Goal: Task Accomplishment & Management: Use online tool/utility

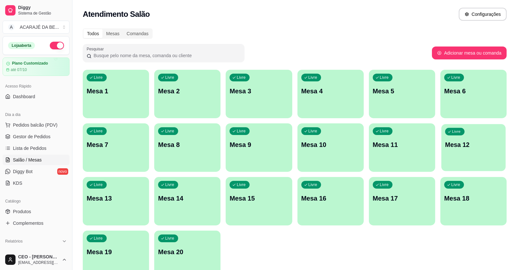
click at [455, 136] on div "Livre Mesa 12" at bounding box center [473, 143] width 64 height 39
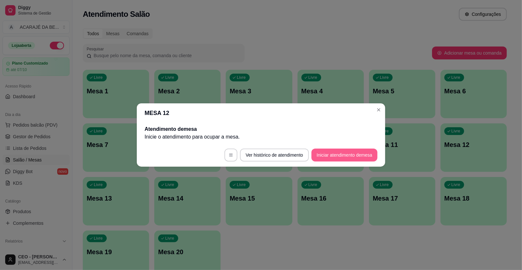
click at [321, 154] on button "Iniciar atendimento de mesa" at bounding box center [344, 155] width 66 height 13
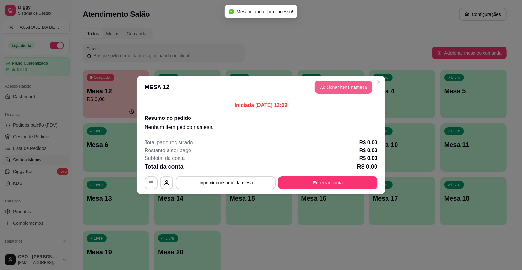
click at [337, 86] on button "Adicionar itens na mesa" at bounding box center [343, 87] width 58 height 13
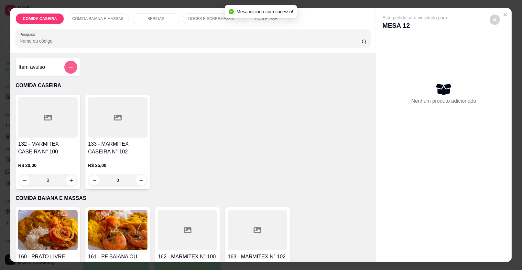
click at [72, 67] on button "add-separate-item" at bounding box center [70, 67] width 13 height 13
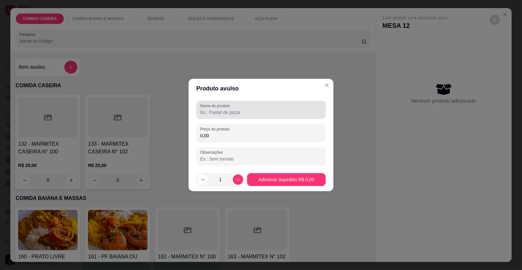
click at [235, 108] on div at bounding box center [260, 109] width 121 height 13
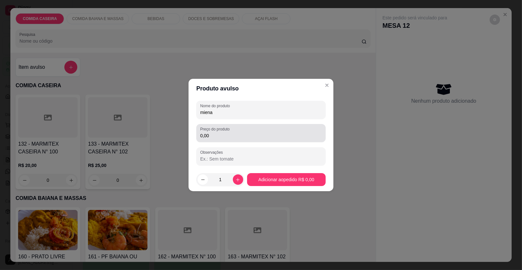
type input "miena"
click at [248, 127] on div "0,00" at bounding box center [260, 133] width 121 height 13
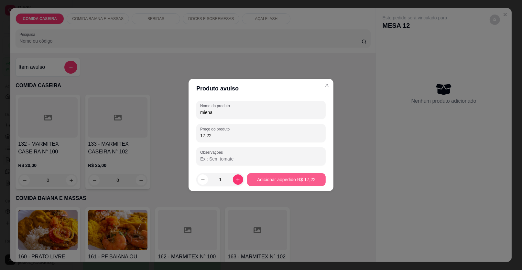
type input "17,22"
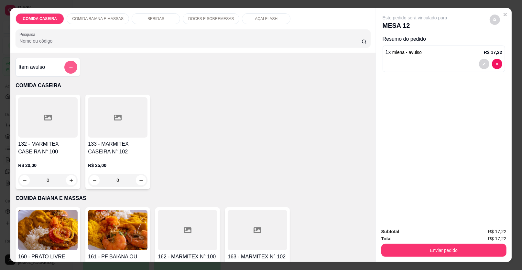
click at [66, 63] on button "add-separate-item" at bounding box center [70, 67] width 13 height 13
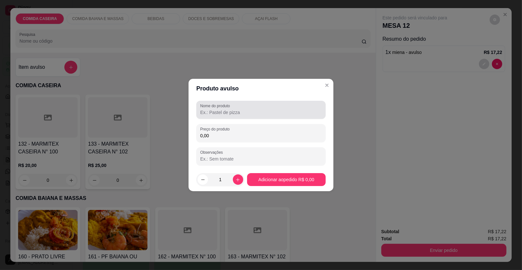
click at [219, 107] on label "Nome do produto" at bounding box center [216, 105] width 32 height 5
click at [219, 109] on input "Nome do produto" at bounding box center [260, 112] width 121 height 6
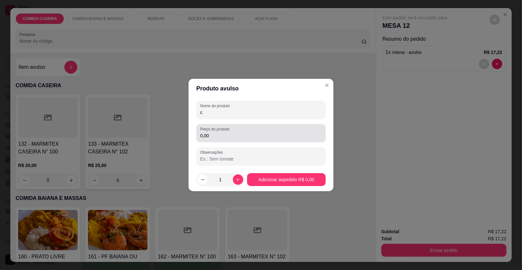
type input "c"
click at [229, 132] on div "0,00" at bounding box center [260, 133] width 121 height 13
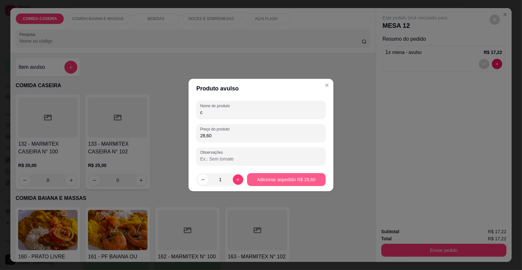
type input "28,60"
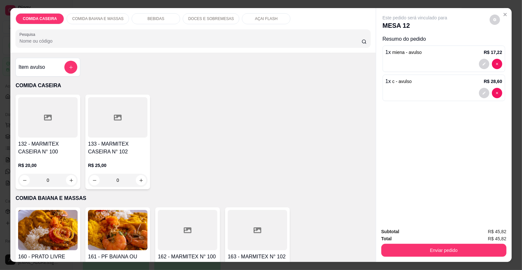
click at [168, 16] on div "BEBIDAS" at bounding box center [156, 18] width 48 height 11
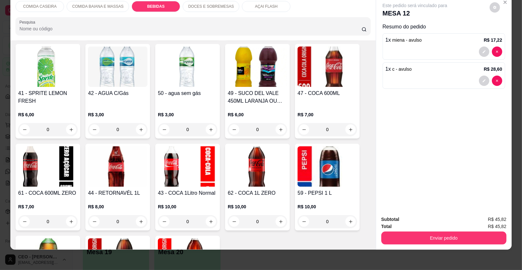
scroll to position [384, 0]
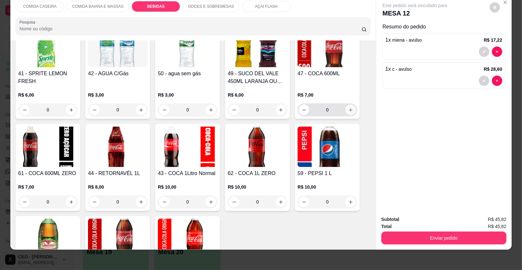
click at [345, 108] on button "increase-product-quantity" at bounding box center [350, 110] width 10 height 10
type input "1"
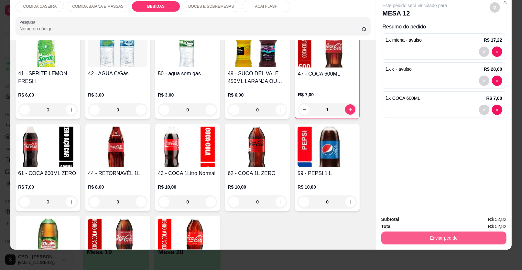
click at [411, 236] on button "Enviar pedido" at bounding box center [443, 238] width 125 height 13
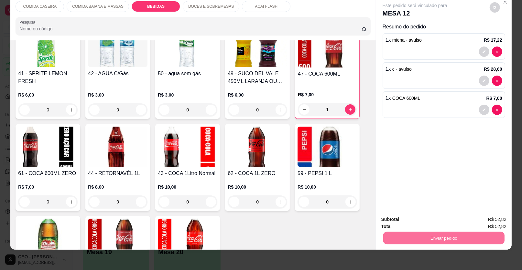
click at [494, 220] on button "Enviar pedido" at bounding box center [489, 222] width 37 height 12
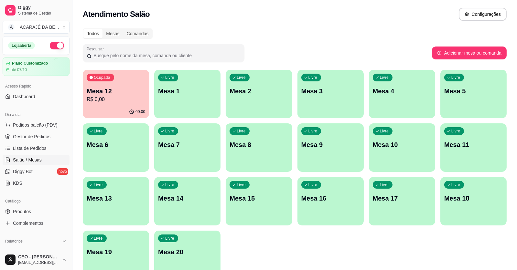
click at [122, 142] on p "Mesa 6" at bounding box center [116, 144] width 58 height 9
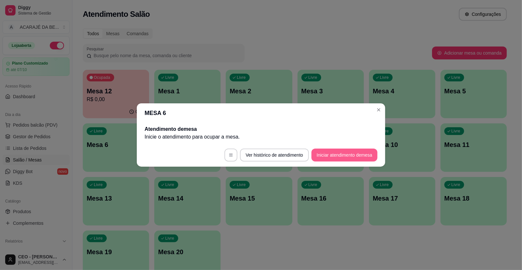
click at [345, 152] on button "Iniciar atendimento de mesa" at bounding box center [344, 155] width 66 height 13
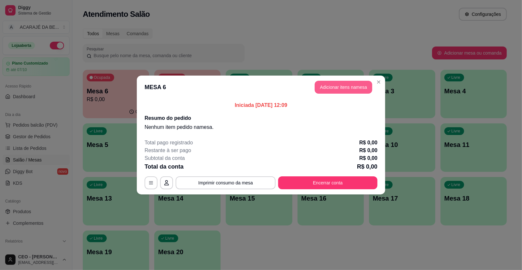
click at [338, 86] on button "Adicionar itens na mesa" at bounding box center [343, 87] width 58 height 13
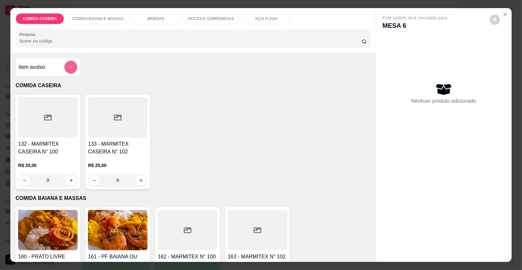
click at [66, 66] on button "add-separate-item" at bounding box center [70, 67] width 13 height 13
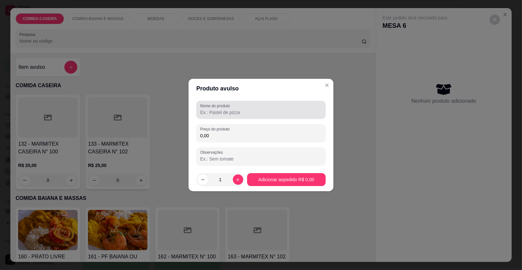
click at [225, 107] on label "Nome do produto" at bounding box center [216, 105] width 32 height 5
click at [225, 109] on input "Nome do produto" at bounding box center [260, 112] width 121 height 6
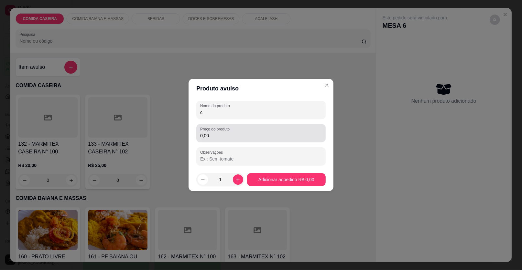
type input "c"
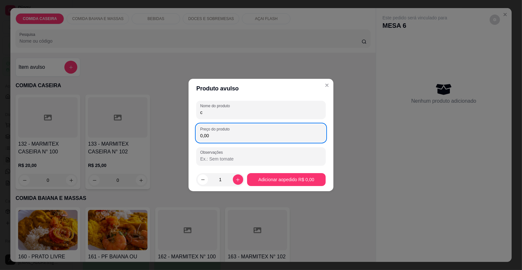
click at [238, 139] on div "0,00" at bounding box center [260, 133] width 121 height 13
type input "27,35"
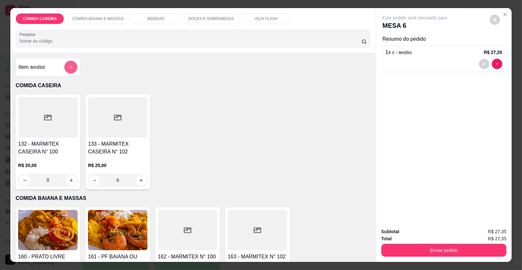
click at [71, 63] on button "add-separate-item" at bounding box center [70, 67] width 13 height 13
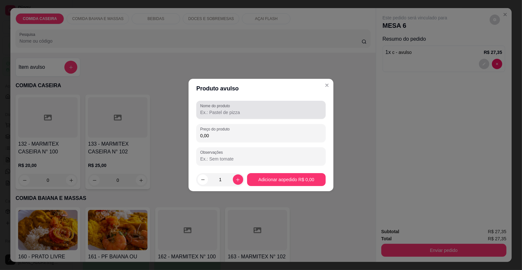
click at [231, 111] on input "Nome do produto" at bounding box center [260, 112] width 121 height 6
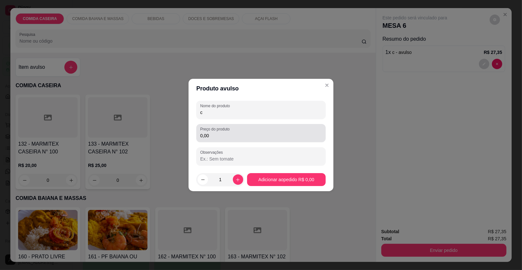
type input "c"
click at [240, 133] on input "0,00" at bounding box center [260, 135] width 121 height 6
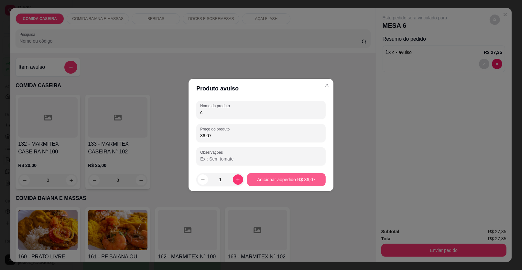
type input "36,07"
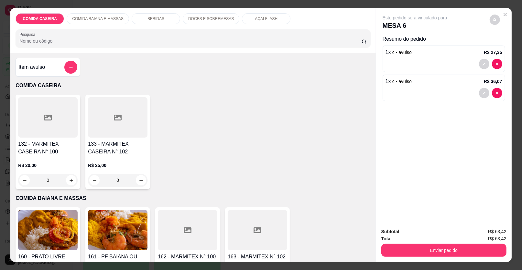
click at [163, 17] on div "BEBIDAS" at bounding box center [156, 18] width 48 height 11
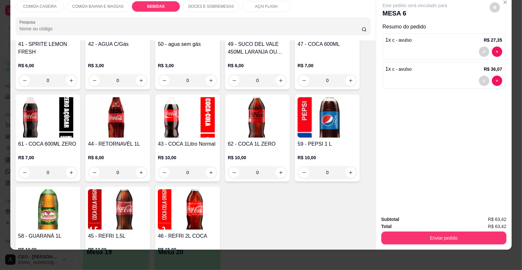
scroll to position [416, 0]
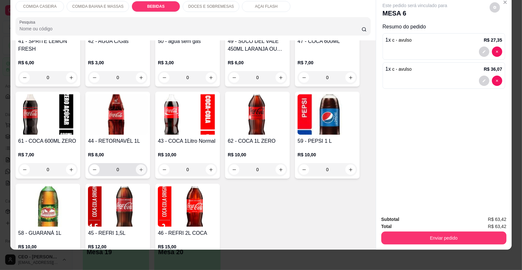
click at [131, 165] on input "0" at bounding box center [118, 169] width 36 height 13
click at [136, 166] on button "increase-product-quantity" at bounding box center [141, 169] width 10 height 10
type input "1"
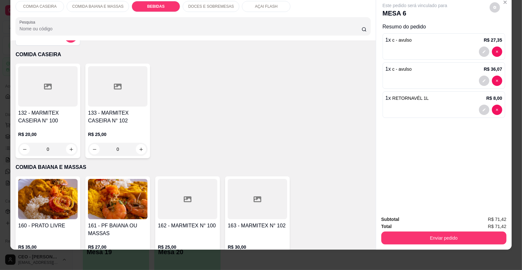
scroll to position [0, 0]
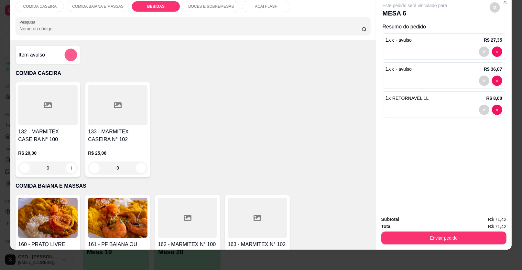
click at [69, 56] on icon "add-separate-item" at bounding box center [71, 55] width 5 height 5
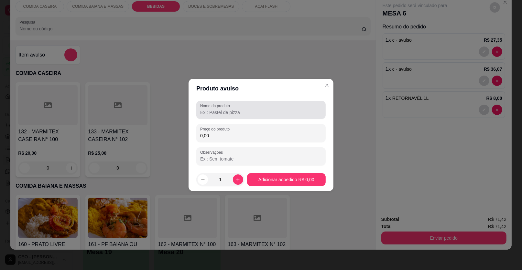
click at [217, 111] on input "Nome do produto" at bounding box center [260, 112] width 121 height 6
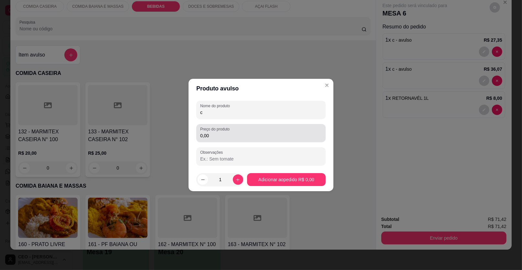
type input "c"
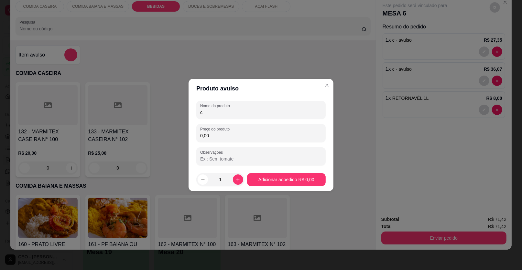
click at [237, 139] on div "0,00" at bounding box center [260, 133] width 121 height 13
type input "6,82"
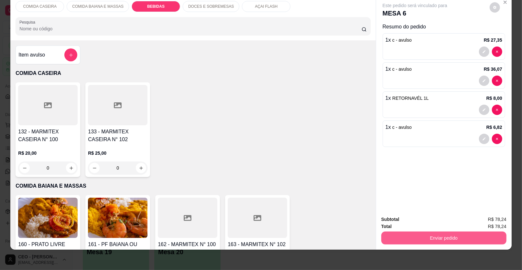
click at [389, 235] on button "Enviar pedido" at bounding box center [443, 238] width 125 height 13
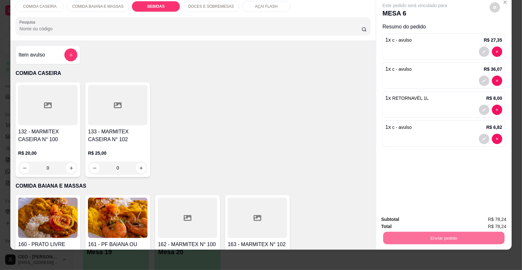
click at [485, 223] on button "Enviar pedido" at bounding box center [489, 222] width 37 height 12
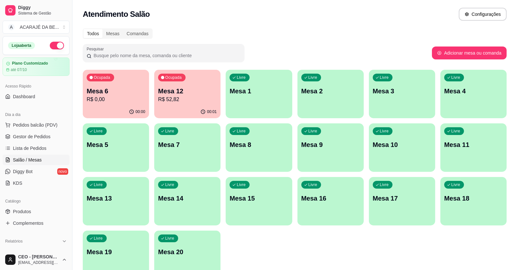
click at [471, 91] on p "Mesa 4" at bounding box center [473, 91] width 58 height 9
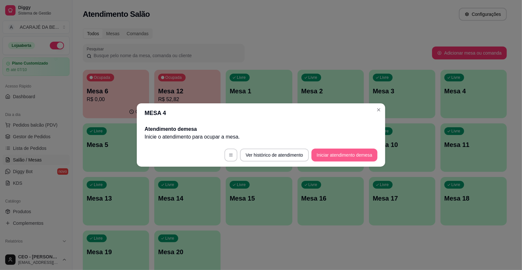
click at [321, 154] on button "Iniciar atendimento de mesa" at bounding box center [344, 155] width 66 height 13
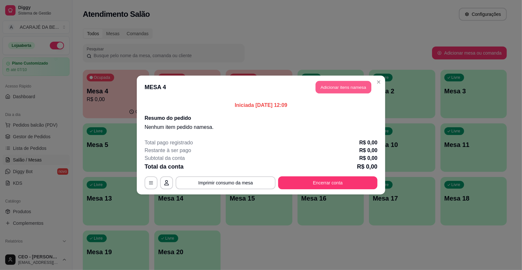
click at [346, 88] on button "Adicionar itens na mesa" at bounding box center [343, 87] width 56 height 13
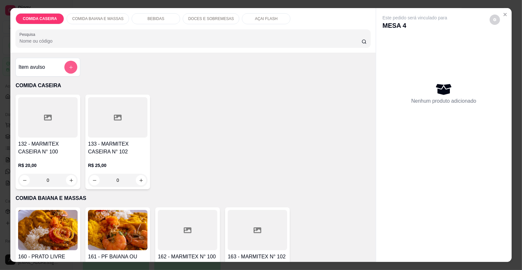
click at [64, 68] on button "add-separate-item" at bounding box center [70, 67] width 13 height 13
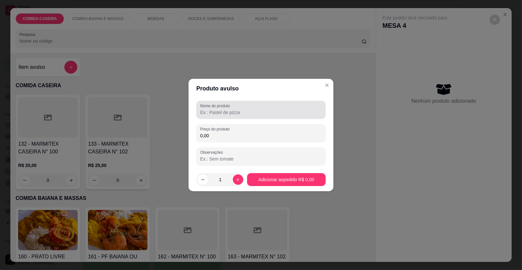
click at [277, 106] on div at bounding box center [260, 109] width 121 height 13
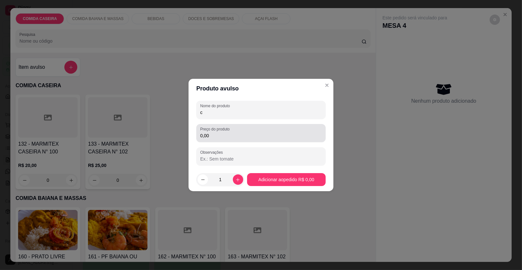
type input "c"
click at [234, 133] on input "0,00" at bounding box center [260, 135] width 121 height 6
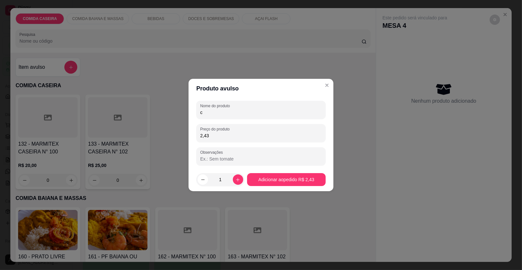
type input "24,37"
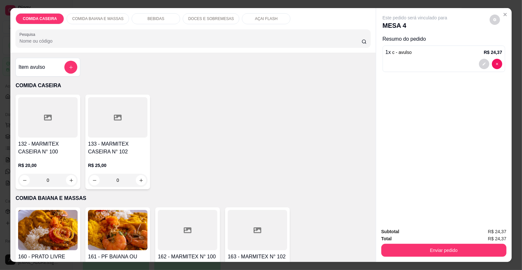
click at [66, 59] on div "Item avulso" at bounding box center [48, 67] width 65 height 19
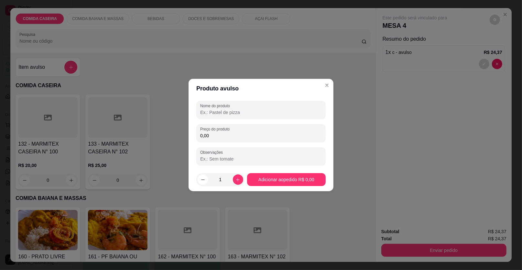
click at [241, 119] on div "Nome do produto Preço do produto 0,00 Observações" at bounding box center [260, 133] width 129 height 65
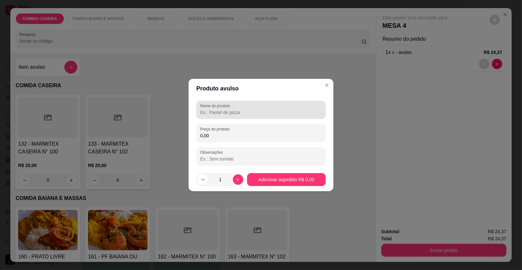
click at [241, 115] on input "Nome do produto" at bounding box center [260, 112] width 121 height 6
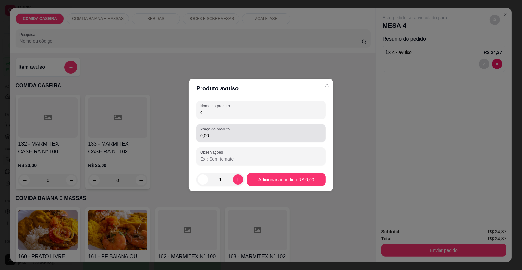
type input "c"
click at [258, 139] on div "0,00" at bounding box center [260, 133] width 121 height 13
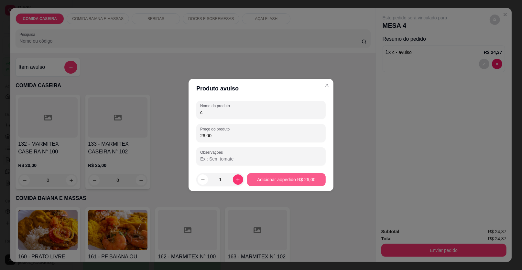
type input "26,00"
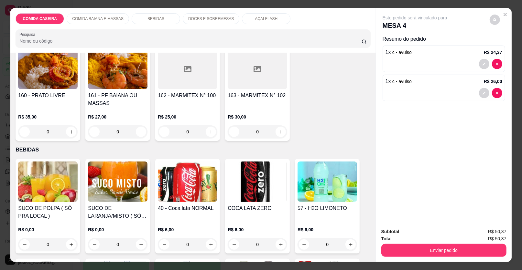
click at [158, 22] on div "BEBIDAS" at bounding box center [156, 18] width 48 height 11
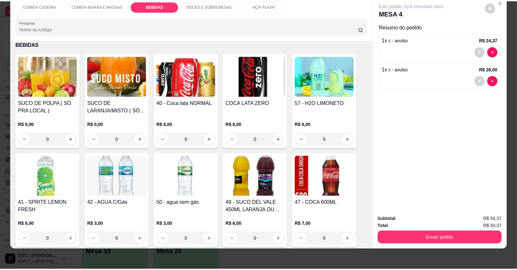
scroll to position [384, 0]
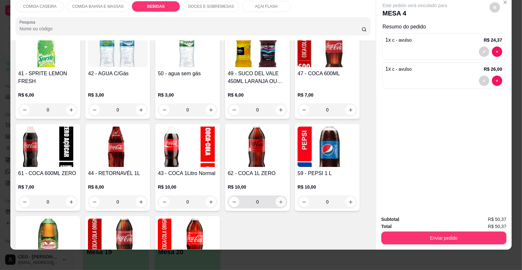
click at [278, 200] on icon "increase-product-quantity" at bounding box center [280, 202] width 5 height 5
type input "1"
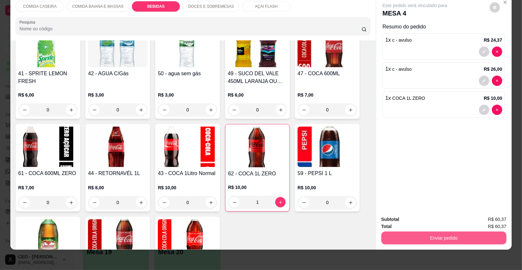
click at [386, 236] on button "Enviar pedido" at bounding box center [443, 238] width 125 height 13
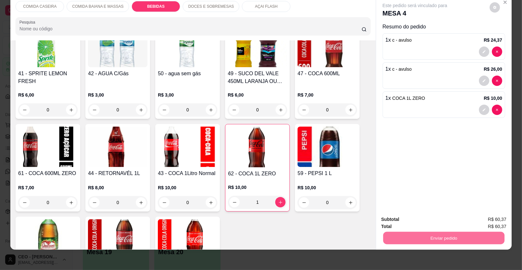
click at [492, 223] on button "Enviar pedido" at bounding box center [489, 222] width 36 height 12
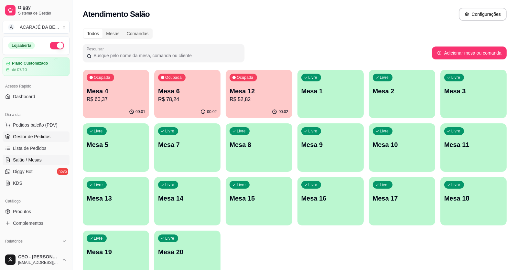
click at [37, 139] on span "Gestor de Pedidos" at bounding box center [31, 136] width 37 height 6
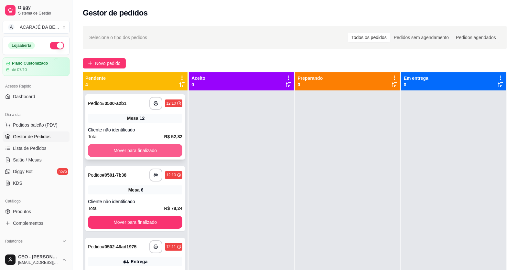
click at [156, 148] on button "Mover para finalizado" at bounding box center [135, 150] width 94 height 13
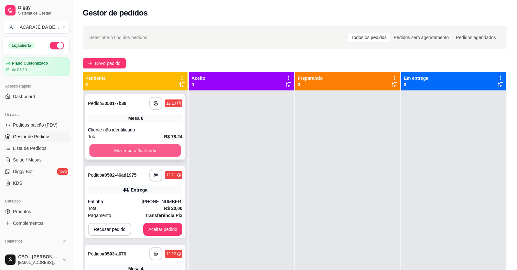
click at [144, 150] on button "Mover para finalizado" at bounding box center [134, 150] width 91 height 13
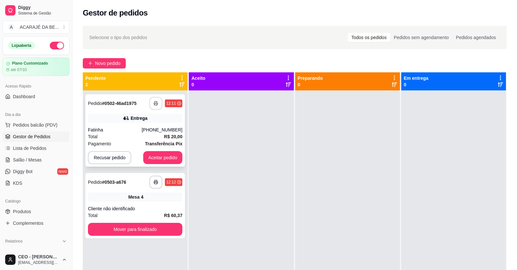
click at [157, 100] on button "button" at bounding box center [155, 103] width 13 height 13
click at [163, 156] on button "Aceitar pedido" at bounding box center [162, 157] width 39 height 13
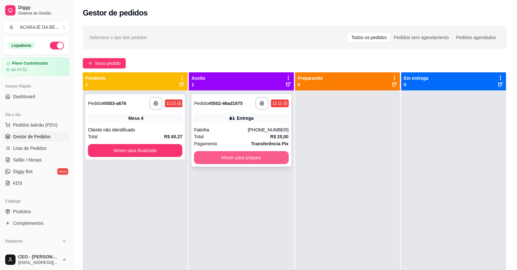
click at [266, 154] on button "Mover para preparo" at bounding box center [241, 157] width 94 height 13
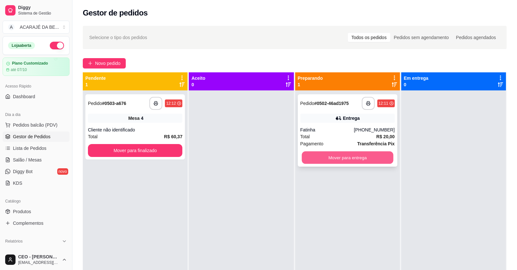
click at [330, 152] on button "Mover para entrega" at bounding box center [346, 158] width 91 height 13
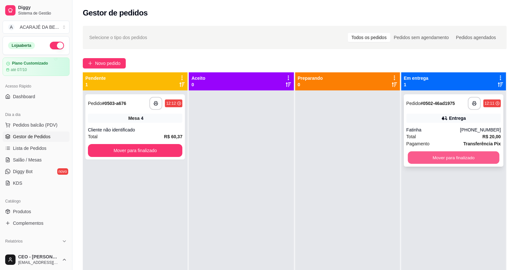
click at [422, 158] on button "Mover para finalizado" at bounding box center [452, 158] width 91 height 13
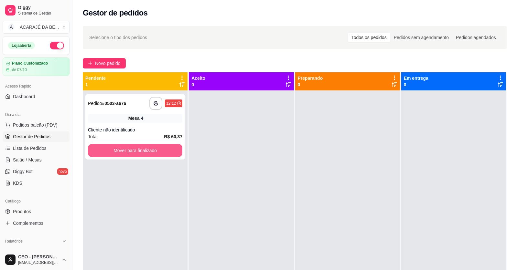
click at [173, 149] on button "Mover para finalizado" at bounding box center [135, 150] width 94 height 13
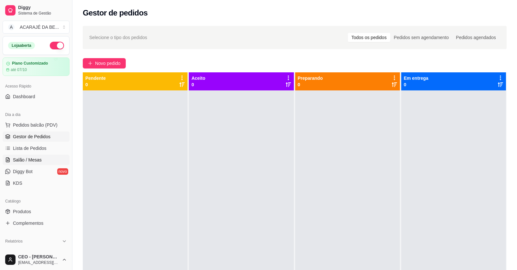
click at [53, 158] on link "Salão / Mesas" at bounding box center [36, 160] width 67 height 10
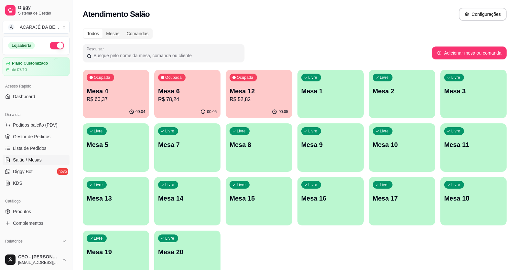
click at [319, 101] on div "Livre Mesa 1" at bounding box center [330, 90] width 66 height 41
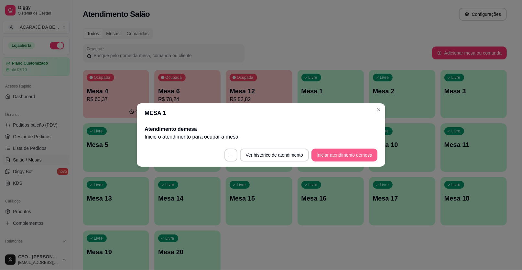
click at [321, 154] on button "Iniciar atendimento de mesa" at bounding box center [344, 155] width 66 height 13
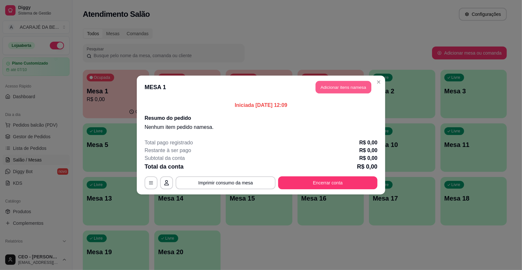
click at [348, 90] on button "Adicionar itens na mesa" at bounding box center [343, 87] width 56 height 13
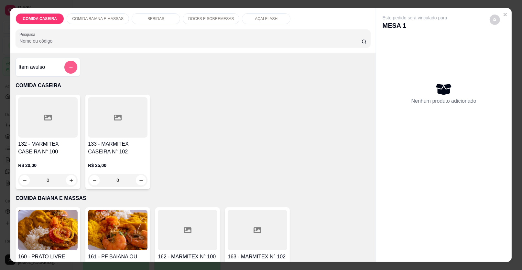
click at [72, 63] on button "add-separate-item" at bounding box center [70, 67] width 13 height 13
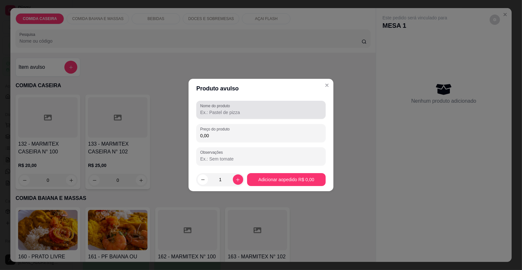
click at [243, 105] on div at bounding box center [260, 109] width 121 height 13
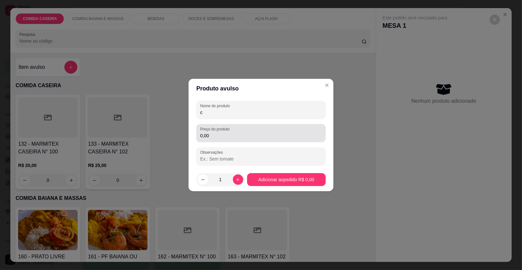
type input "c"
click at [246, 131] on div "0,00" at bounding box center [260, 133] width 121 height 13
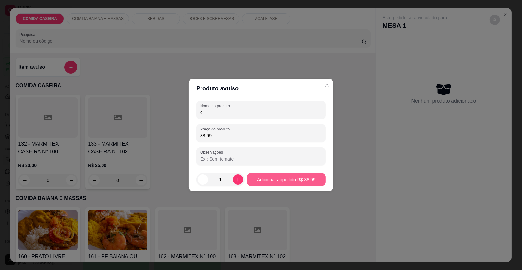
type input "38,99"
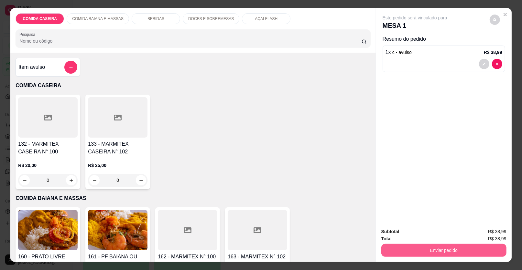
click at [407, 248] on button "Enviar pedido" at bounding box center [443, 250] width 125 height 13
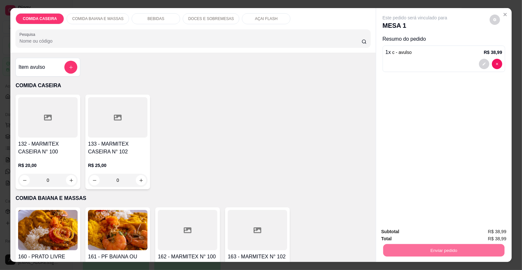
click at [494, 232] on button "Enviar pedido" at bounding box center [489, 234] width 37 height 12
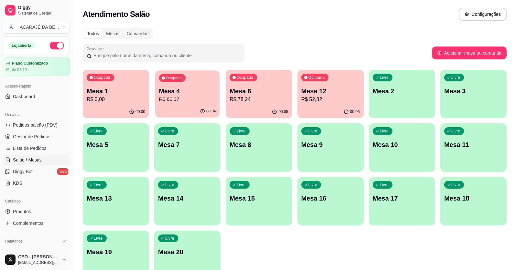
click at [174, 81] on div "Ocupada Mesa 4 R$ 60,37" at bounding box center [187, 87] width 64 height 35
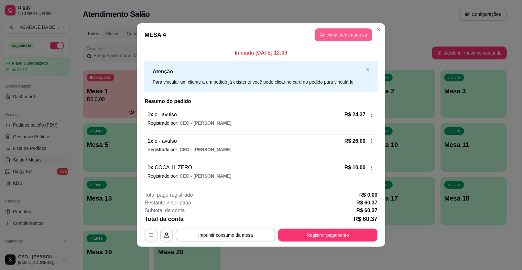
click at [347, 37] on button "Adicionar itens na mesa" at bounding box center [343, 34] width 58 height 13
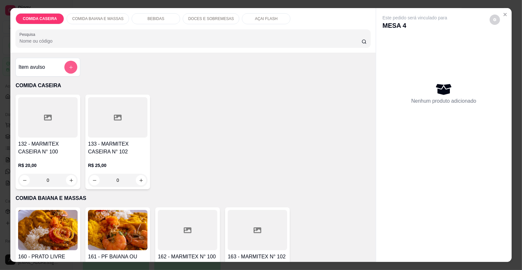
click at [66, 69] on button "add-separate-item" at bounding box center [70, 67] width 13 height 13
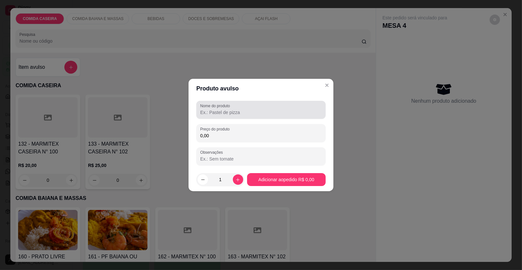
click at [239, 111] on input "Nome do produto" at bounding box center [260, 112] width 121 height 6
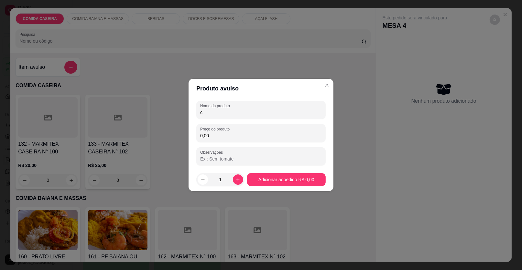
type input "c"
click at [234, 134] on input "0,00" at bounding box center [260, 135] width 121 height 6
type input "37,00"
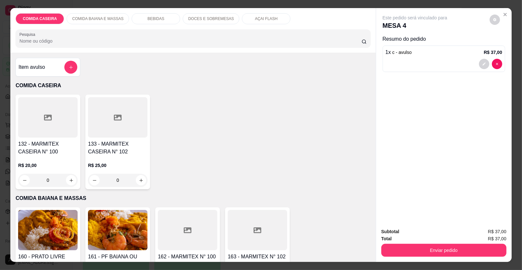
click at [393, 248] on button "Enviar pedido" at bounding box center [443, 250] width 125 height 13
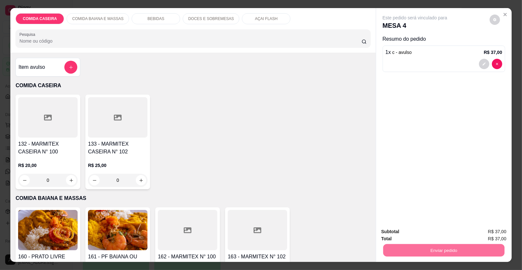
click at [480, 236] on button "Enviar pedido" at bounding box center [489, 234] width 37 height 12
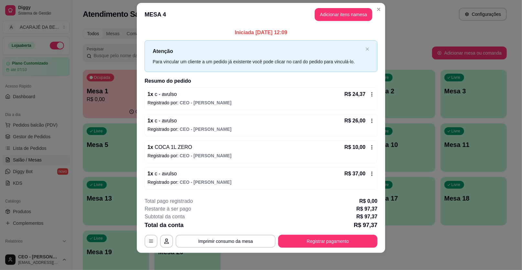
scroll to position [10, 0]
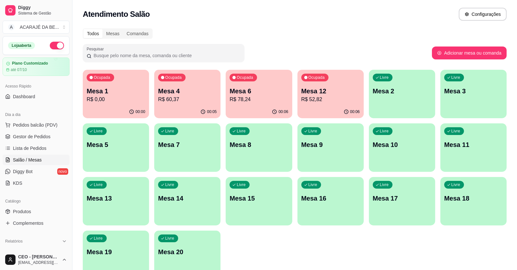
click at [186, 89] on p "Mesa 4" at bounding box center [187, 91] width 58 height 9
click at [312, 94] on p "Mesa 12" at bounding box center [330, 91] width 57 height 9
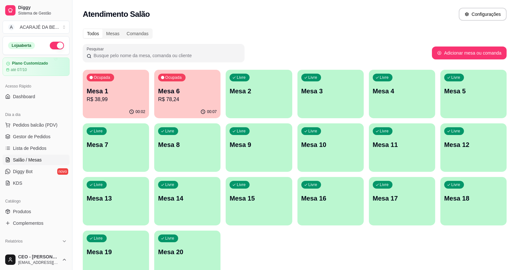
click at [292, 40] on div "Todos Mesas Comandas Pesquisar Adicionar mesa ou comanda Ocupada Mesa 1 R$ 38,9…" at bounding box center [294, 156] width 444 height 262
click at [119, 91] on p "Mesa 1" at bounding box center [116, 91] width 58 height 9
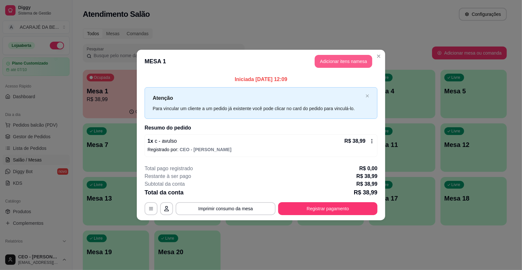
click at [342, 60] on button "Adicionar itens na mesa" at bounding box center [343, 61] width 58 height 13
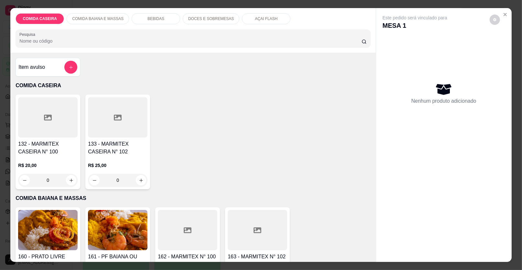
click at [209, 16] on p "DOCES E SOBREMESAS" at bounding box center [211, 18] width 46 height 5
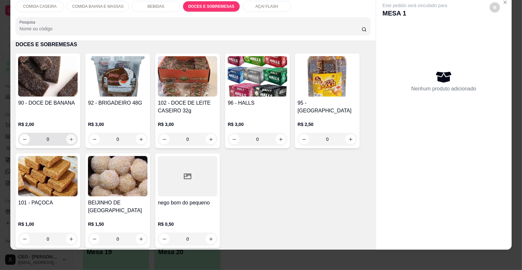
click at [69, 137] on icon "increase-product-quantity" at bounding box center [71, 139] width 5 height 5
type input "1"
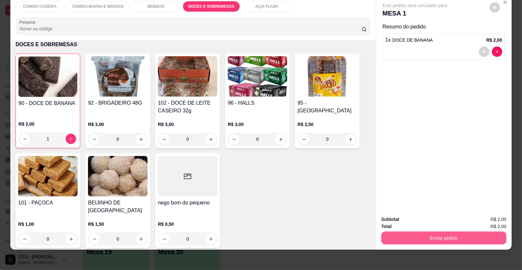
click at [392, 233] on button "Enviar pedido" at bounding box center [443, 238] width 125 height 13
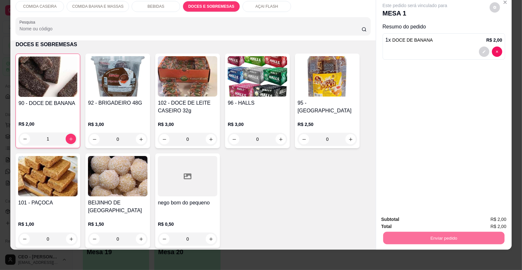
click at [495, 219] on button "Enviar pedido" at bounding box center [489, 222] width 37 height 12
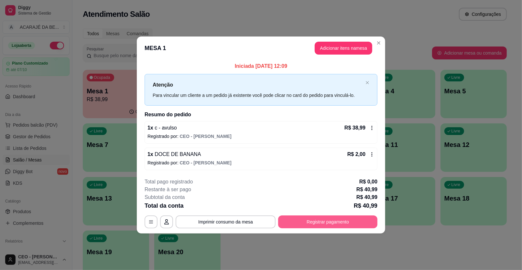
click at [320, 221] on button "Registrar pagamento" at bounding box center [327, 222] width 99 height 13
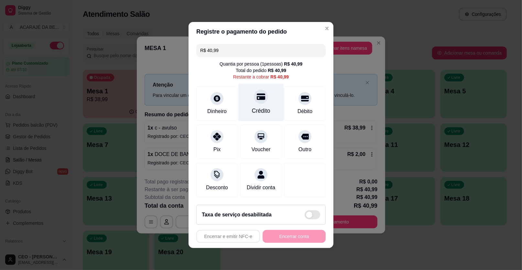
click at [271, 111] on div "Crédito" at bounding box center [261, 103] width 46 height 38
type input "R$ 0,00"
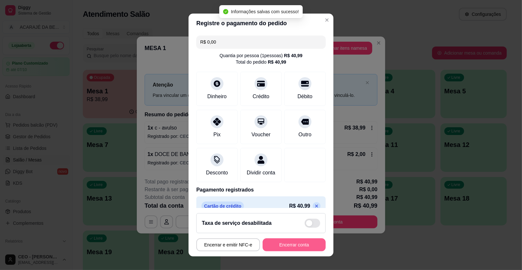
click at [304, 242] on button "Encerrar conta" at bounding box center [293, 244] width 63 height 13
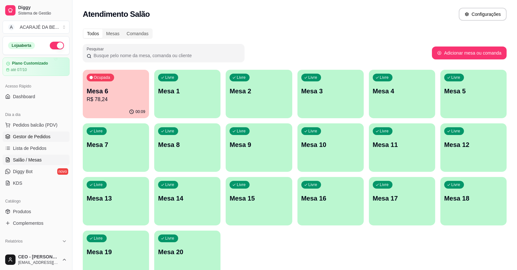
click at [48, 136] on span "Gestor de Pedidos" at bounding box center [31, 136] width 37 height 6
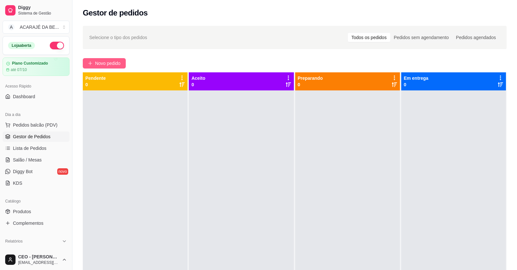
click at [106, 61] on span "Novo pedido" at bounding box center [108, 63] width 26 height 7
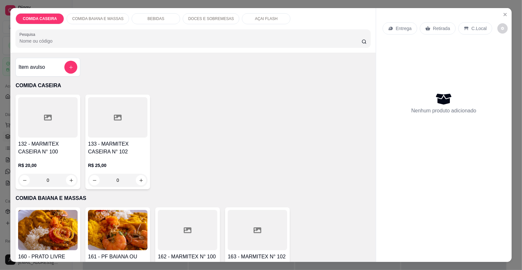
click at [96, 130] on div at bounding box center [117, 117] width 59 height 40
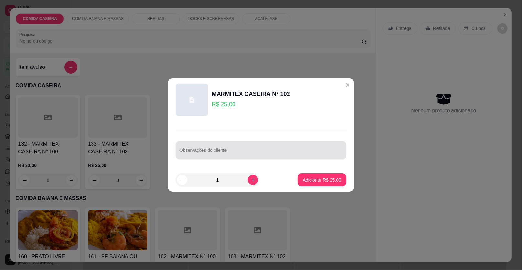
click at [211, 146] on div at bounding box center [260, 150] width 163 height 13
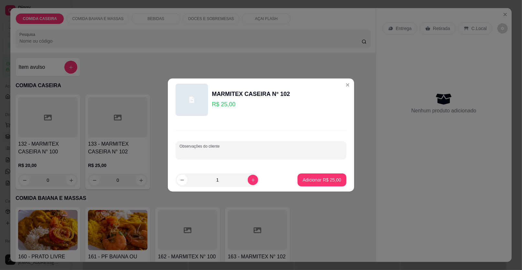
paste input "Arroz branco Feijão tropeiro [GEOGRAPHIC_DATA] Quiabada [GEOGRAPHIC_DATA] de fi…"
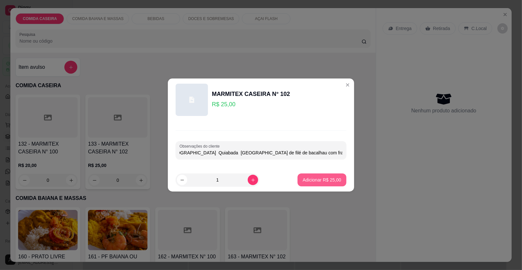
type input "Arroz branco Feijão tropeiro [GEOGRAPHIC_DATA] Quiabada [GEOGRAPHIC_DATA] de fi…"
click at [314, 179] on p "Adicionar R$ 25,00" at bounding box center [321, 180] width 38 height 6
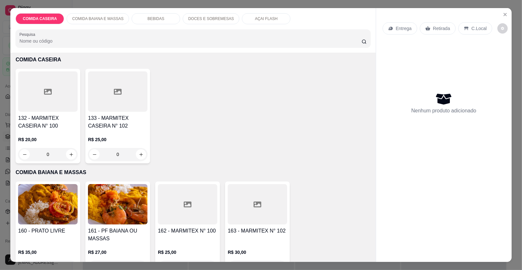
scroll to position [64, 0]
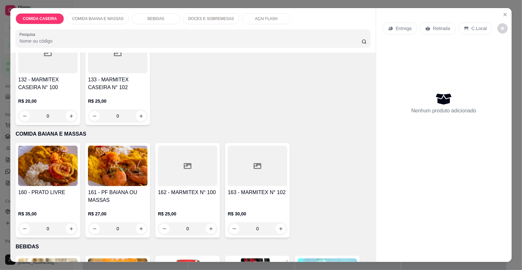
click at [202, 153] on div at bounding box center [187, 166] width 59 height 40
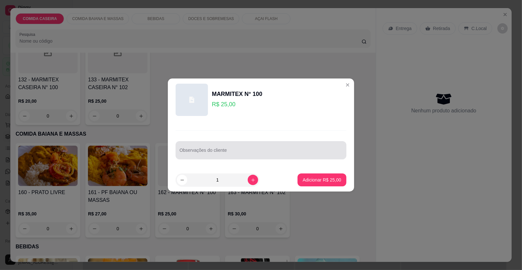
click at [277, 148] on div at bounding box center [260, 150] width 163 height 13
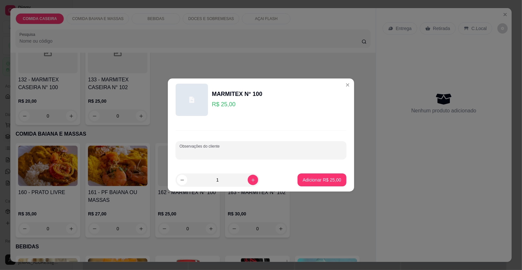
paste input "Arroz branco Feijão tropeiro [GEOGRAPHIC_DATA] [GEOGRAPHIC_DATA] [GEOGRAPHIC_DA…"
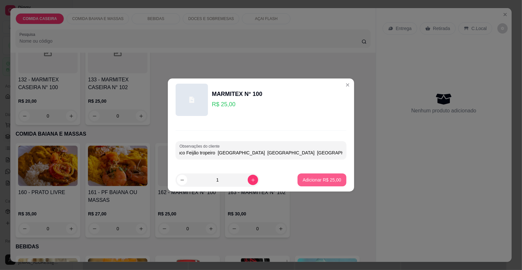
type input "Arroz branco Feijão tropeiro [GEOGRAPHIC_DATA] [GEOGRAPHIC_DATA] [GEOGRAPHIC_DA…"
click at [323, 181] on p "Adicionar R$ 25,00" at bounding box center [321, 180] width 37 height 6
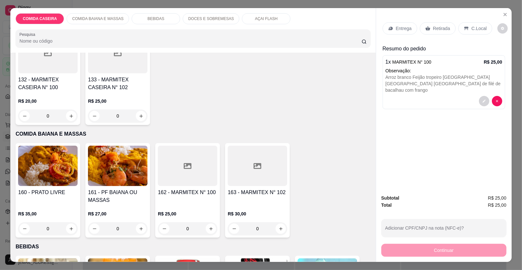
click at [189, 190] on h4 "162 - MARMITEX N° 100" at bounding box center [187, 193] width 59 height 8
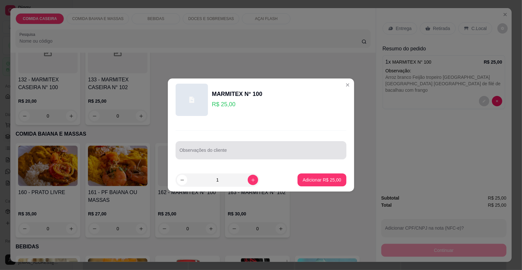
click at [240, 149] on div at bounding box center [260, 150] width 163 height 13
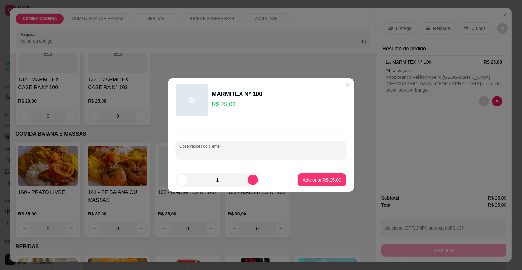
paste input "Arroz branco Feijão tropeiro [GEOGRAPHIC_DATA] Quiabada [GEOGRAPHIC_DATA] de fi…"
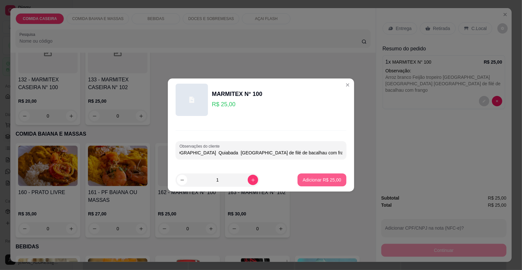
type input "Arroz branco Feijão tropeiro [GEOGRAPHIC_DATA] Quiabada [GEOGRAPHIC_DATA] de fi…"
click at [311, 176] on button "Adicionar R$ 25,00" at bounding box center [321, 180] width 49 height 13
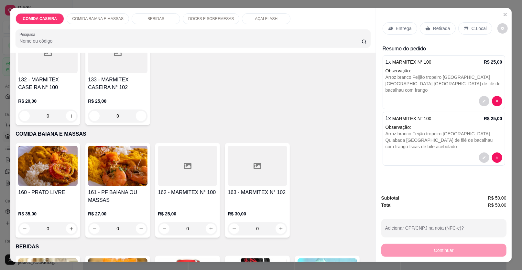
click at [199, 166] on div at bounding box center [187, 166] width 59 height 40
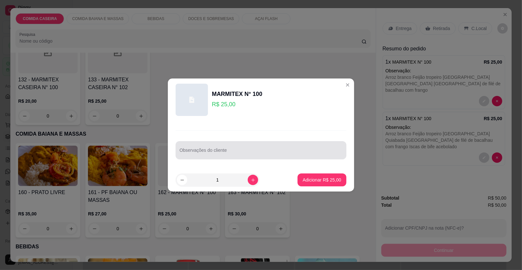
click at [251, 151] on input "Observações do cliente" at bounding box center [260, 153] width 163 height 6
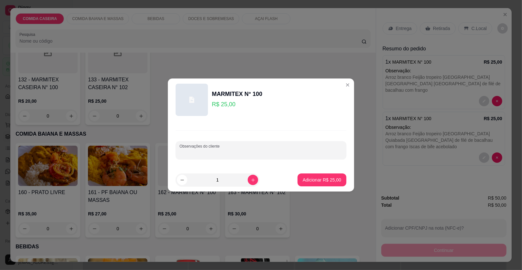
paste input "Arroz branco Vatapá Quiabada Feijão tropeiro Moqueca de filé de bacalhau com fr…"
type input "Arroz branco Vatapá Quiabada Feijão tropeiro Moqueca de filé de bacalhau com fr…"
click at [335, 175] on button "Adicionar R$ 25,00" at bounding box center [322, 180] width 48 height 13
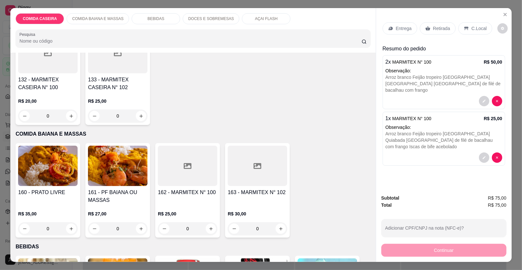
click at [396, 30] on p "Entrega" at bounding box center [404, 28] width 16 height 6
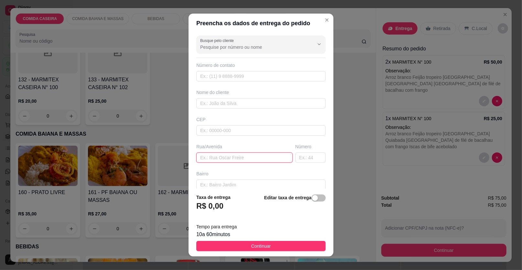
click at [258, 156] on input "text" at bounding box center [244, 158] width 96 height 10
paste input "Entregar na [STREET_ADDRESS]. Em frente ao portão do fundo do hospital. Casa de…"
type input "Entregar na [STREET_ADDRESS]. Em frente ao portão do fundo do hospital. Casa de…"
click at [250, 97] on div "Nome do cliente" at bounding box center [261, 98] width 132 height 19
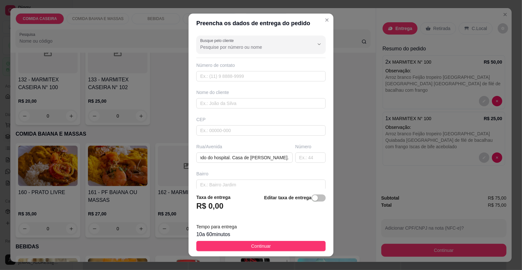
scroll to position [0, 0]
click at [261, 112] on div "Busque pelo cliente Número de contato Nome do cliente CEP Rua/[GEOGRAPHIC_DATA]…" at bounding box center [260, 111] width 145 height 156
click at [262, 107] on input "text" at bounding box center [260, 103] width 129 height 10
type input "maria"
click at [251, 242] on button "Continuar" at bounding box center [260, 246] width 129 height 10
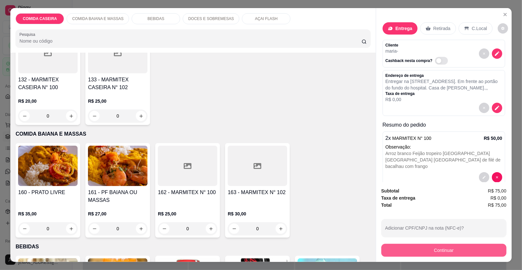
click at [394, 246] on button "Continuar" at bounding box center [443, 250] width 125 height 13
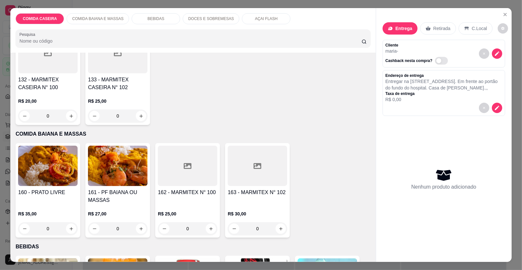
scroll to position [3, 0]
click at [170, 162] on div at bounding box center [187, 166] width 59 height 40
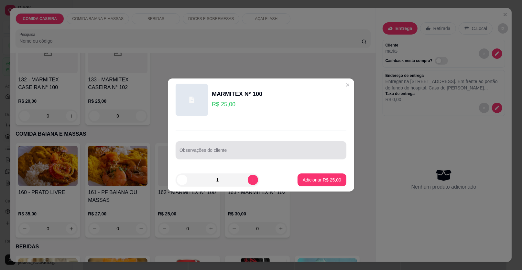
click at [265, 147] on div at bounding box center [260, 150] width 163 height 13
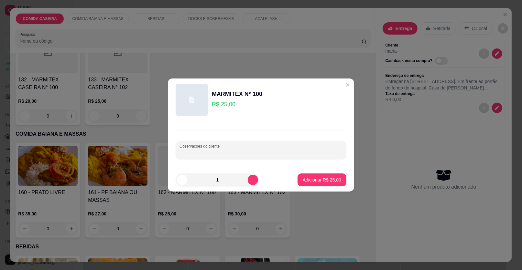
paste input "Arroz branco Feijão tropeiro [GEOGRAPHIC_DATA] Quiabada [GEOGRAPHIC_DATA] de fi…"
type input "Arroz branco Feijão tropeiro [GEOGRAPHIC_DATA] Quiabada [GEOGRAPHIC_DATA] de fi…"
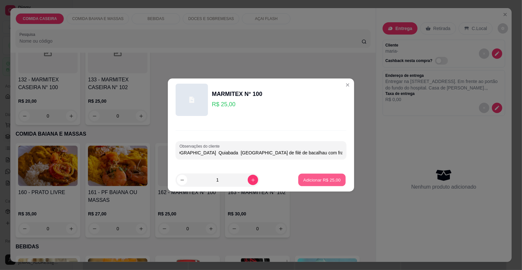
click at [310, 176] on button "Adicionar R$ 25,00" at bounding box center [322, 180] width 48 height 13
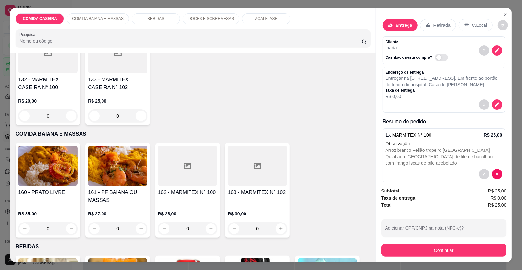
scroll to position [12, 0]
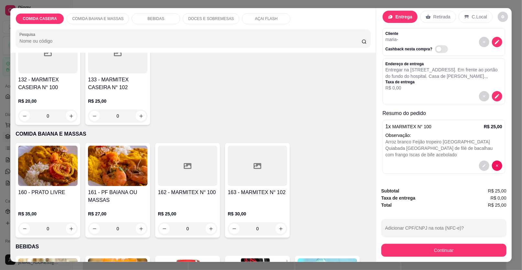
click at [179, 167] on div at bounding box center [187, 166] width 59 height 40
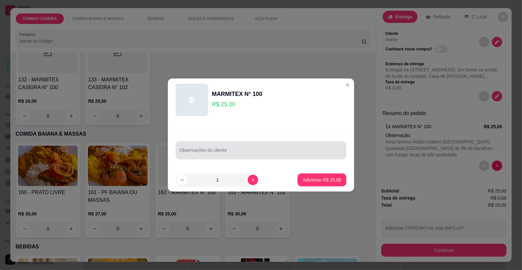
click at [230, 152] on input "Observações do cliente" at bounding box center [260, 153] width 163 height 6
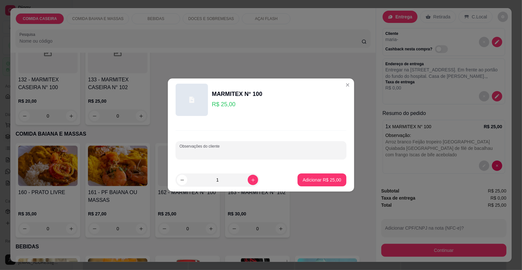
paste input "Arroz branco Feijão tropeiro [GEOGRAPHIC_DATA] [GEOGRAPHIC_DATA] [GEOGRAPHIC_DA…"
type input "Arroz branco Feijão tropeiro [GEOGRAPHIC_DATA] [GEOGRAPHIC_DATA] [GEOGRAPHIC_DA…"
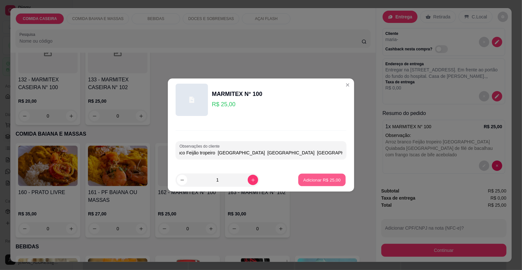
click at [308, 182] on p "Adicionar R$ 25,00" at bounding box center [321, 180] width 37 height 6
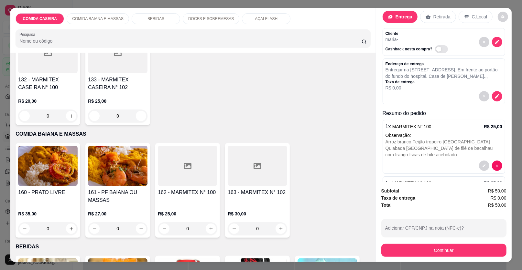
click at [180, 161] on div at bounding box center [187, 166] width 59 height 40
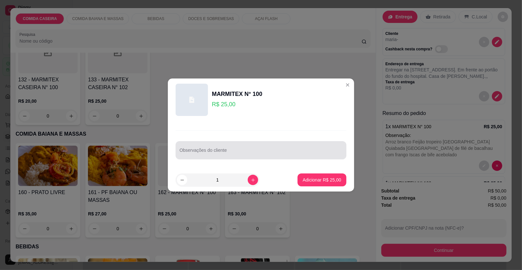
click at [240, 157] on div "Observações do cliente" at bounding box center [260, 150] width 171 height 18
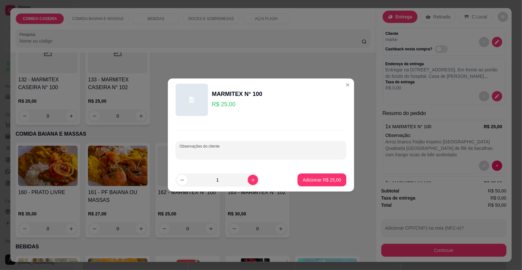
paste input "Arroz branco Vatapá Quiabada Feijão tropeiro Moqueca de filé de bacalhau com fr…"
type input "Arroz branco Vatapá Quiabada Feijão tropeiro Moqueca de filé de bacalhau com fr…"
click at [320, 180] on p "Adicionar R$ 25,00" at bounding box center [321, 180] width 37 height 6
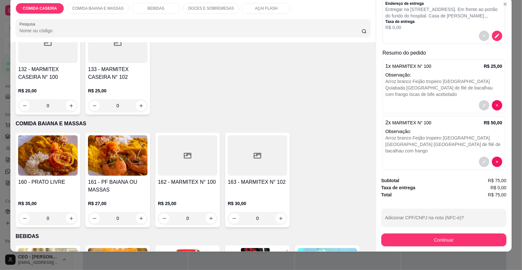
scroll to position [12, 0]
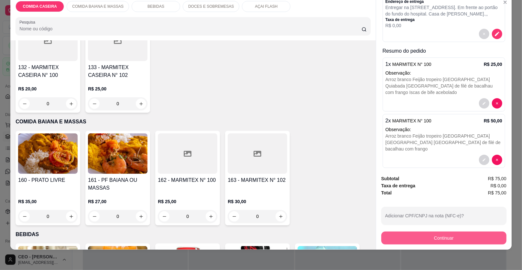
click at [412, 235] on button "Continuar" at bounding box center [443, 238] width 125 height 13
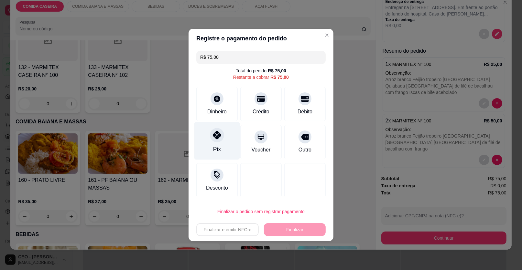
click at [228, 135] on div "Pix" at bounding box center [217, 141] width 46 height 38
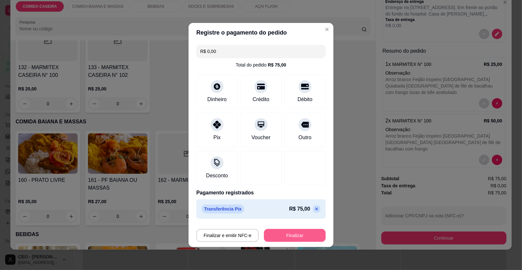
click at [292, 230] on button "Finalizar" at bounding box center [295, 235] width 62 height 13
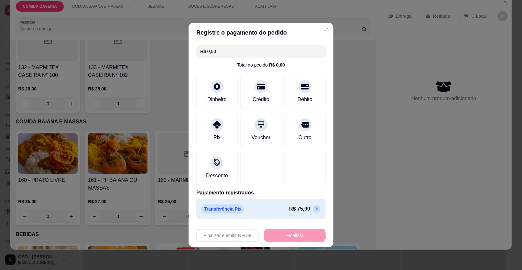
type input "-R$ 75,00"
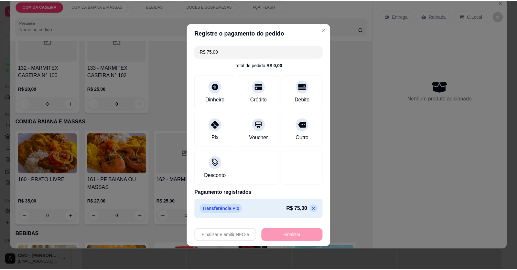
scroll to position [0, 0]
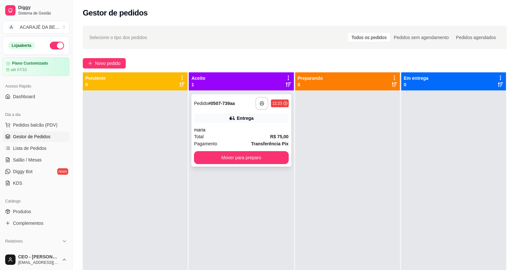
click at [259, 100] on button "button" at bounding box center [261, 103] width 13 height 13
click at [256, 154] on button "Mover para preparo" at bounding box center [241, 157] width 94 height 13
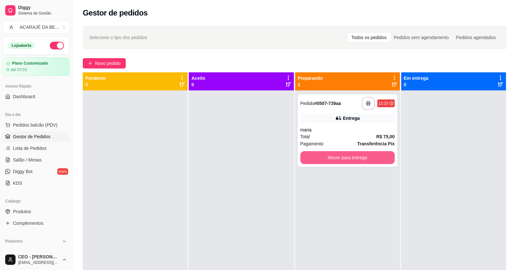
click at [344, 153] on button "Mover para entrega" at bounding box center [347, 157] width 94 height 13
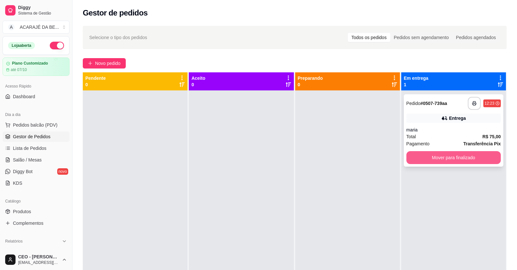
click at [420, 156] on button "Mover para finalizado" at bounding box center [453, 157] width 94 height 13
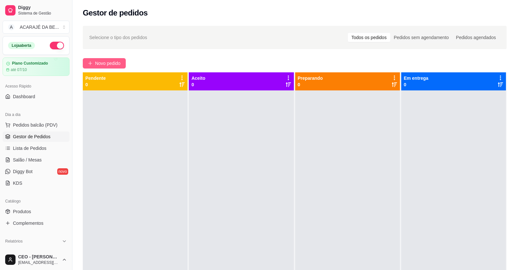
click at [123, 64] on button "Novo pedido" at bounding box center [104, 63] width 43 height 10
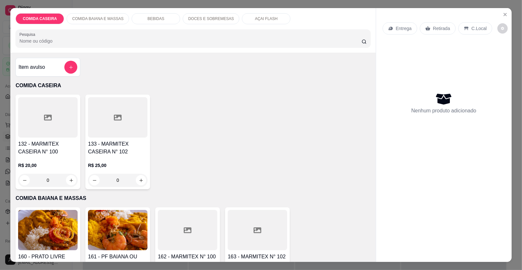
click at [58, 121] on div at bounding box center [47, 117] width 59 height 40
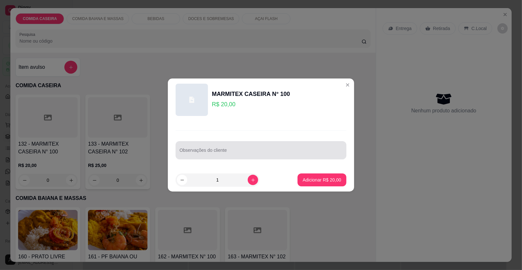
click at [201, 145] on div at bounding box center [260, 150] width 163 height 13
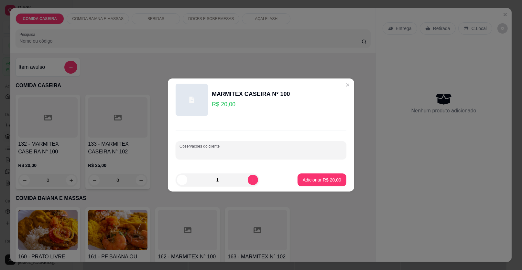
paste input "Arroz branco, Feijão tropeiro, Repolho com manga, Linguiça de frango, Cortado d…"
type input "Arroz branco, Feijão tropeiro, Repolho com manga, Linguiça de frango, Cortado d…"
click at [307, 180] on p "Adicionar R$ 20,00" at bounding box center [321, 180] width 38 height 6
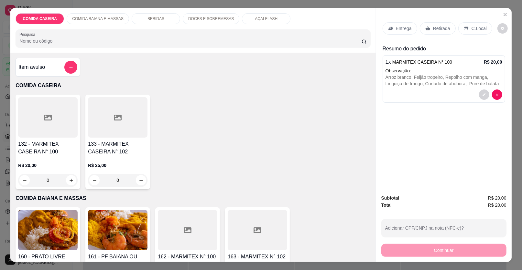
scroll to position [64, 0]
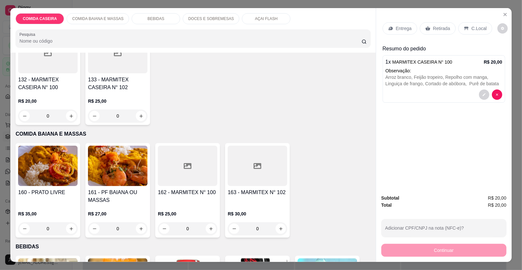
click at [187, 170] on div at bounding box center [187, 166] width 59 height 40
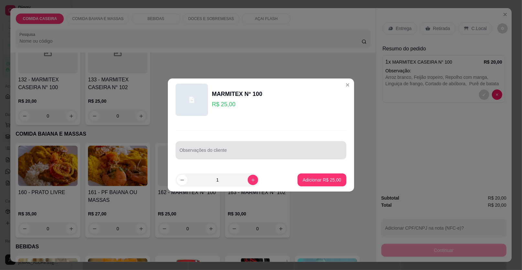
click at [205, 156] on input "Observações do cliente" at bounding box center [260, 153] width 163 height 6
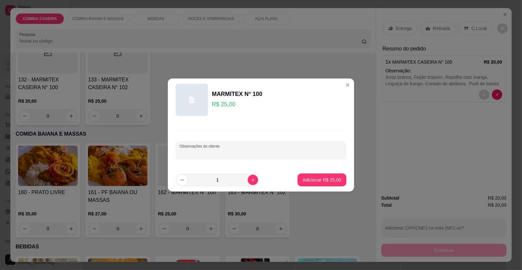
paste input "Feijão fradinho Arroz temperado Farofa de dendê [GEOGRAPHIC_DATA] [GEOGRAPHIC_D…"
type input "Feijão fradinho Arroz temperado Farofa de dendê [GEOGRAPHIC_DATA] [GEOGRAPHIC_D…"
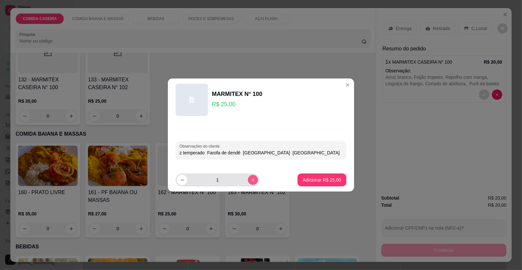
click at [250, 178] on icon "increase-product-quantity" at bounding box center [252, 180] width 5 height 5
type input "2"
click at [312, 178] on p "Adicionar R$ 50,00" at bounding box center [321, 180] width 38 height 6
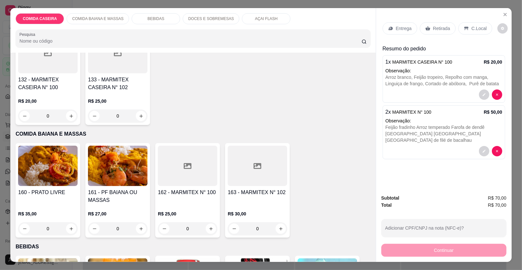
click at [389, 25] on div "Entrega" at bounding box center [399, 28] width 35 height 12
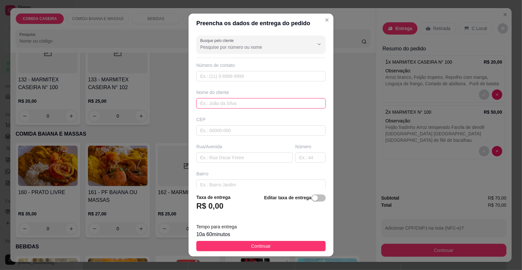
click at [244, 100] on input "text" at bounding box center [260, 103] width 129 height 10
type input "leidiane"
click at [233, 154] on input "text" at bounding box center [244, 158] width 96 height 10
paste input "Rua [PERSON_NAME] Bairro Esperança 139 Pagamento no cartão"
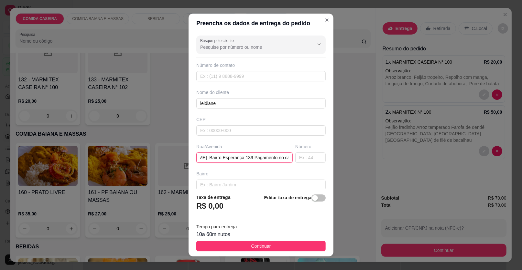
type input "Rua [PERSON_NAME] Bairro Esperança 139 Pagamento no cartão"
click at [275, 244] on button "Continuar" at bounding box center [260, 246] width 129 height 10
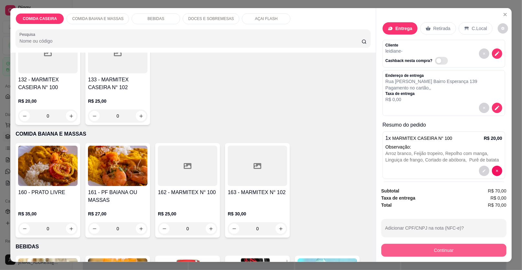
click at [391, 250] on button "Continuar" at bounding box center [443, 250] width 125 height 13
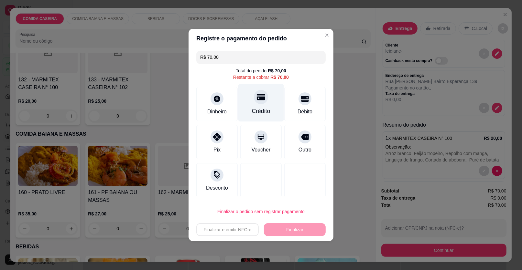
click at [239, 103] on div "Crédito" at bounding box center [261, 103] width 46 height 38
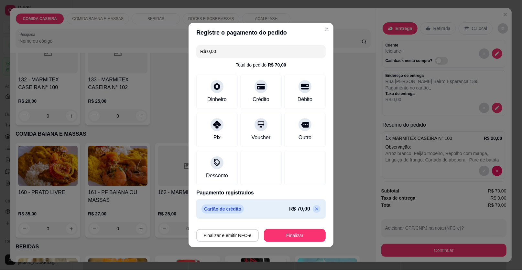
click at [312, 206] on p at bounding box center [316, 209] width 8 height 8
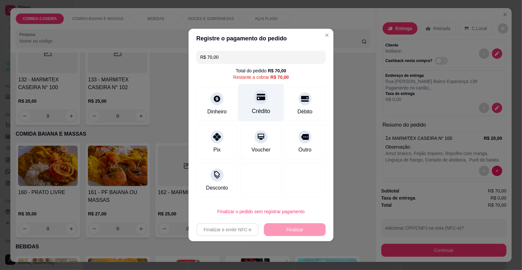
click at [263, 99] on div at bounding box center [261, 97] width 14 height 14
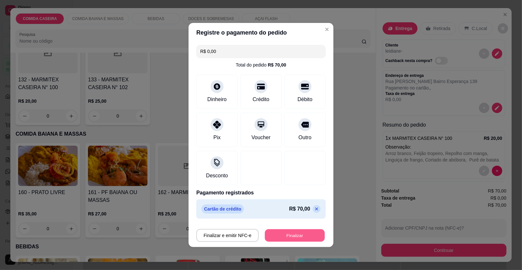
click at [285, 230] on button "Finalizar" at bounding box center [295, 235] width 60 height 13
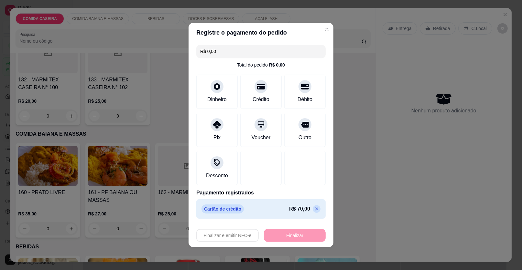
type input "-R$ 70,00"
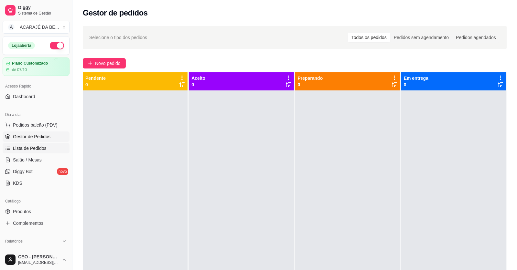
click at [49, 147] on link "Lista de Pedidos" at bounding box center [36, 148] width 67 height 10
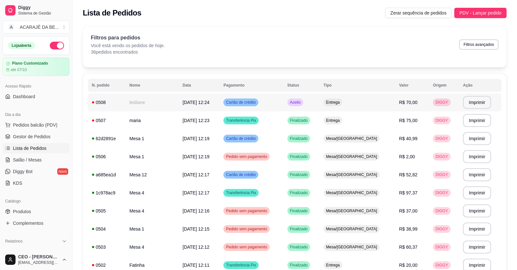
click at [151, 107] on td "leidiane" at bounding box center [151, 102] width 53 height 18
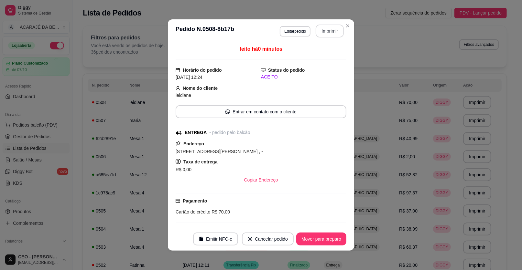
click at [333, 34] on button "Imprimir" at bounding box center [329, 31] width 28 height 13
click at [311, 234] on button "Mover para preparo" at bounding box center [321, 239] width 50 height 13
click at [311, 236] on button "Mover para entrega" at bounding box center [321, 239] width 48 height 13
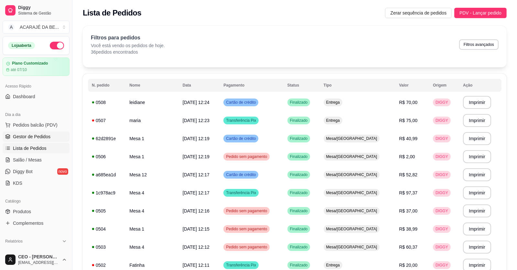
click at [61, 133] on link "Gestor de Pedidos" at bounding box center [36, 137] width 67 height 10
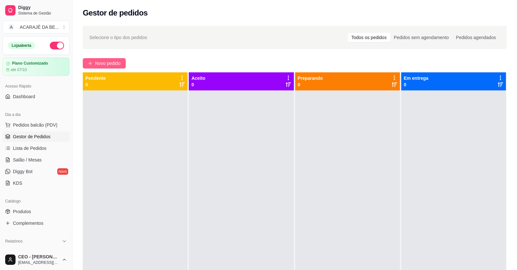
click at [108, 63] on span "Novo pedido" at bounding box center [108, 63] width 26 height 7
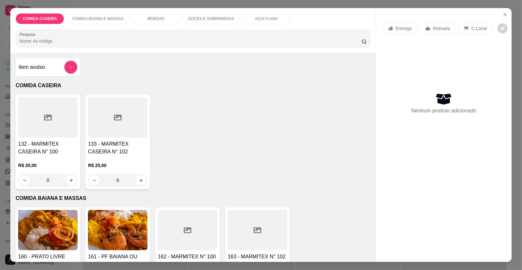
click at [114, 126] on div at bounding box center [117, 117] width 59 height 40
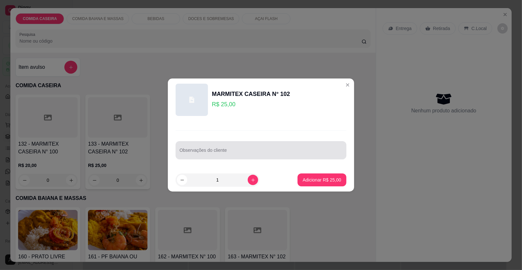
click at [213, 146] on div at bounding box center [260, 150] width 163 height 13
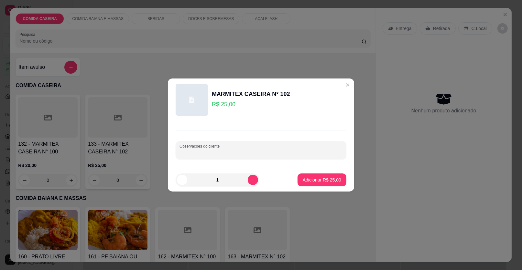
paste input "Feijão tropeiro, macarrão, purê, arroz temperado, farofa,verduras,repolho com m…"
type input "Feijão tropeiro, macarrão, purê, arroz temperado, farofa,verduras,repolho com m…"
click at [308, 180] on p "Adicionar R$ 25,00" at bounding box center [321, 180] width 38 height 6
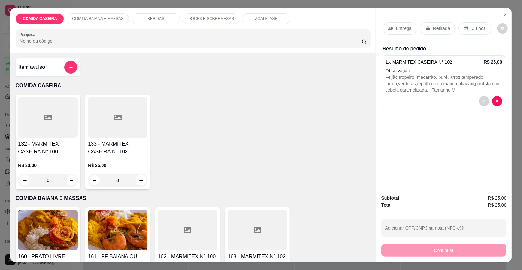
click at [389, 30] on div "Entrega" at bounding box center [399, 28] width 35 height 12
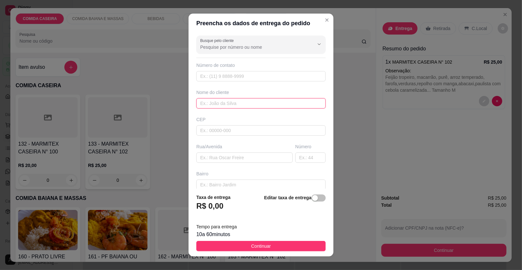
click at [267, 99] on input "text" at bounding box center [260, 103] width 129 height 10
type input "marilia"
click at [223, 159] on input "text" at bounding box center [244, 158] width 96 height 10
paste input "No bar de [PERSON_NAME]"
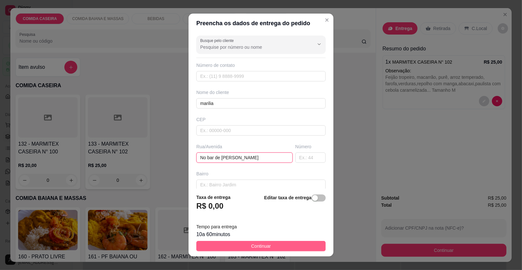
type input "No bar de [PERSON_NAME]"
click at [273, 245] on button "Continuar" at bounding box center [260, 246] width 129 height 10
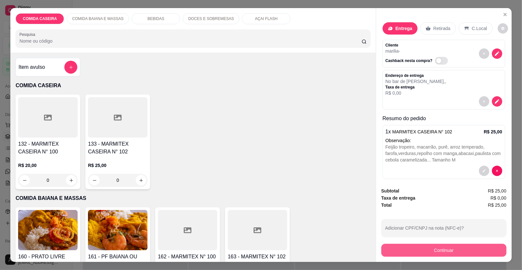
click at [395, 251] on button "Continuar" at bounding box center [443, 250] width 125 height 13
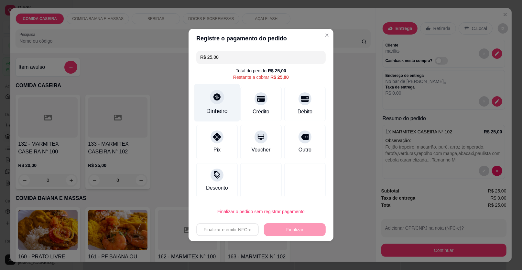
click at [207, 109] on div "Dinheiro" at bounding box center [216, 111] width 21 height 8
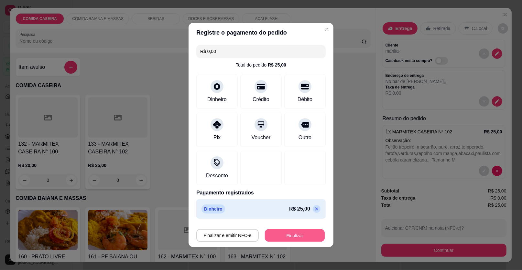
click at [291, 232] on button "Finalizar" at bounding box center [295, 235] width 60 height 13
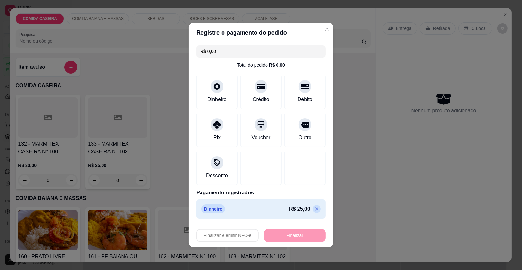
type input "-R$ 25,00"
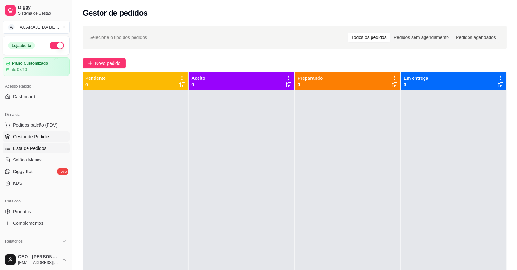
click at [36, 148] on span "Lista de Pedidos" at bounding box center [30, 148] width 34 height 6
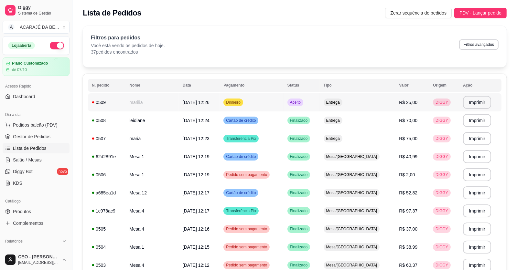
click at [133, 100] on td "marilia" at bounding box center [151, 102] width 53 height 18
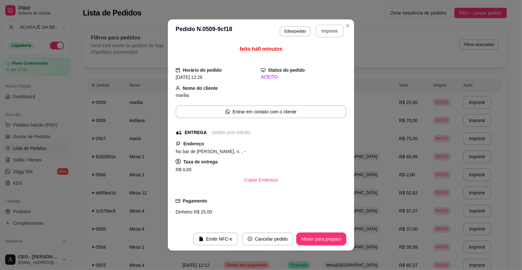
click at [323, 32] on button "Imprimir" at bounding box center [329, 31] width 28 height 13
click at [300, 233] on button "Mover para preparo" at bounding box center [321, 239] width 48 height 13
click at [322, 243] on button "Mover para entrega" at bounding box center [321, 239] width 50 height 13
click at [323, 241] on div "Mover para entrega" at bounding box center [316, 239] width 59 height 13
click at [332, 237] on button "Mover para finalizado" at bounding box center [319, 239] width 54 height 13
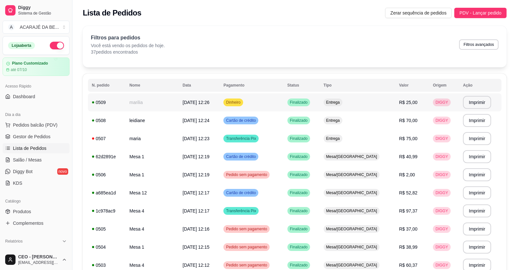
click at [166, 103] on td "marilia" at bounding box center [151, 102] width 53 height 18
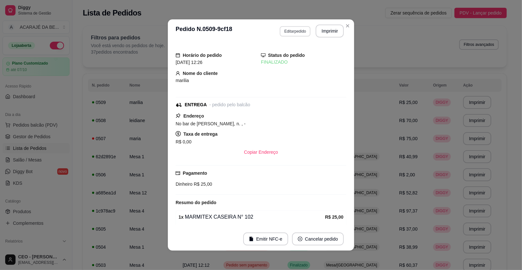
click at [296, 30] on button "Editar pedido" at bounding box center [295, 31] width 31 height 10
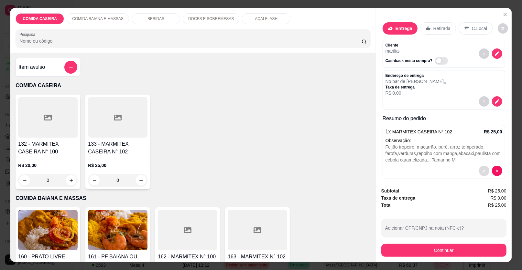
click at [479, 169] on button "decrease-product-quantity" at bounding box center [484, 171] width 10 height 10
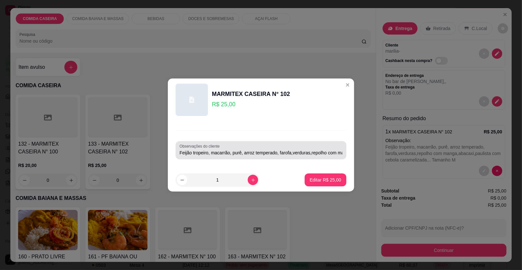
click at [333, 154] on input "Feijão tropeiro, macarrão, purê, arroz temperado, farofa,verduras,repolho com m…" at bounding box center [260, 153] width 163 height 6
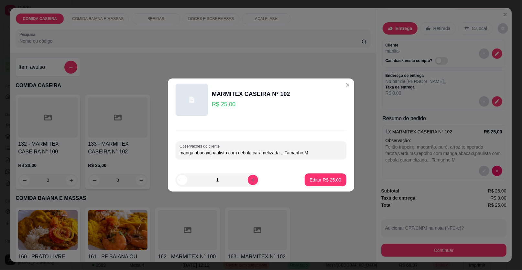
click at [331, 154] on input "manga,abacaxi,paulista com cebola caramelizada... Tamanho M" at bounding box center [260, 153] width 163 height 6
type input "m"
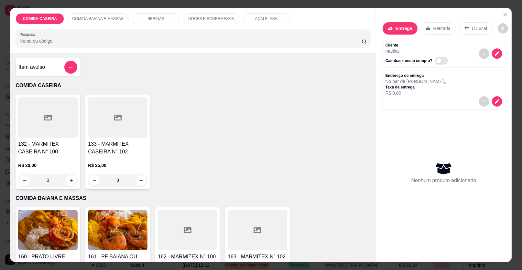
click at [206, 219] on div at bounding box center [187, 230] width 59 height 40
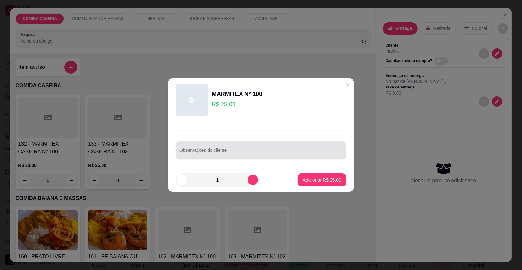
click at [257, 155] on input "Observações do cliente" at bounding box center [260, 153] width 163 height 6
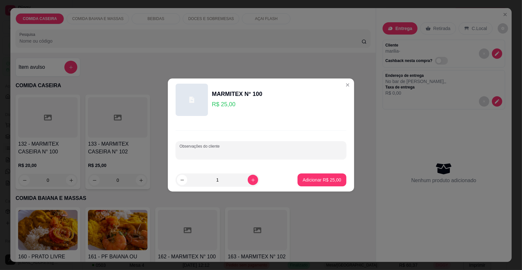
paste input "Feijão tropeiro Arroz branco Farofa de dendê Cortado de abóbora [GEOGRAPHIC_DAT…"
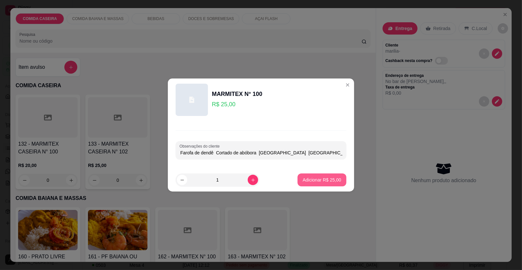
type input "Feijão tropeiro Arroz branco Farofa de dendê Cortado de abóbora [GEOGRAPHIC_DAT…"
click at [303, 179] on p "Adicionar R$ 25,00" at bounding box center [321, 180] width 37 height 6
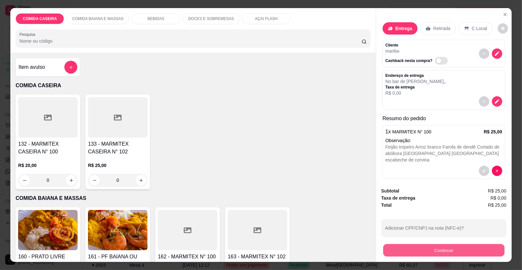
click at [416, 252] on button "Continuar" at bounding box center [443, 250] width 121 height 13
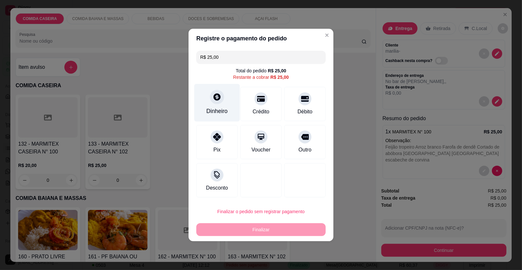
click at [216, 105] on div "Dinheiro" at bounding box center [217, 103] width 46 height 38
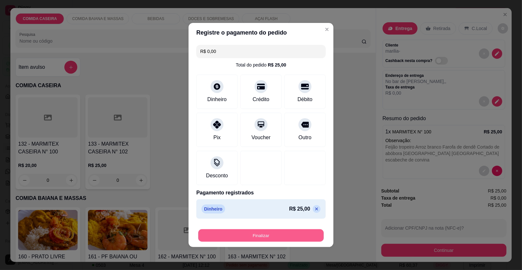
click at [287, 231] on button "Finalizar" at bounding box center [260, 235] width 125 height 13
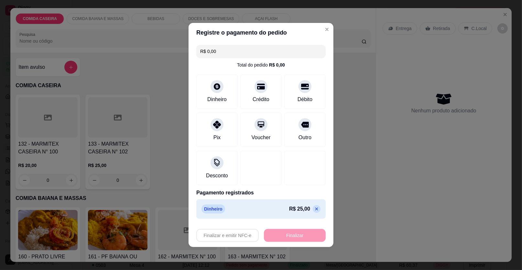
type input "-R$ 25,00"
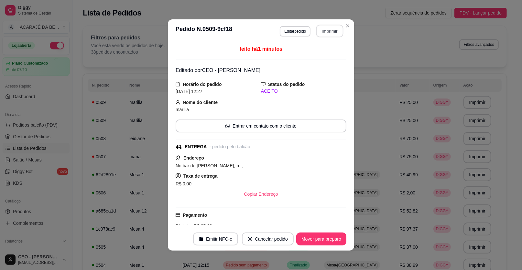
click at [322, 28] on button "Imprimir" at bounding box center [329, 31] width 27 height 13
click at [308, 239] on button "Mover para preparo" at bounding box center [321, 239] width 50 height 13
click at [335, 236] on button "Mover para entrega" at bounding box center [321, 239] width 48 height 13
click at [335, 236] on button "Mover para finalizado" at bounding box center [319, 239] width 52 height 13
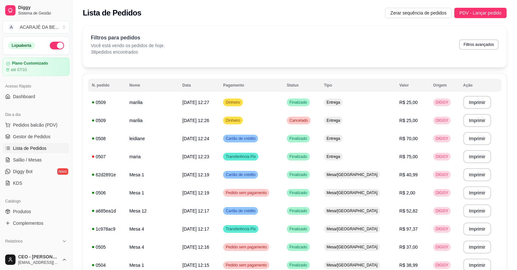
click at [238, 39] on div "Filtros para pedidos Você está vendo os pedidos de hoje. 38 pedidos encontrados…" at bounding box center [294, 44] width 407 height 21
drag, startPoint x: 30, startPoint y: 140, endPoint x: 42, endPoint y: 134, distance: 13.6
click at [30, 140] on link "Gestor de Pedidos" at bounding box center [36, 137] width 67 height 10
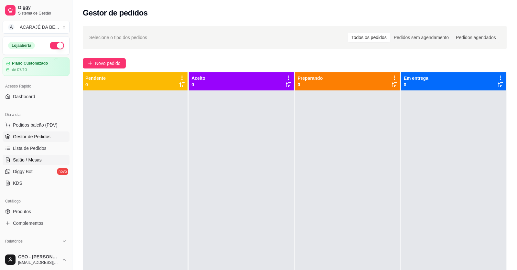
click at [48, 160] on link "Salão / Mesas" at bounding box center [36, 160] width 67 height 10
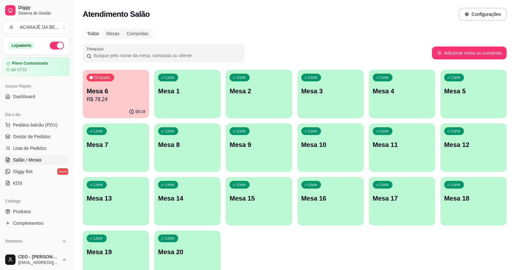
click at [129, 98] on p "R$ 78,24" at bounding box center [116, 100] width 58 height 8
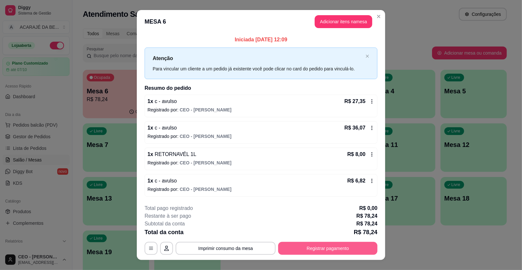
click at [355, 248] on button "Registrar pagamento" at bounding box center [327, 248] width 99 height 13
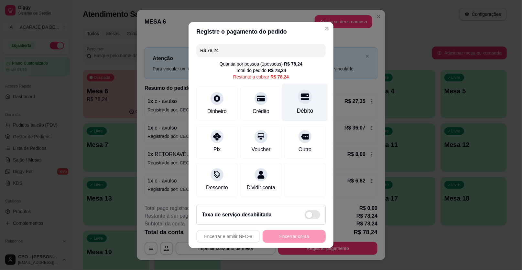
click at [302, 100] on icon at bounding box center [305, 97] width 8 height 6
type input "R$ 0,00"
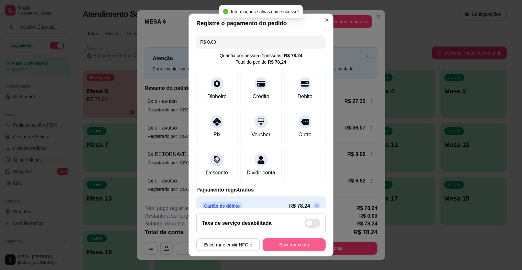
click at [307, 243] on button "Encerrar conta" at bounding box center [293, 244] width 63 height 13
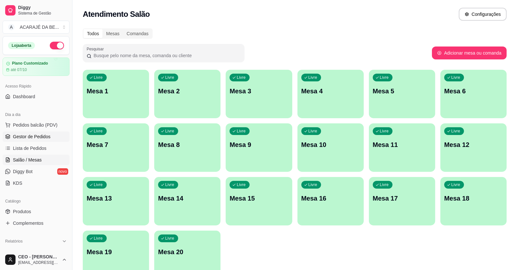
click at [34, 135] on span "Gestor de Pedidos" at bounding box center [31, 136] width 37 height 6
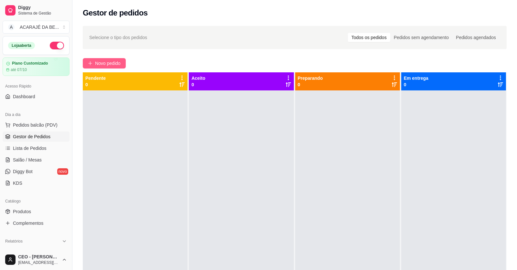
click at [95, 61] on span "Novo pedido" at bounding box center [108, 63] width 26 height 7
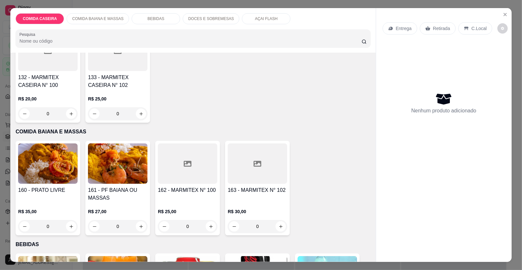
scroll to position [97, 0]
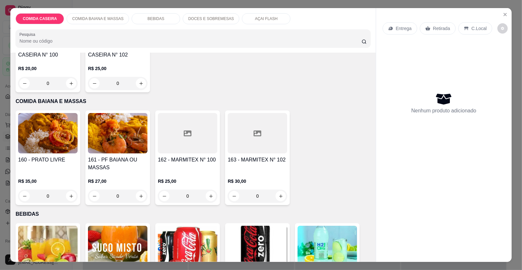
click at [95, 54] on h4 "133 - MARMITEX CASEIRA N° 102" at bounding box center [117, 51] width 59 height 16
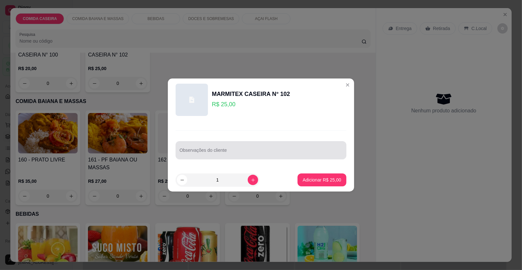
click at [236, 151] on input "Observações do cliente" at bounding box center [260, 153] width 163 height 6
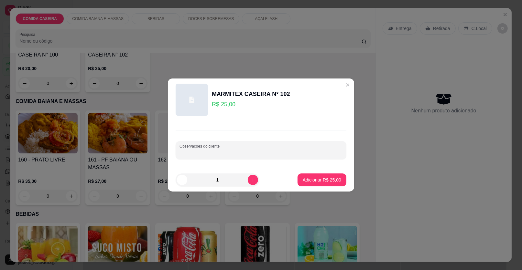
paste input "Feijão tropeiro, macarrão, purê, arroz temperado, farofa,verduras,repolho com m…"
type input "Feijão tropeiro, macarrão, purê, arroz temperado, farofa,verduras,repolho com m…"
click at [303, 178] on p "Adicionar R$ 25,00" at bounding box center [321, 180] width 37 height 6
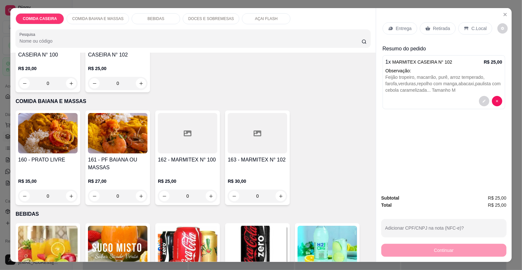
click at [398, 27] on p "Entrega" at bounding box center [404, 28] width 16 height 6
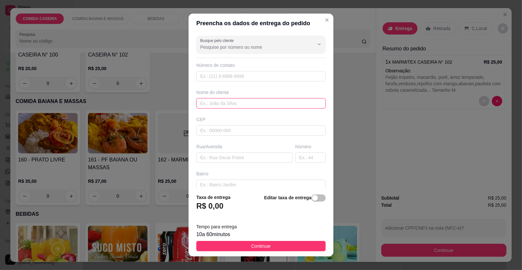
click at [272, 107] on input "text" at bounding box center [260, 103] width 129 height 10
type input "jeane"
click at [254, 158] on input "text" at bounding box center [244, 158] width 96 height 10
click at [242, 161] on input "text" at bounding box center [244, 158] width 96 height 10
paste input "[PERSON_NAME], [STREET_ADDRESS]...pagar no cartão"
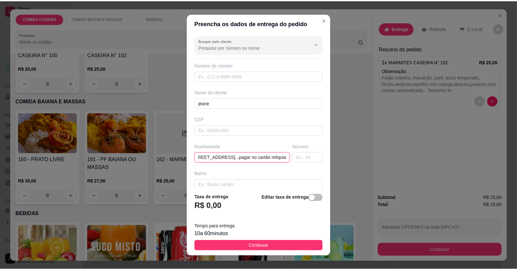
scroll to position [0, 59]
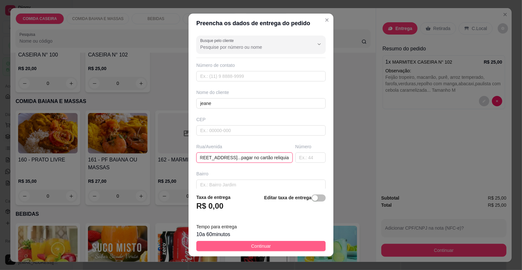
type input "[PERSON_NAME], [STREET_ADDRESS]...pagar no cartão reliquia"
click at [257, 245] on span "Continuar" at bounding box center [261, 246] width 20 height 7
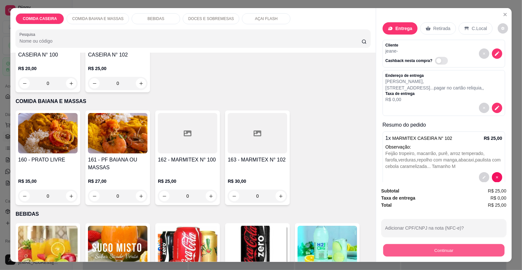
click at [399, 257] on button "Continuar" at bounding box center [443, 250] width 121 height 13
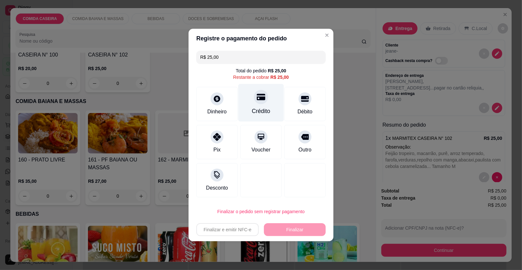
click at [270, 106] on div "Crédito" at bounding box center [261, 103] width 46 height 38
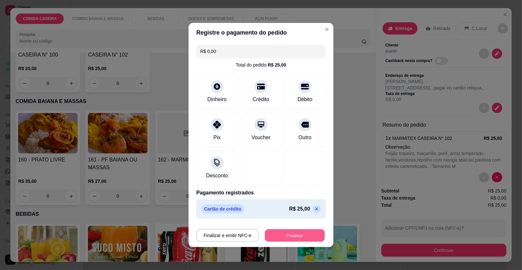
click at [298, 234] on button "Finalizar" at bounding box center [295, 235] width 60 height 13
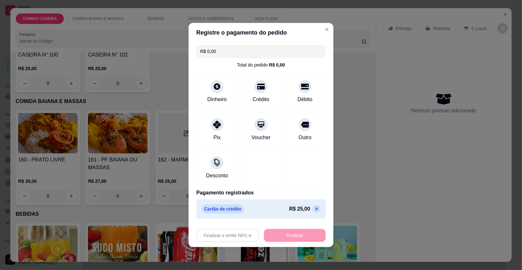
type input "-R$ 25,00"
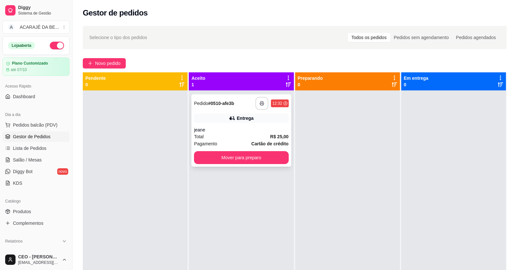
click at [261, 101] on polyline "button" at bounding box center [262, 101] width 2 height 1
click at [233, 155] on button "Mover para preparo" at bounding box center [241, 157] width 94 height 13
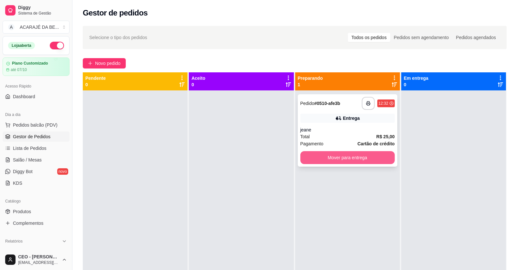
click at [309, 158] on button "Mover para entrega" at bounding box center [347, 157] width 94 height 13
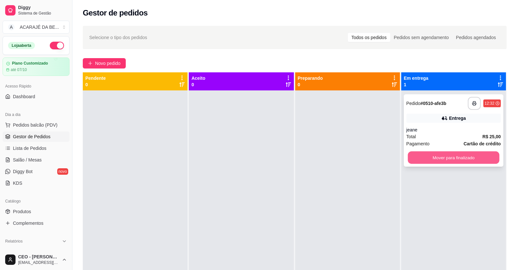
click at [438, 160] on button "Mover para finalizado" at bounding box center [452, 158] width 91 height 13
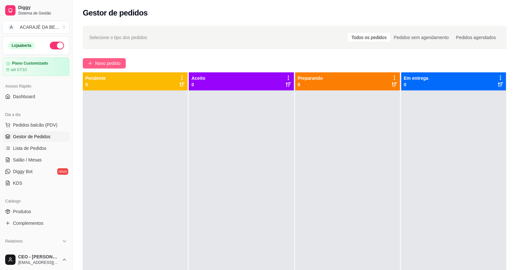
click at [103, 61] on span "Novo pedido" at bounding box center [108, 63] width 26 height 7
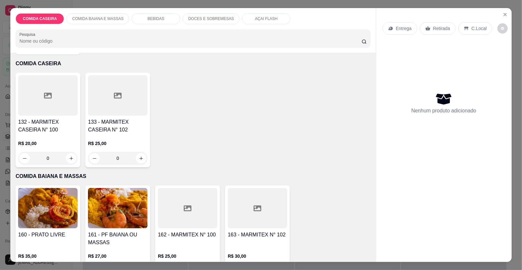
scroll to position [32, 0]
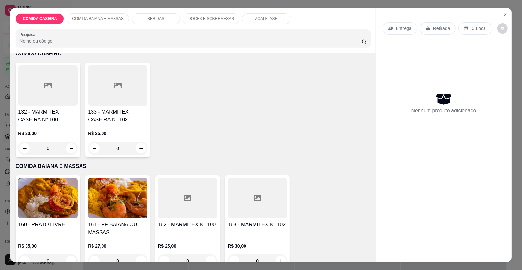
click at [248, 192] on div at bounding box center [256, 198] width 59 height 40
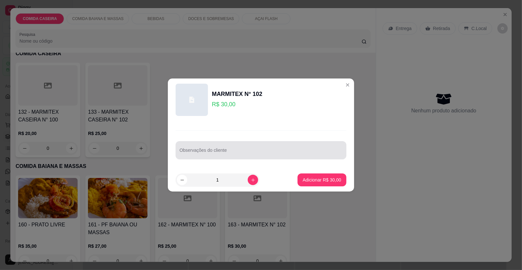
click at [257, 146] on div at bounding box center [260, 150] width 163 height 13
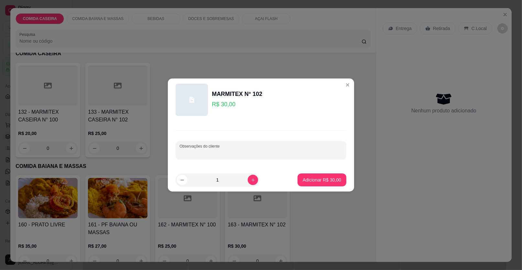
paste input "Feijão fraudinho Arroz Vatapá Quiabada Cortado de abóbora Bobo de camarão"
type input "Feijão fraudinho Arroz Vatapá Quiabada Cortado de abóbora Bobo de camarão"
click at [316, 184] on button "Adicionar R$ 30,00" at bounding box center [322, 180] width 48 height 13
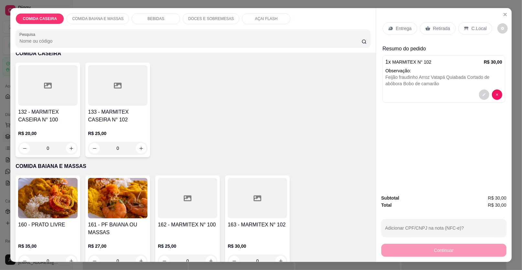
click at [410, 25] on div "Entrega" at bounding box center [399, 28] width 35 height 12
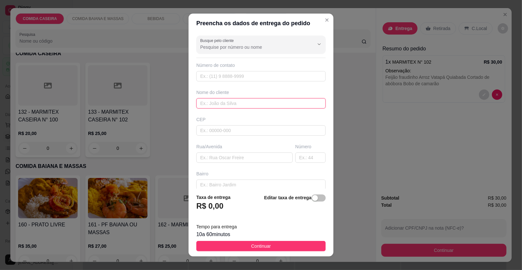
click at [233, 102] on input "text" at bounding box center [260, 103] width 129 height 10
type input "valeria"
click at [256, 160] on input "text" at bounding box center [244, 158] width 96 height 10
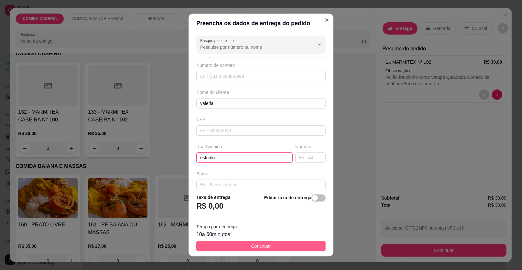
type input "estudio"
click at [292, 247] on button "Continuar" at bounding box center [260, 246] width 129 height 10
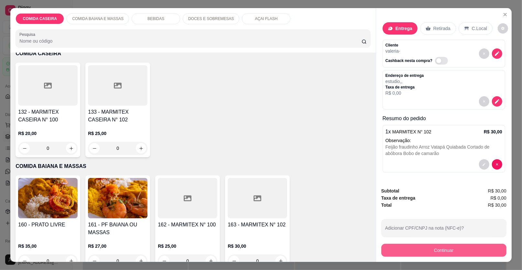
click at [396, 248] on button "Continuar" at bounding box center [443, 250] width 125 height 13
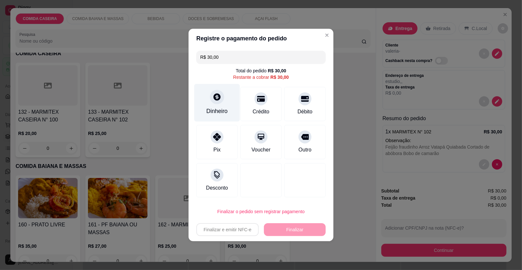
click at [216, 106] on div "Dinheiro" at bounding box center [217, 103] width 46 height 38
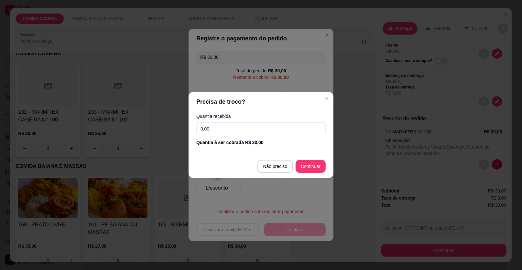
click at [237, 130] on input "0,00" at bounding box center [260, 128] width 129 height 13
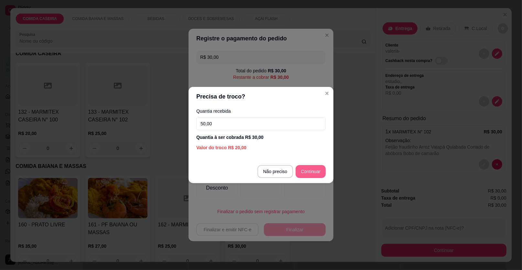
type input "50,00"
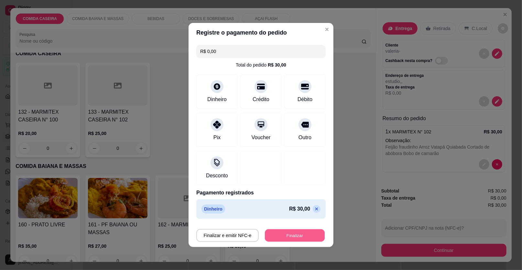
click at [282, 231] on button "Finalizar" at bounding box center [295, 235] width 60 height 13
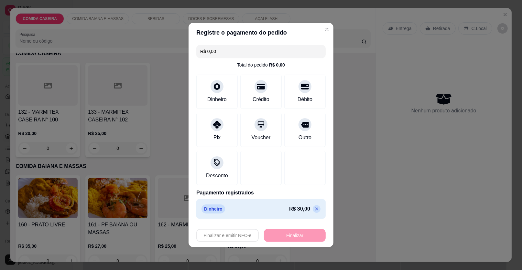
type input "-R$ 30,00"
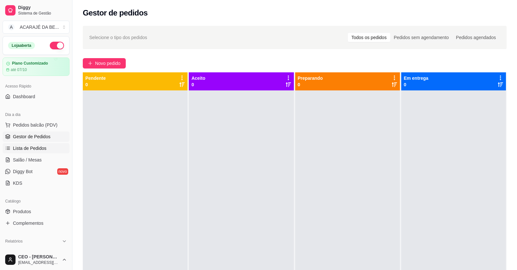
click at [39, 149] on span "Lista de Pedidos" at bounding box center [30, 148] width 34 height 6
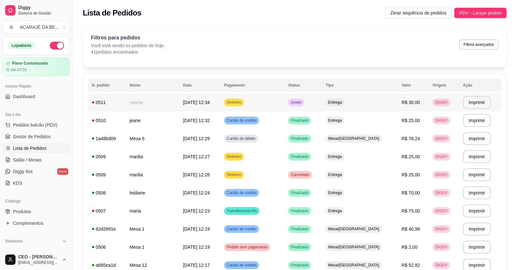
click at [154, 101] on td "valeria" at bounding box center [152, 102] width 53 height 18
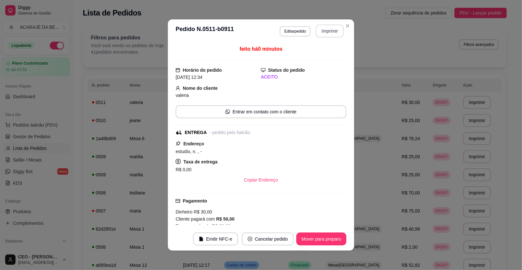
click at [323, 33] on button "Imprimir" at bounding box center [329, 31] width 28 height 13
click at [306, 235] on button "Mover para preparo" at bounding box center [321, 239] width 50 height 13
click at [315, 238] on button "Mover para entrega" at bounding box center [321, 239] width 48 height 13
click at [315, 238] on button "Mover para finalizado" at bounding box center [319, 239] width 54 height 13
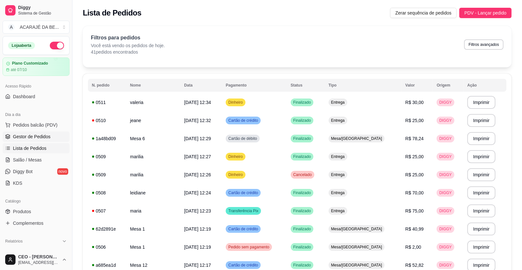
click at [27, 139] on span "Gestor de Pedidos" at bounding box center [31, 136] width 37 height 6
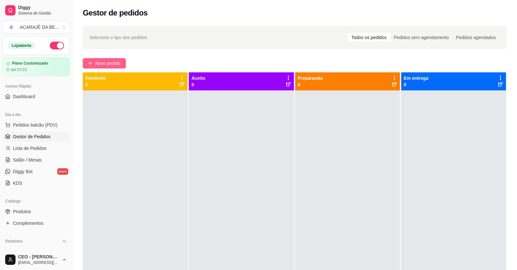
click at [106, 62] on span "Novo pedido" at bounding box center [108, 63] width 26 height 7
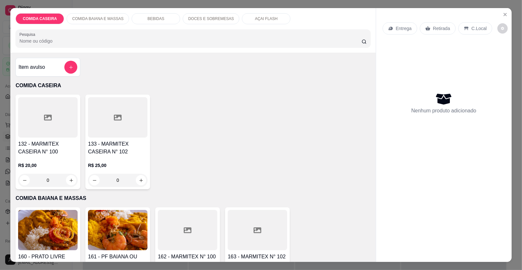
click at [57, 126] on div at bounding box center [47, 117] width 59 height 40
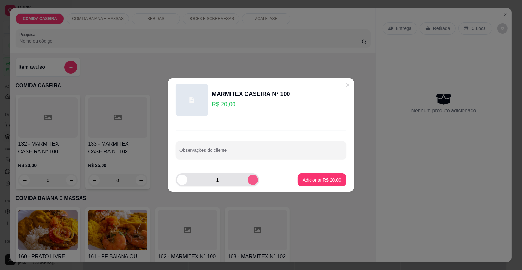
click at [250, 179] on icon "increase-product-quantity" at bounding box center [252, 180] width 5 height 5
type input "2"
click at [241, 138] on div "Observações do cliente" at bounding box center [261, 144] width 186 height 47
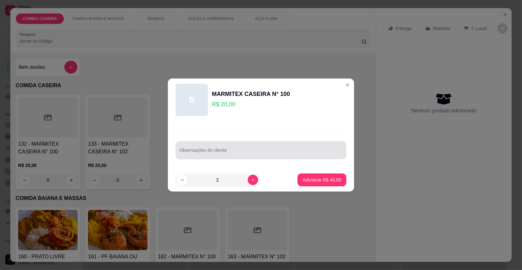
click at [243, 143] on div "Observações do cliente" at bounding box center [260, 150] width 171 height 18
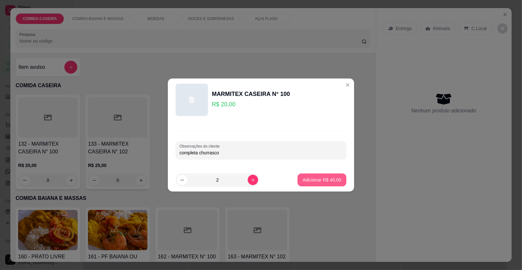
type input "completa churrasco"
click at [303, 180] on p "Adicionar R$ 40,00" at bounding box center [321, 180] width 37 height 6
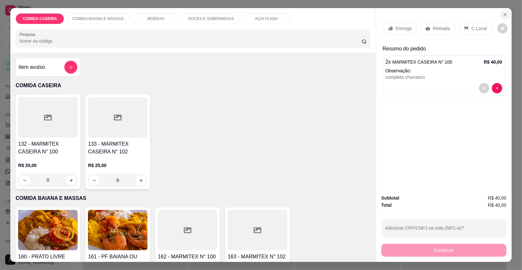
click at [502, 12] on icon "Close" at bounding box center [504, 14] width 5 height 5
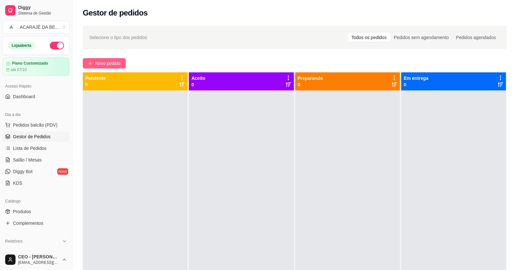
click at [110, 60] on span "Novo pedido" at bounding box center [108, 63] width 26 height 7
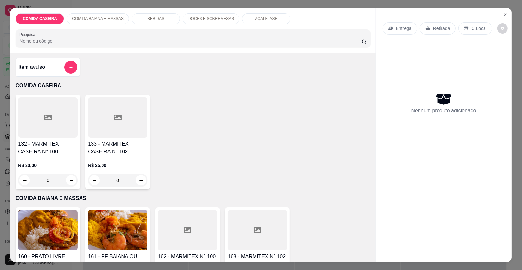
click at [51, 68] on div "Item avulso" at bounding box center [47, 67] width 59 height 13
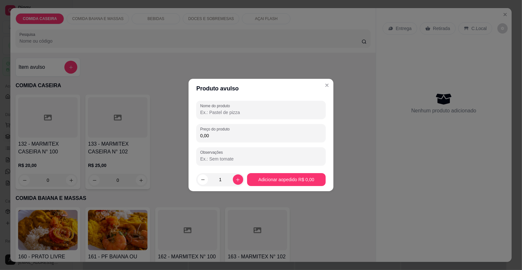
click at [221, 112] on input "Nome do produto" at bounding box center [260, 112] width 121 height 6
type input "x"
click at [244, 121] on div "Nome do produto x Preço do produto 0,00 Observações" at bounding box center [260, 133] width 129 height 65
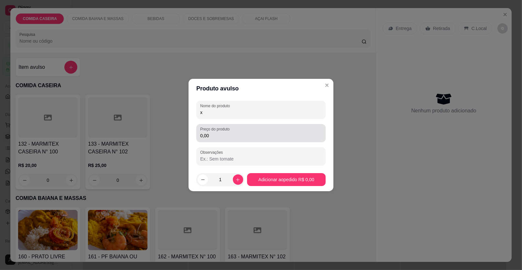
click at [241, 138] on input "0,00" at bounding box center [260, 135] width 121 height 6
type input "28,90"
click at [258, 173] on footer "1 Adicionar ao pedido R$ 28,90" at bounding box center [260, 179] width 145 height 23
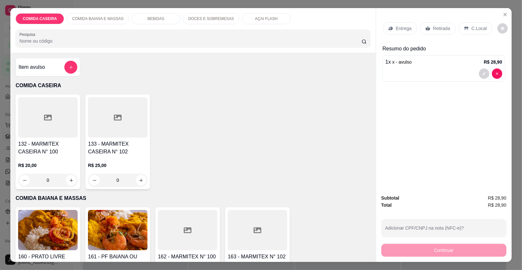
click at [428, 30] on div "Retirada" at bounding box center [437, 28] width 36 height 12
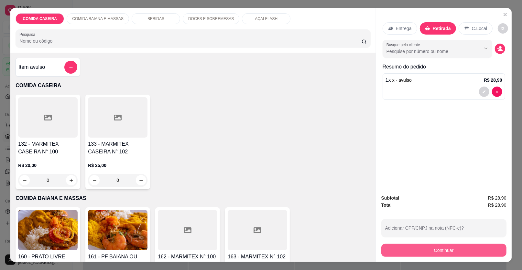
click at [415, 248] on button "Continuar" at bounding box center [443, 250] width 125 height 13
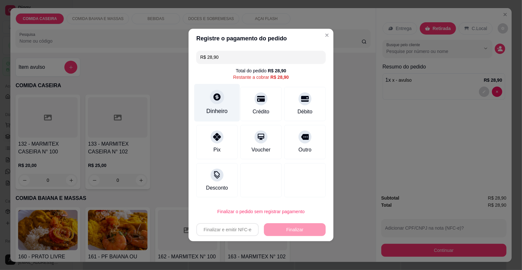
click at [220, 98] on div at bounding box center [217, 97] width 14 height 14
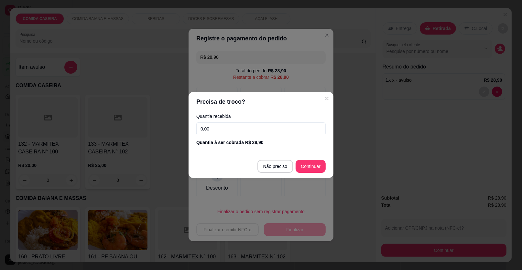
click at [250, 135] on input "0,00" at bounding box center [260, 128] width 129 height 13
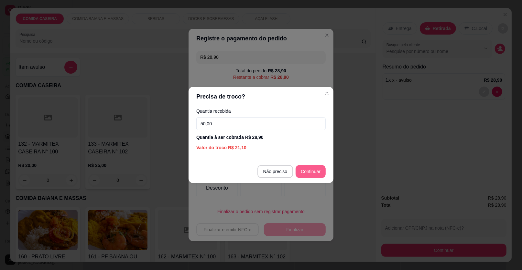
type input "50,00"
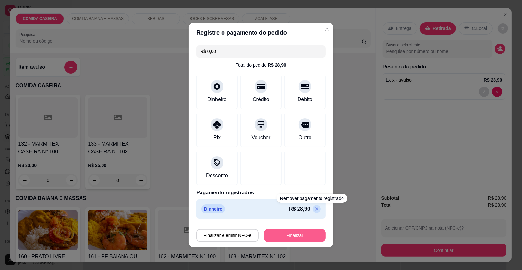
click at [311, 234] on button "Finalizar" at bounding box center [295, 235] width 62 height 13
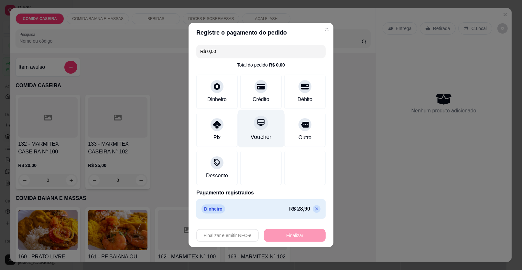
type input "-R$ 28,90"
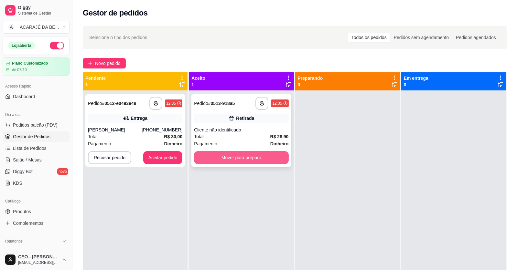
click at [232, 156] on button "Mover para preparo" at bounding box center [241, 157] width 94 height 13
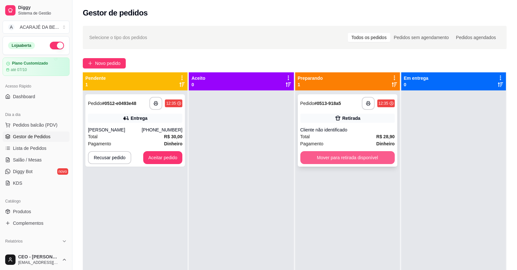
click at [330, 161] on button "Mover para retirada disponível" at bounding box center [347, 157] width 94 height 13
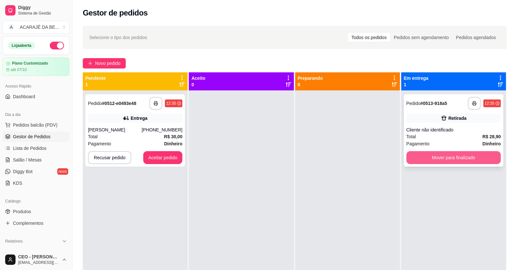
click at [410, 156] on button "Mover para finalizado" at bounding box center [453, 157] width 94 height 13
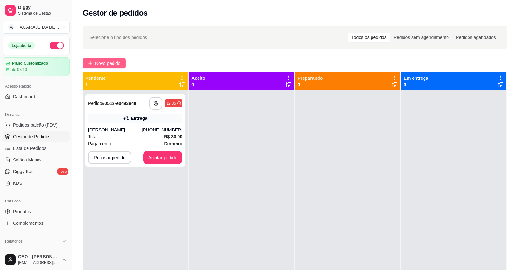
click at [109, 61] on span "Novo pedido" at bounding box center [108, 63] width 26 height 7
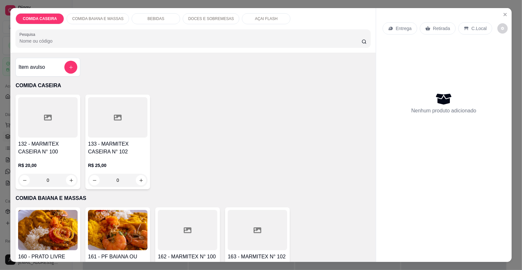
click at [60, 127] on div at bounding box center [47, 117] width 59 height 40
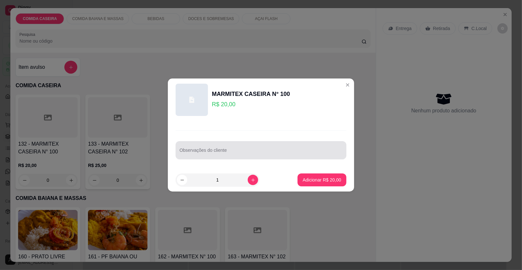
click at [238, 146] on div at bounding box center [260, 150] width 163 height 13
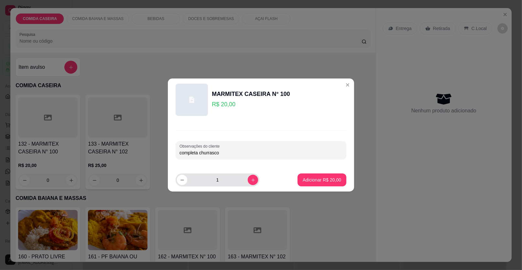
type input "completa churrasco"
click at [248, 176] on button "increase-product-quantity" at bounding box center [253, 180] width 10 height 10
type input "2"
click at [307, 176] on button "Adicionar R$ 40,00" at bounding box center [321, 180] width 49 height 13
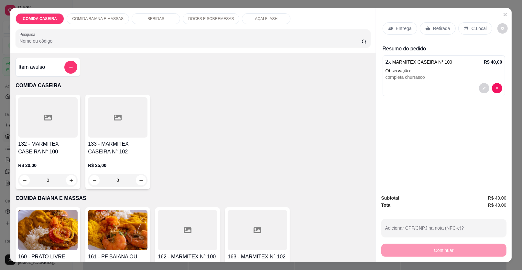
click at [405, 25] on p "Entrega" at bounding box center [404, 28] width 16 height 6
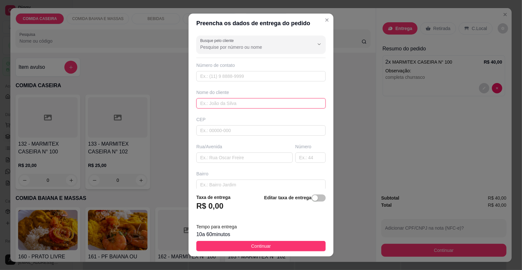
click at [231, 102] on input "text" at bounding box center [260, 103] width 129 height 10
type input "[PERSON_NAME]"
drag, startPoint x: 241, startPoint y: 161, endPoint x: 248, endPoint y: 153, distance: 10.8
click at [245, 156] on input "text" at bounding box center [244, 158] width 96 height 10
type input "p"
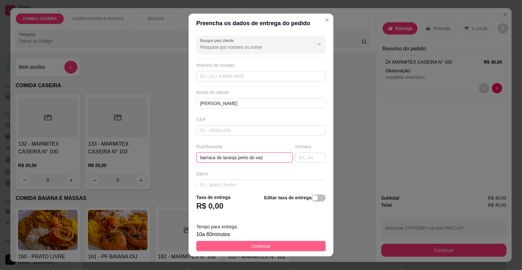
type input "barraca de laranja perto do vaz"
click at [266, 242] on button "Continuar" at bounding box center [260, 246] width 129 height 10
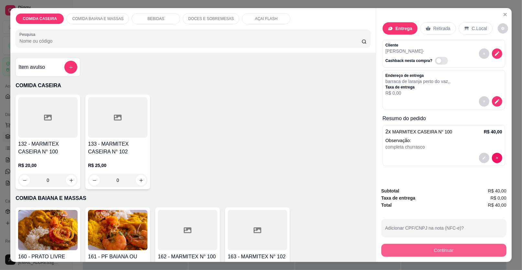
click at [393, 251] on button "Continuar" at bounding box center [443, 250] width 125 height 13
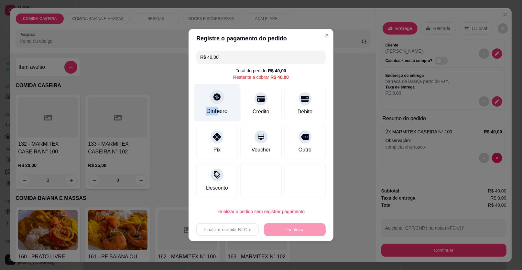
click at [216, 106] on div "Dinheiro" at bounding box center [217, 103] width 46 height 38
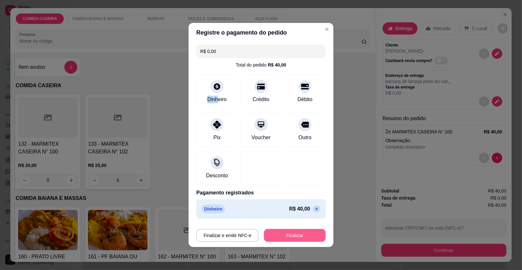
click at [286, 233] on button "Finalizar" at bounding box center [295, 235] width 62 height 13
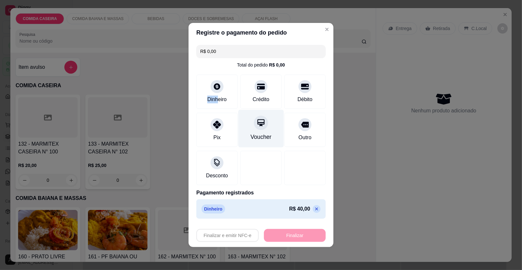
type input "-R$ 40,00"
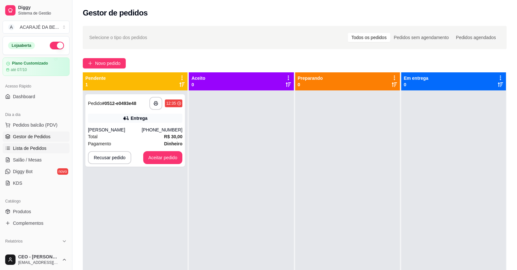
click at [26, 143] on link "Lista de Pedidos" at bounding box center [36, 148] width 67 height 10
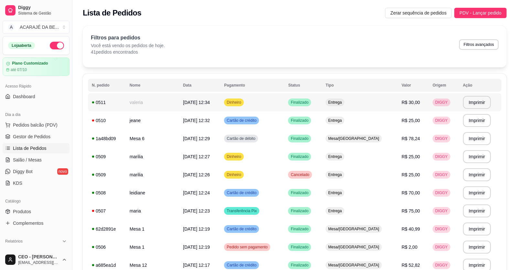
click at [242, 101] on span "Dinheiro" at bounding box center [233, 102] width 17 height 5
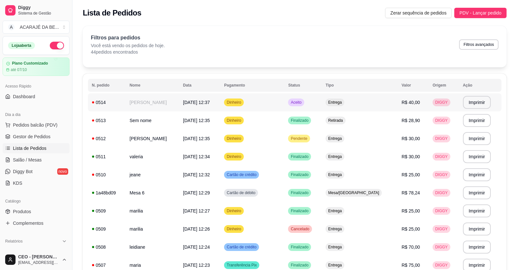
click at [198, 100] on span "[DATE] 12:37" at bounding box center [196, 102] width 27 height 5
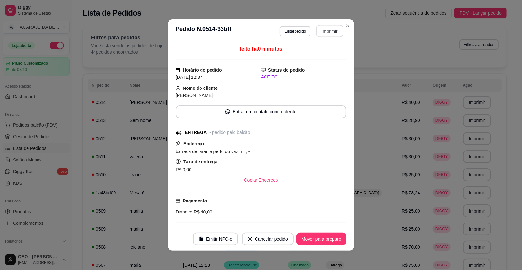
click at [319, 32] on button "Imprimir" at bounding box center [329, 31] width 27 height 13
click at [313, 239] on button "Mover para preparo" at bounding box center [321, 239] width 50 height 13
click at [319, 239] on button "Mover para entrega" at bounding box center [321, 239] width 48 height 13
click at [319, 239] on button "Mover para finalizado" at bounding box center [319, 239] width 54 height 13
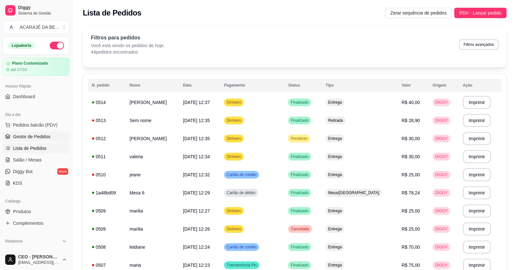
click at [34, 136] on span "Gestor de Pedidos" at bounding box center [31, 136] width 37 height 6
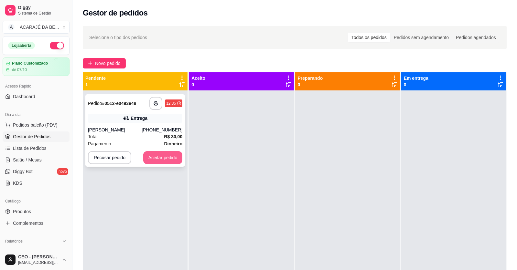
click at [163, 156] on button "Aceitar pedido" at bounding box center [162, 157] width 39 height 13
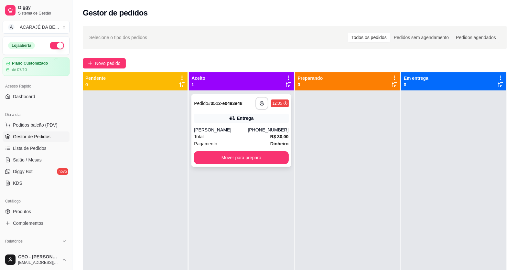
click at [261, 102] on icon "button" at bounding box center [261, 103] width 5 height 5
click at [248, 152] on button "Mover para preparo" at bounding box center [241, 157] width 94 height 13
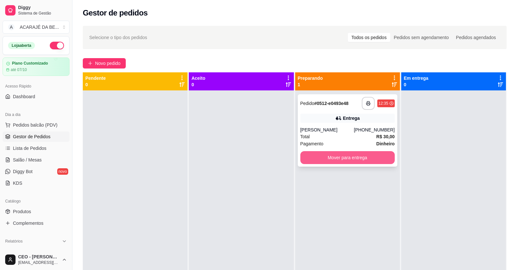
click at [322, 157] on button "Mover para entrega" at bounding box center [347, 157] width 94 height 13
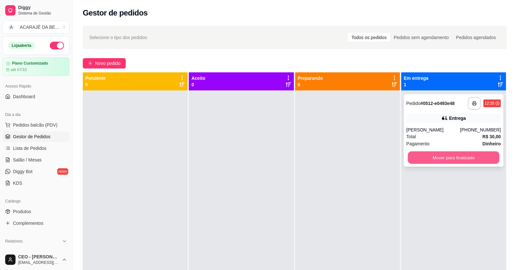
click at [418, 159] on button "Mover para finalizado" at bounding box center [452, 158] width 91 height 13
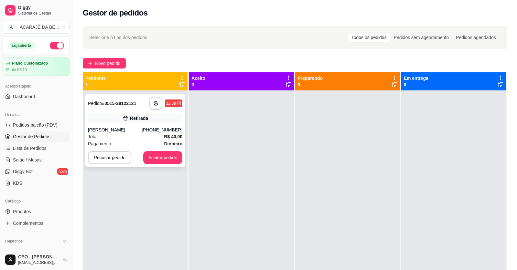
click at [154, 99] on button "button" at bounding box center [155, 103] width 13 height 13
click at [166, 154] on button "Aceitar pedido" at bounding box center [162, 157] width 39 height 13
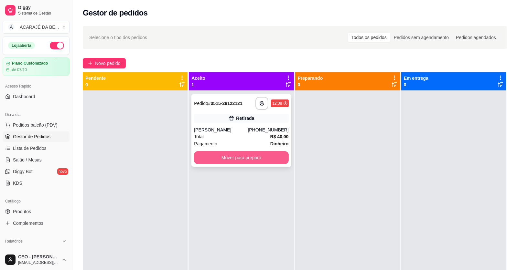
click at [239, 157] on button "Mover para preparo" at bounding box center [241, 157] width 94 height 13
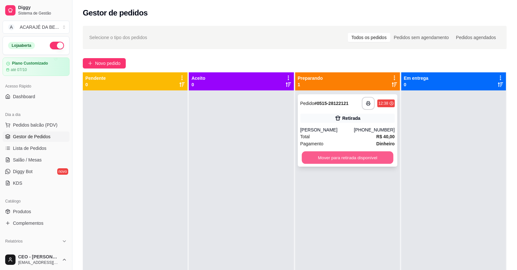
click at [338, 158] on button "Mover para retirada disponível" at bounding box center [346, 158] width 91 height 13
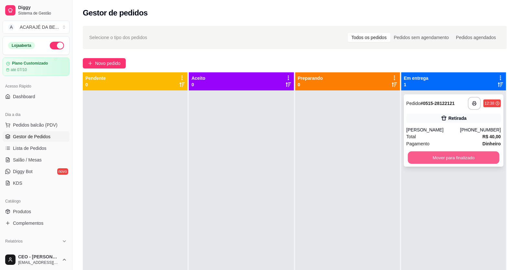
click at [445, 156] on button "Mover para finalizado" at bounding box center [452, 158] width 91 height 13
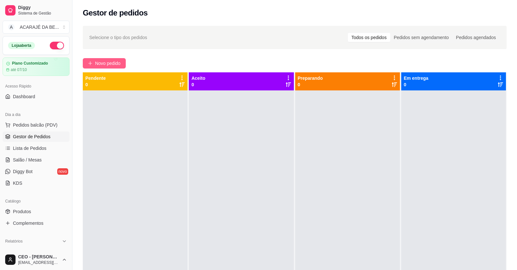
click at [117, 61] on span "Novo pedido" at bounding box center [108, 63] width 26 height 7
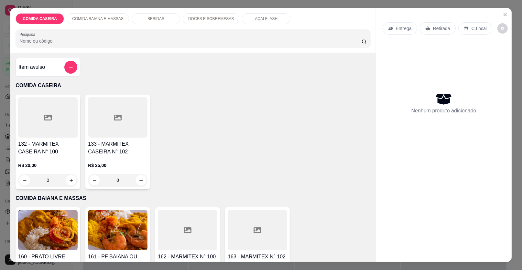
click at [253, 229] on icon at bounding box center [257, 230] width 8 height 6
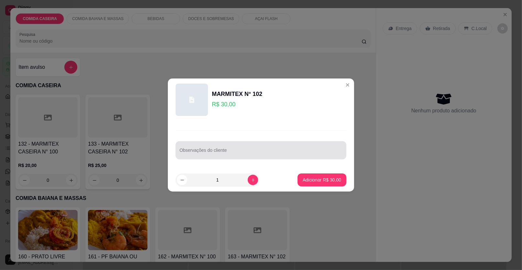
click at [240, 146] on div at bounding box center [260, 150] width 163 height 13
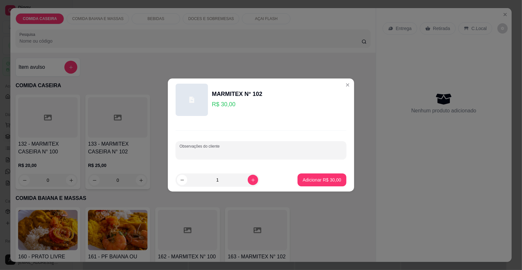
paste input "Uma marmita g mokeka de corvina completa"
type input "Uma marmita g mokeka de corvina completa"
click at [307, 177] on p "Adicionar R$ 30,00" at bounding box center [321, 180] width 38 height 6
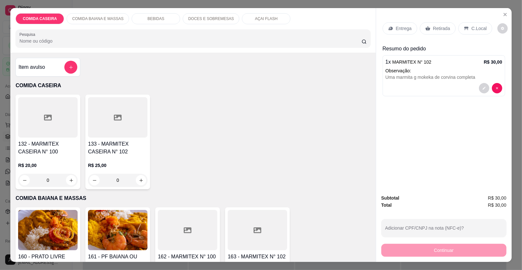
click at [403, 29] on p "Entrega" at bounding box center [404, 28] width 16 height 6
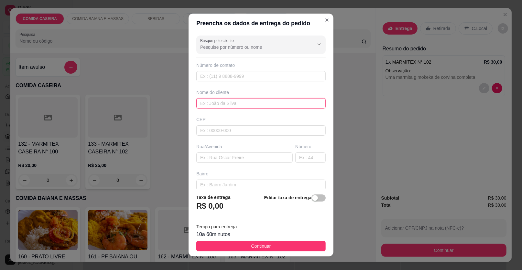
click at [264, 106] on input "text" at bounding box center [260, 103] width 129 height 10
type input "erisvelton"
click at [207, 154] on div "Rua/Avenida" at bounding box center [244, 152] width 99 height 19
click at [207, 157] on input "text" at bounding box center [244, 158] width 96 height 10
paste input "[STREET_ADDRESS]"
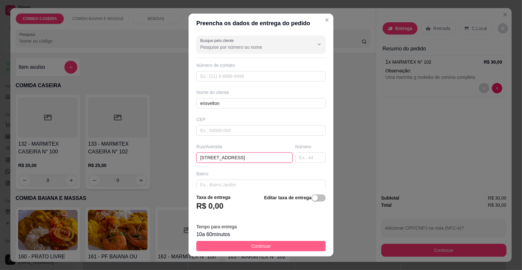
type input "[STREET_ADDRESS]"
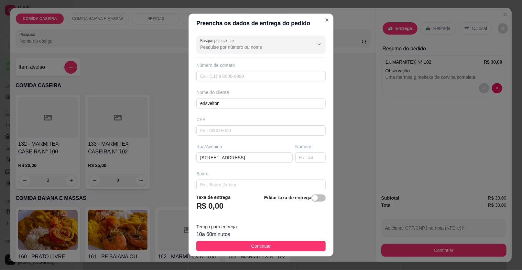
drag, startPoint x: 287, startPoint y: 248, endPoint x: 326, endPoint y: 240, distance: 39.9
click at [286, 248] on button "Continuar" at bounding box center [260, 246] width 129 height 10
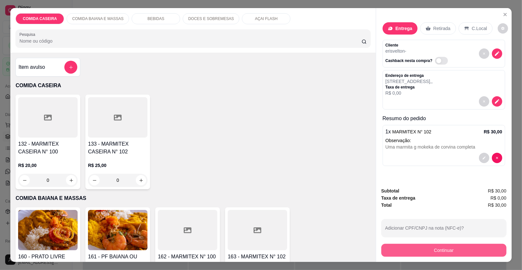
click at [400, 250] on button "Continuar" at bounding box center [443, 250] width 125 height 13
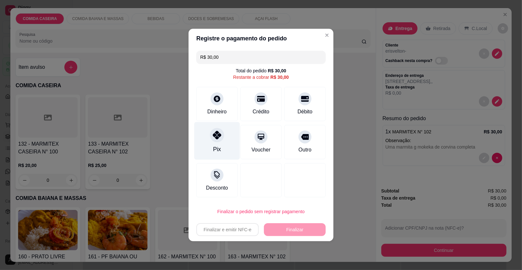
click at [217, 140] on div at bounding box center [217, 135] width 14 height 14
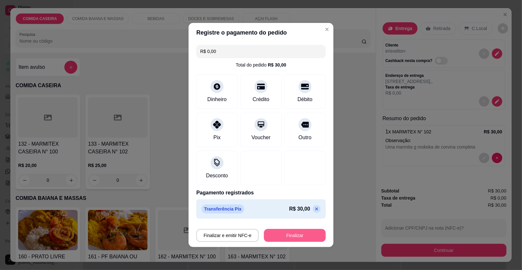
click at [294, 232] on button "Finalizar" at bounding box center [295, 235] width 62 height 13
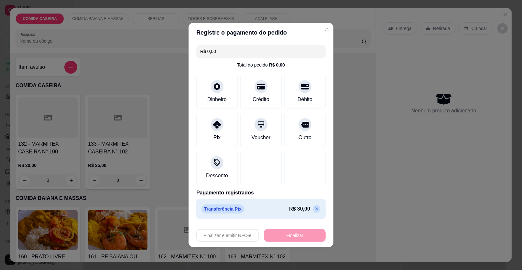
type input "-R$ 30,00"
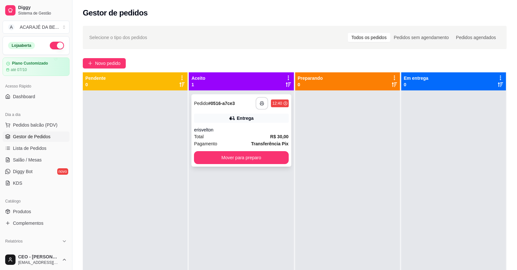
click at [263, 102] on button "button" at bounding box center [262, 103] width 13 height 13
click at [242, 159] on button "Mover para preparo" at bounding box center [241, 157] width 94 height 13
click at [242, 159] on button "Mover para preparo" at bounding box center [240, 158] width 91 height 13
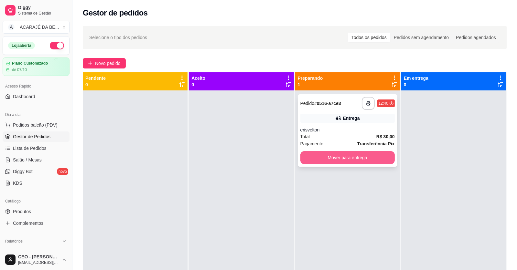
click at [323, 155] on button "Mover para entrega" at bounding box center [347, 157] width 94 height 13
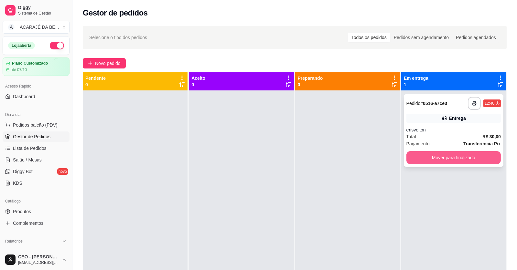
click at [421, 156] on button "Mover para finalizado" at bounding box center [453, 157] width 94 height 13
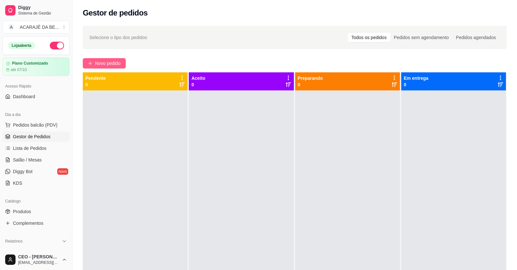
click at [105, 62] on span "Novo pedido" at bounding box center [108, 63] width 26 height 7
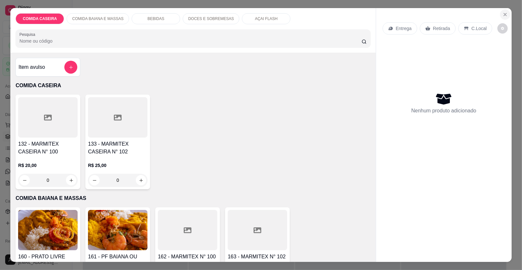
click at [502, 14] on icon "Close" at bounding box center [504, 14] width 5 height 5
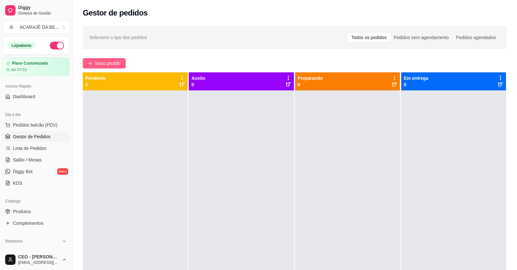
click at [99, 61] on span "Novo pedido" at bounding box center [108, 63] width 26 height 7
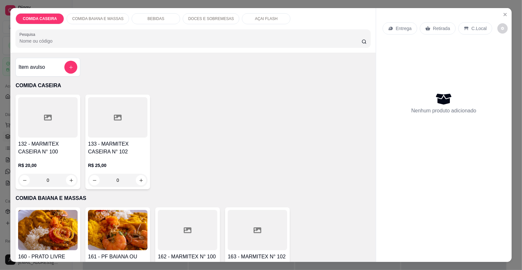
click at [211, 234] on div at bounding box center [187, 230] width 59 height 40
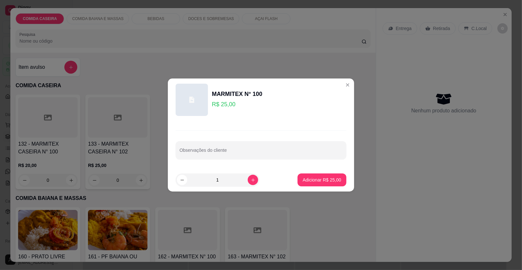
click at [258, 145] on div at bounding box center [260, 150] width 163 height 13
paste input "Moquwca de feijão , abóbora, quiabo, vatapa , arroz e moquw a de bacalhao"
type input "Moquwca de feijão , abóbora, quiabo, vatapa , arroz e moquw a de bacalhao"
click at [318, 174] on button "Adicionar R$ 25,00" at bounding box center [321, 180] width 49 height 13
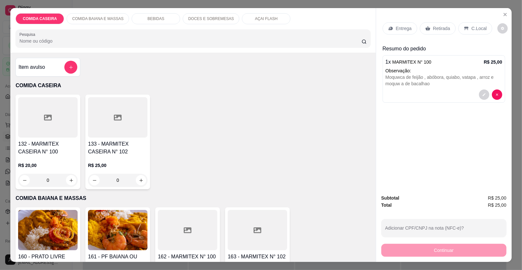
click at [406, 30] on p "Entrega" at bounding box center [404, 28] width 16 height 6
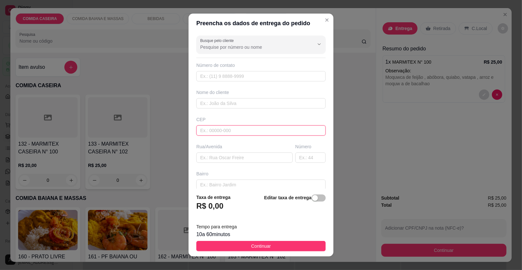
click at [246, 126] on input "text" at bounding box center [260, 130] width 129 height 10
click at [247, 101] on input "text" at bounding box center [260, 103] width 129 height 10
paste input "[PHONE_NUMBER]"
type input "[PHONE_NUMBER]"
click at [246, 157] on input "text" at bounding box center [244, 158] width 96 height 10
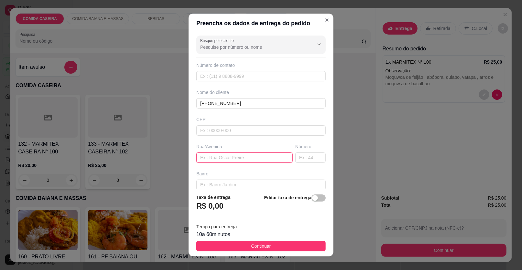
paste input "Na rua [PERSON_NAME]"
paste input "Na subida do banco do Brasil"
type input "Na rua [PERSON_NAME] Na subida do banco do Brasil"
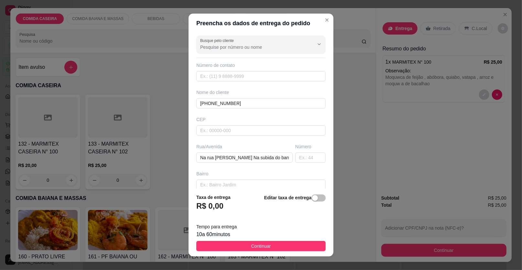
click at [274, 163] on div "Busque pelo cliente Número de contato Nome do cliente [PHONE_NUMBER] [GEOGRAPHI…" at bounding box center [260, 111] width 145 height 156
click at [298, 158] on input "text" at bounding box center [310, 158] width 30 height 10
type input "5"
type input "25"
click at [258, 248] on span "Continuar" at bounding box center [261, 246] width 20 height 7
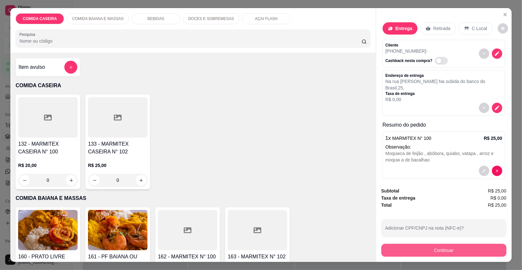
click at [386, 251] on button "Continuar" at bounding box center [443, 250] width 125 height 13
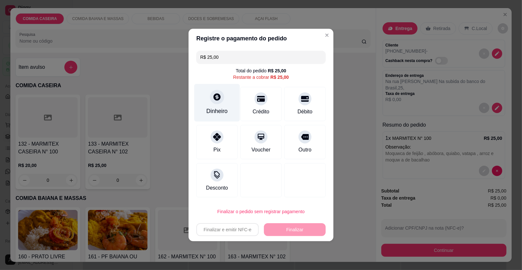
click at [213, 108] on div "Dinheiro" at bounding box center [216, 111] width 21 height 8
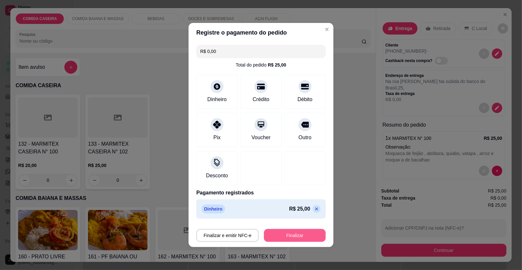
click at [295, 232] on button "Finalizar" at bounding box center [295, 235] width 62 height 13
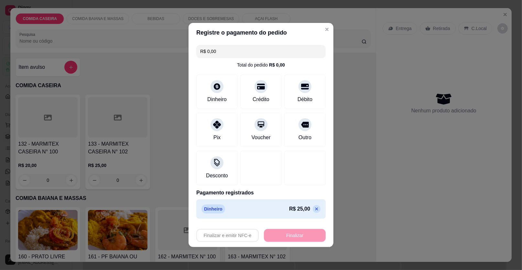
type input "-R$ 25,00"
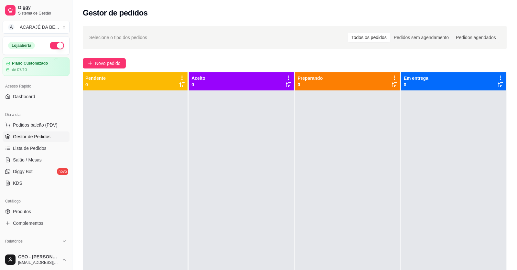
click at [37, 142] on ul "Pedidos balcão (PDV) Gestor de Pedidos Lista de Pedidos Salão / Mesas Diggy Bot…" at bounding box center [36, 154] width 67 height 69
click at [38, 144] on link "Lista de Pedidos" at bounding box center [36, 148] width 67 height 10
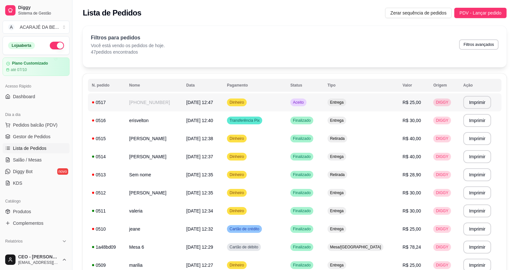
click at [164, 96] on td "[PHONE_NUMBER]" at bounding box center [153, 102] width 57 height 18
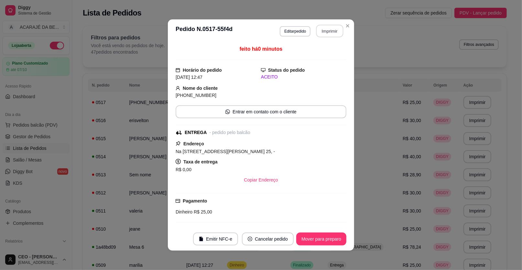
click at [320, 27] on button "Imprimir" at bounding box center [329, 31] width 27 height 13
click at [299, 236] on button "Mover para preparo" at bounding box center [321, 239] width 48 height 13
click at [308, 237] on button "Mover para entrega" at bounding box center [321, 239] width 50 height 13
click at [315, 238] on button "Mover para finalizado" at bounding box center [319, 239] width 52 height 13
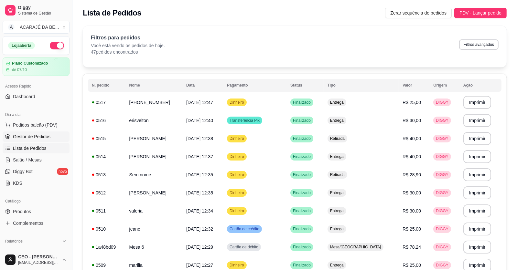
click at [45, 137] on span "Gestor de Pedidos" at bounding box center [31, 136] width 37 height 6
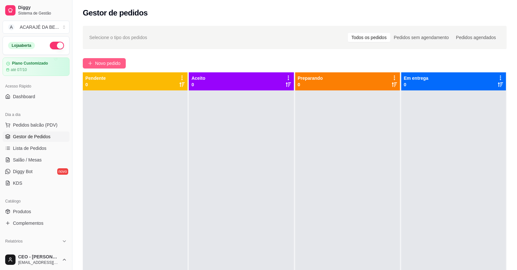
click at [99, 63] on span "Novo pedido" at bounding box center [108, 63] width 26 height 7
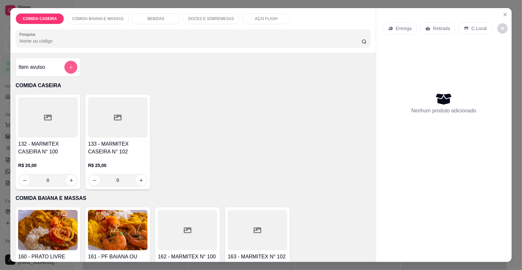
click at [71, 63] on button "add-separate-item" at bounding box center [70, 67] width 13 height 13
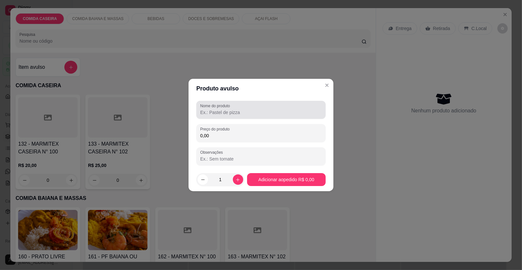
click at [263, 110] on input "Nome do produto" at bounding box center [260, 112] width 121 height 6
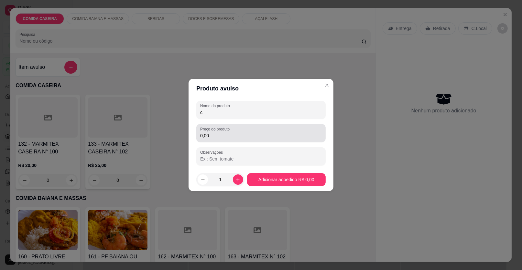
type input "c"
click at [250, 140] on div "Preço do produto 0,00" at bounding box center [260, 133] width 129 height 18
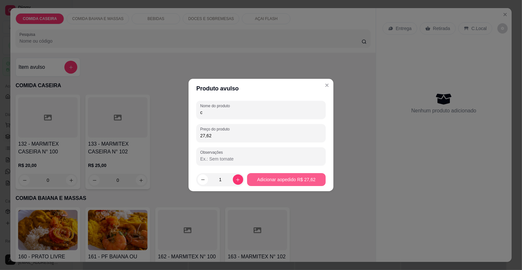
type input "27,62"
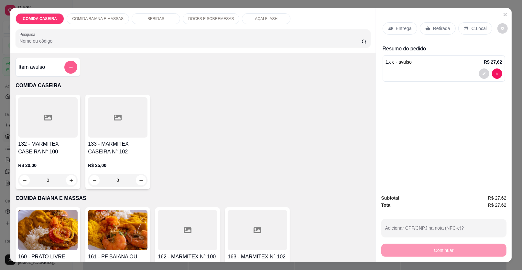
click at [73, 69] on button "add-separate-item" at bounding box center [70, 67] width 13 height 13
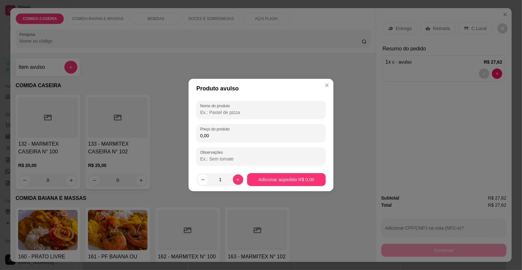
click at [219, 110] on input "Nome do produto" at bounding box center [260, 112] width 121 height 6
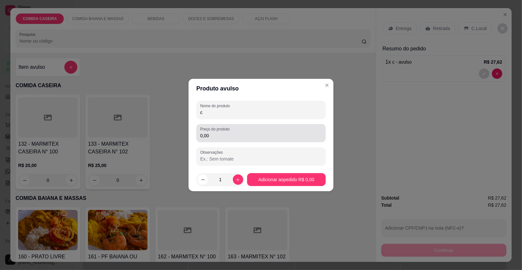
type input "c"
click at [227, 132] on div "0,00" at bounding box center [260, 133] width 121 height 13
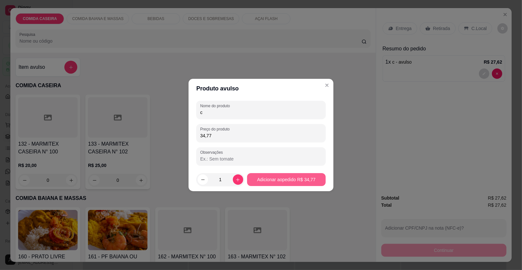
type input "34,77"
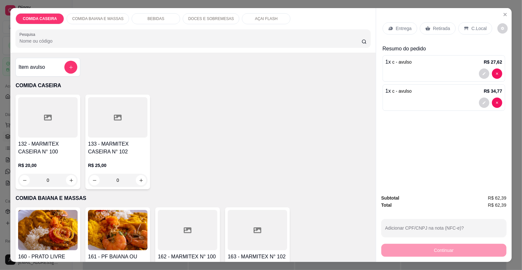
click at [147, 17] on p "BEBIDAS" at bounding box center [155, 18] width 17 height 5
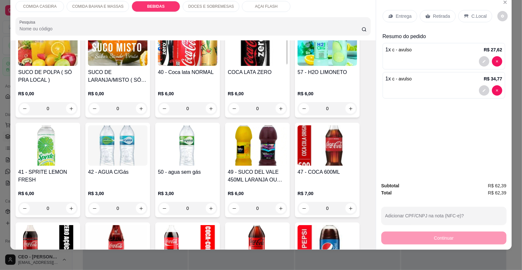
scroll to position [287, 0]
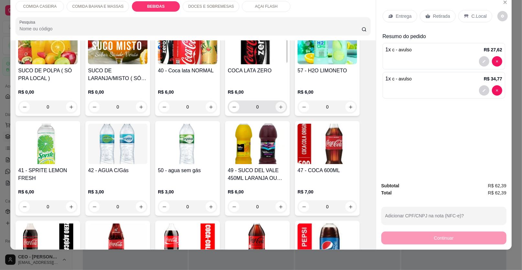
click at [280, 106] on button "increase-product-quantity" at bounding box center [280, 107] width 10 height 10
type input "1"
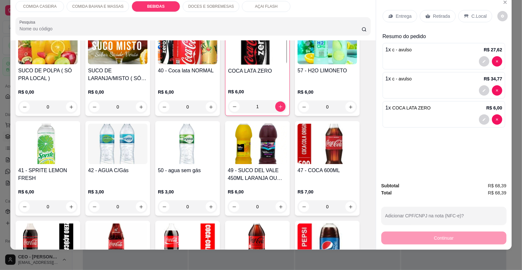
click at [421, 16] on div "Retirada" at bounding box center [437, 16] width 36 height 12
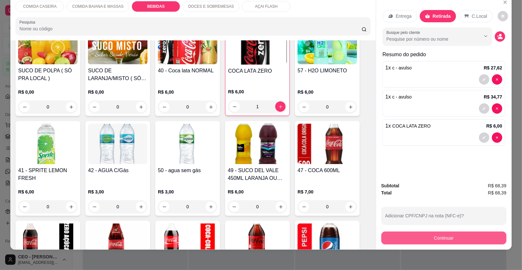
click at [434, 240] on button "Continuar" at bounding box center [443, 238] width 125 height 13
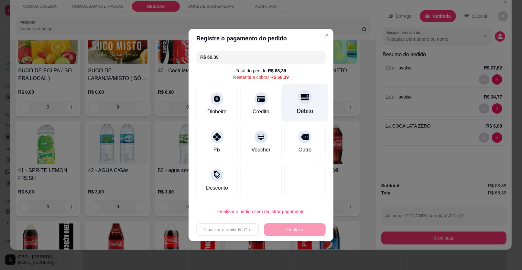
click at [291, 92] on div "Débito" at bounding box center [305, 103] width 46 height 38
type input "R$ 0,00"
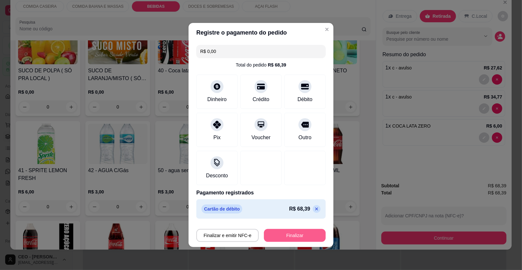
click at [299, 233] on button "Finalizar" at bounding box center [295, 235] width 62 height 13
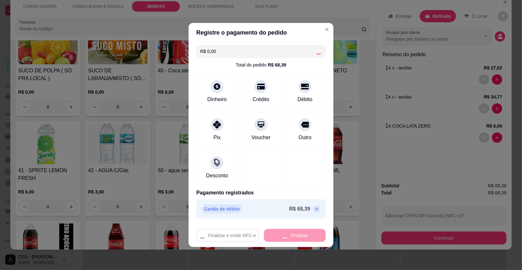
type input "0"
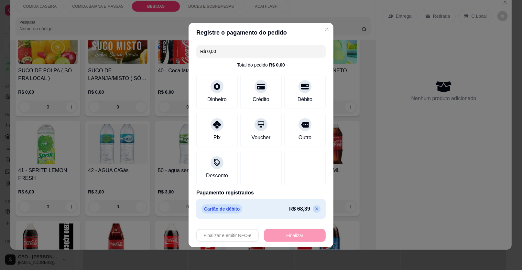
type input "-R$ 68,39"
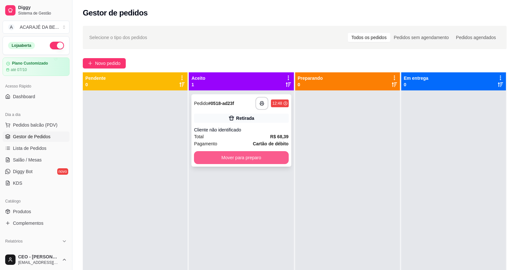
click at [270, 159] on button "Mover para preparo" at bounding box center [241, 157] width 94 height 13
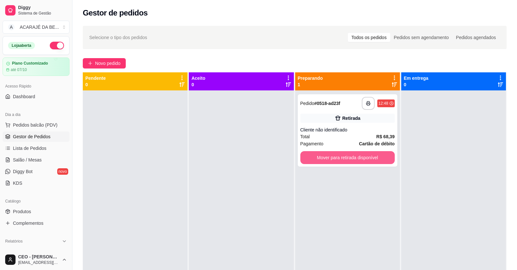
click at [321, 154] on button "Mover para retirada disponível" at bounding box center [347, 157] width 94 height 13
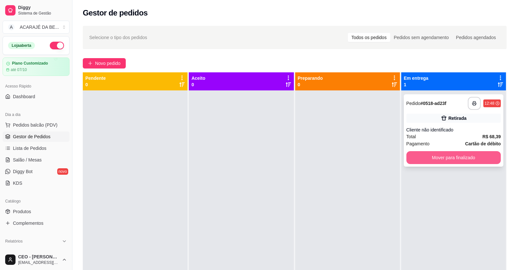
click at [446, 153] on button "Mover para finalizado" at bounding box center [453, 157] width 94 height 13
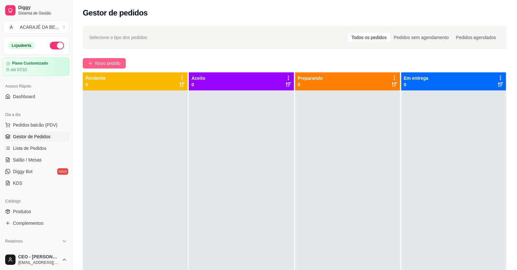
click at [96, 61] on span "Novo pedido" at bounding box center [108, 63] width 26 height 7
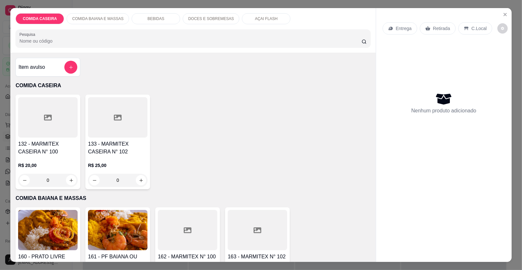
click at [54, 123] on div at bounding box center [47, 117] width 59 height 40
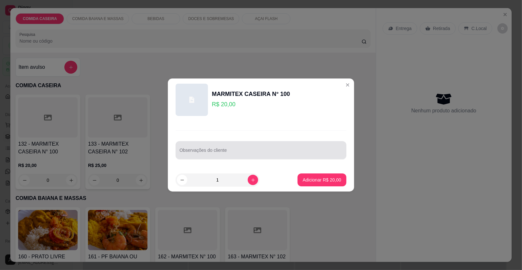
click at [232, 154] on input "Observações do cliente" at bounding box center [260, 153] width 163 height 6
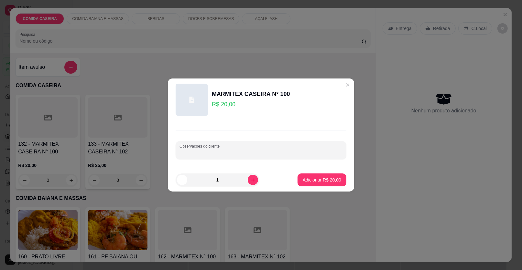
paste input "Feijão tropeiro Arroz temperado Macarrão alho e óleo Farofa de banana c/jaba Vi…"
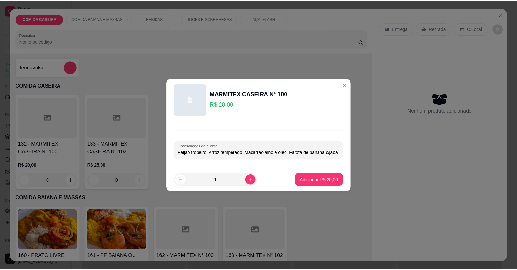
scroll to position [0, 90]
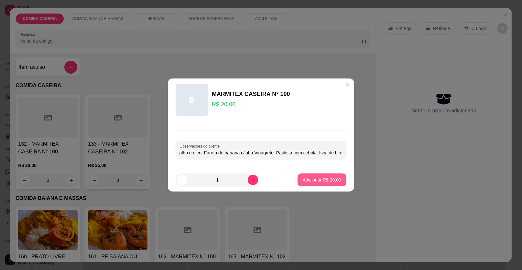
type input "Feijão tropeiro Arroz temperado Macarrão alho e óleo Farofa de banana c/jaba Vi…"
click at [317, 178] on p "Adicionar R$ 20,00" at bounding box center [321, 180] width 38 height 6
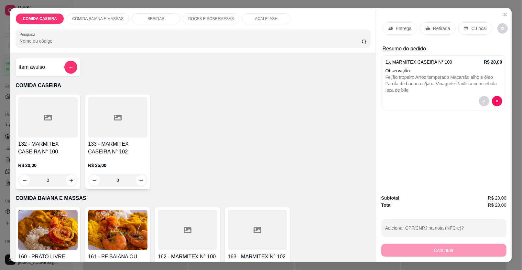
click at [401, 28] on p "Entrega" at bounding box center [404, 28] width 16 height 6
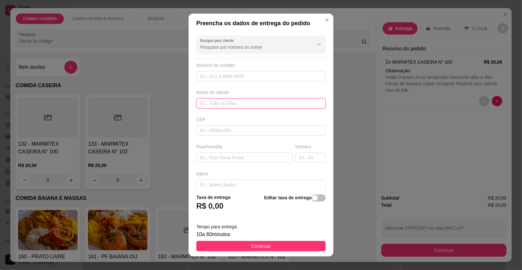
click at [270, 101] on input "text" at bounding box center [260, 103] width 129 height 10
type input "day"
click at [245, 159] on input "text" at bounding box center [244, 158] width 96 height 10
paste input "[PERSON_NAME] ll"
paste input "281"
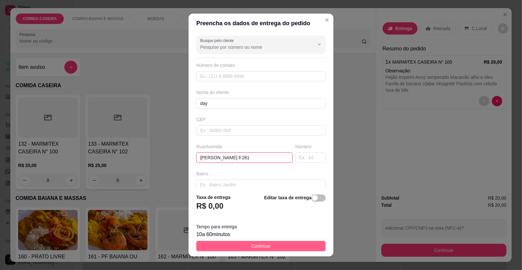
type input "[PERSON_NAME] ll 281"
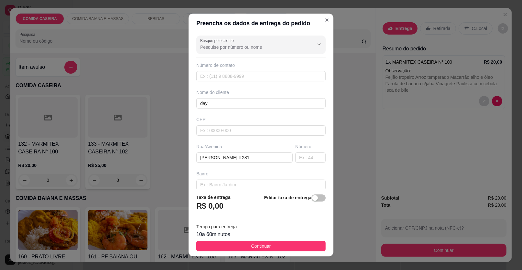
drag, startPoint x: 257, startPoint y: 244, endPoint x: 322, endPoint y: 256, distance: 66.3
click at [259, 239] on footer "Taxa de entrega R$ 0,00 Editar taxa de entrega Tempo para entrega 10 a 60 minut…" at bounding box center [260, 223] width 145 height 68
drag, startPoint x: 308, startPoint y: 243, endPoint x: 355, endPoint y: 246, distance: 47.9
click at [307, 243] on button "Continuar" at bounding box center [260, 246] width 129 height 10
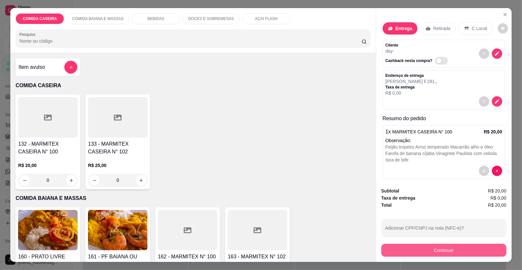
click at [406, 255] on button "Continuar" at bounding box center [443, 250] width 125 height 13
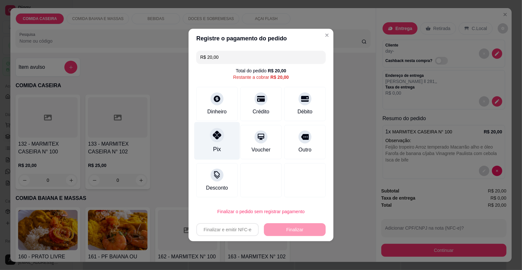
click at [210, 136] on div at bounding box center [217, 135] width 14 height 14
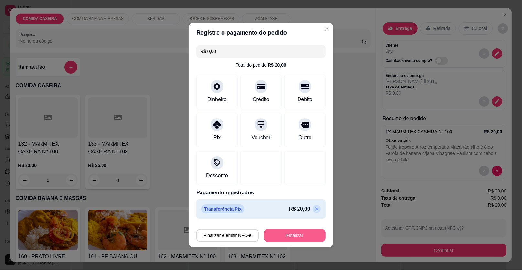
click at [295, 235] on button "Finalizar" at bounding box center [295, 235] width 62 height 13
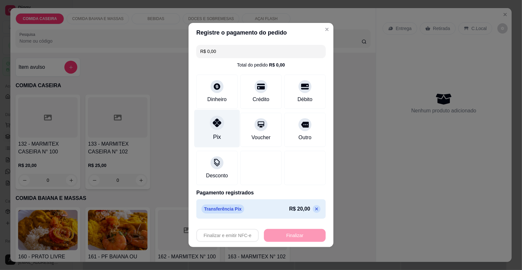
type input "-R$ 20,00"
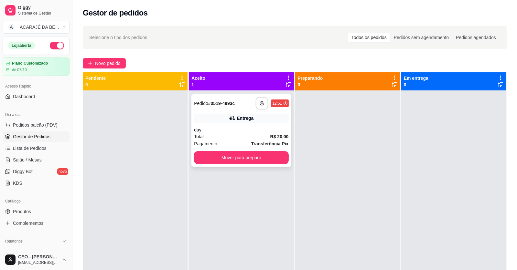
click at [264, 101] on button "button" at bounding box center [262, 103] width 13 height 13
click at [221, 155] on button "Mover para preparo" at bounding box center [241, 157] width 94 height 13
click at [221, 155] on div "Mover para preparo" at bounding box center [241, 157] width 94 height 13
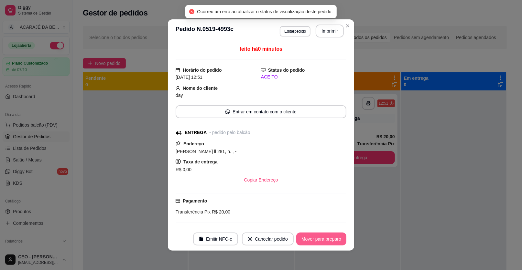
click at [318, 238] on button "Mover para preparo" at bounding box center [321, 239] width 50 height 13
click at [318, 238] on button "Mover para entrega" at bounding box center [321, 239] width 50 height 13
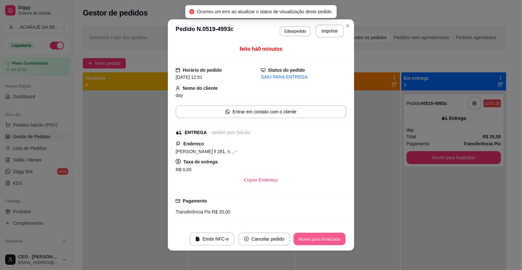
click at [331, 236] on button "Mover para finalizado" at bounding box center [319, 239] width 52 height 13
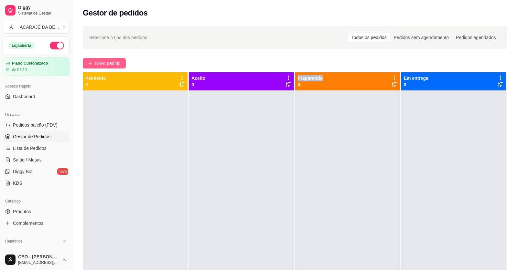
click at [101, 58] on button "Novo pedido" at bounding box center [104, 63] width 43 height 10
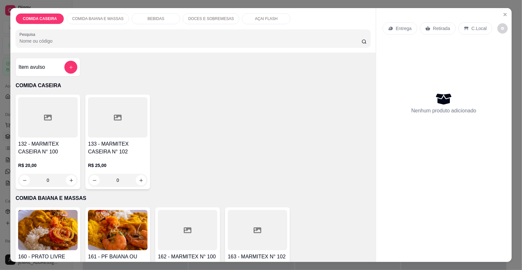
click at [65, 101] on div at bounding box center [47, 117] width 59 height 40
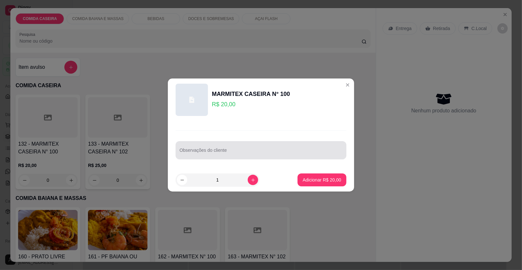
click at [248, 159] on div "Observações do cliente" at bounding box center [260, 150] width 171 height 18
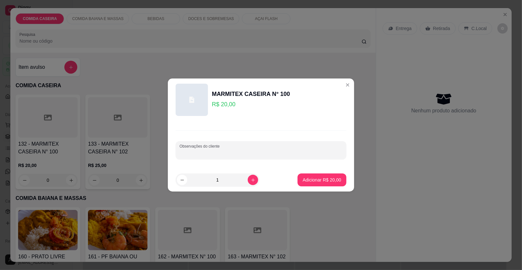
paste input "Arroz feijão tropeiro, vinagrete,farofa,isca de bife alcatra magra bem assada"
type input "Arroz feijão tropeiro, vinagrete,farofa,isca de bife alcatra magra bem assada m…"
click at [316, 183] on button "Adicionar R$ 20,00" at bounding box center [321, 180] width 49 height 13
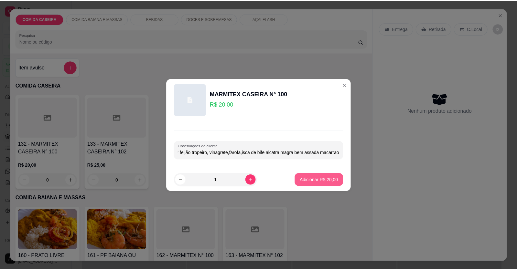
scroll to position [0, 0]
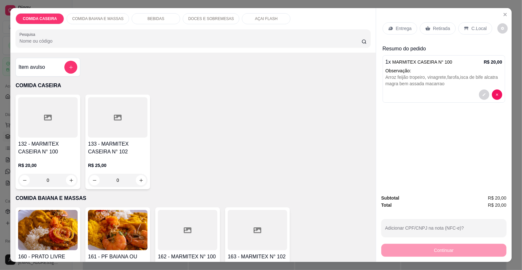
click at [425, 30] on icon at bounding box center [427, 28] width 5 height 4
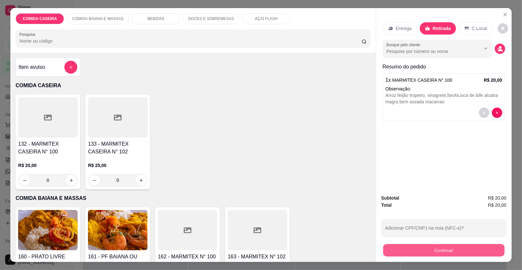
click at [389, 247] on button "Continuar" at bounding box center [443, 250] width 121 height 13
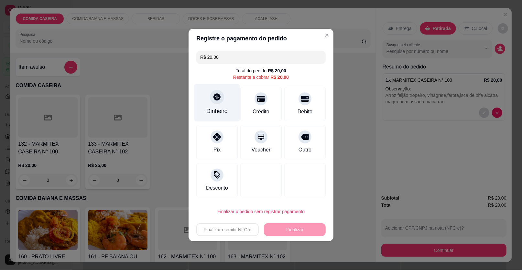
click at [202, 103] on div "Dinheiro" at bounding box center [217, 103] width 46 height 38
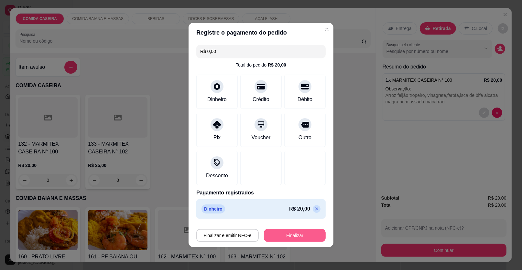
click at [286, 231] on button "Finalizar" at bounding box center [295, 235] width 62 height 13
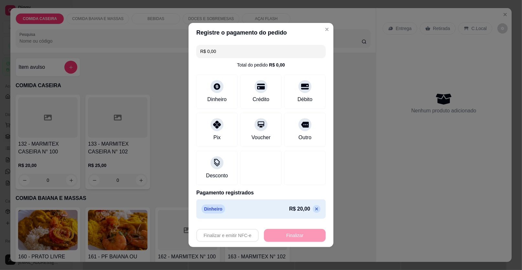
type input "-R$ 20,00"
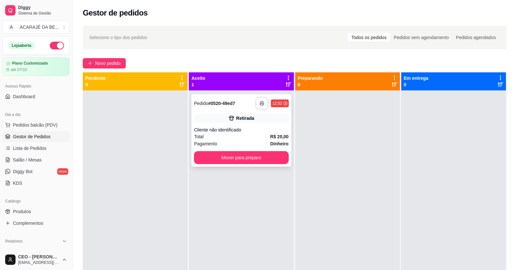
click at [260, 99] on button "button" at bounding box center [261, 103] width 13 height 13
click at [248, 159] on button "Mover para preparo" at bounding box center [240, 158] width 91 height 13
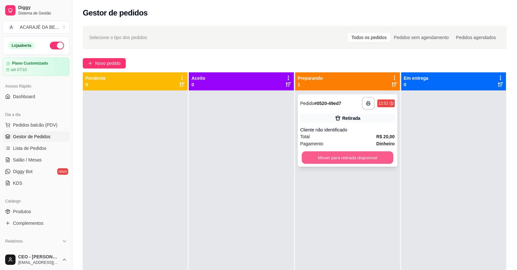
click at [325, 157] on button "Mover para retirada disponível" at bounding box center [346, 158] width 91 height 13
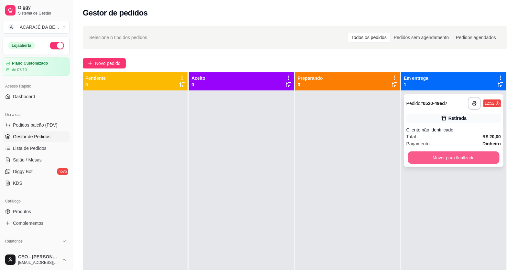
click at [436, 152] on button "Mover para finalizado" at bounding box center [452, 158] width 91 height 13
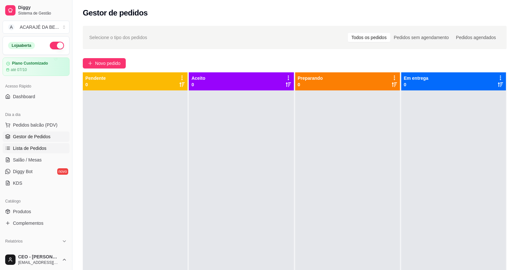
click at [46, 146] on link "Lista de Pedidos" at bounding box center [36, 148] width 67 height 10
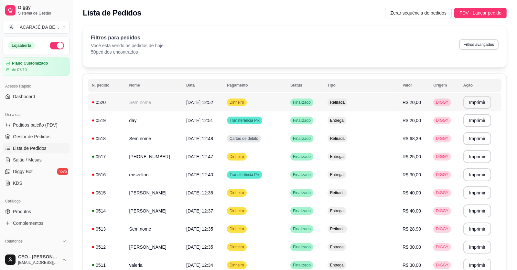
click at [186, 101] on td "[DATE] 12:52" at bounding box center [202, 102] width 41 height 18
click at [44, 135] on span "Gestor de Pedidos" at bounding box center [31, 136] width 37 height 6
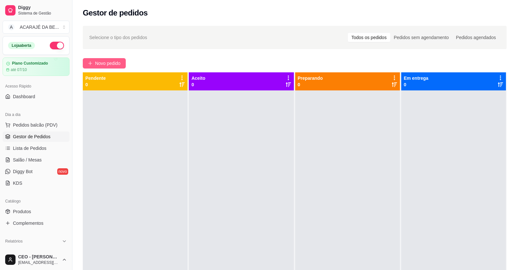
click at [126, 64] on div "Novo pedido" at bounding box center [295, 63] width 424 height 10
click at [124, 63] on button "Novo pedido" at bounding box center [104, 63] width 43 height 10
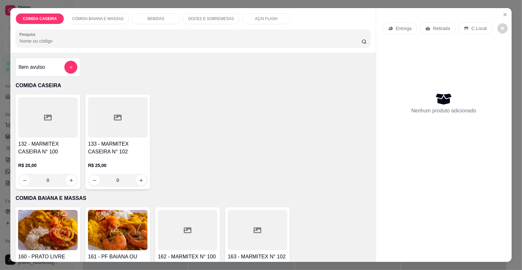
click at [56, 118] on div at bounding box center [47, 117] width 59 height 40
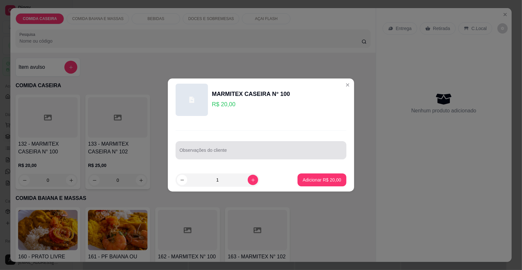
click at [203, 149] on div at bounding box center [260, 150] width 163 height 13
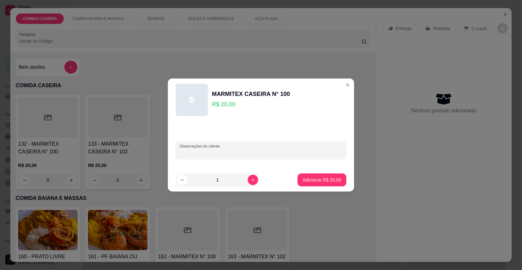
paste input "purê de batata feijão de caldo farofa de banana macarrão alho e óleo coxinha da…"
type input "purê de batata feijão de caldo farofa de banana macarrão alho e óleo coxinha da…"
click at [316, 181] on p "Adicionar R$ 20,00" at bounding box center [321, 180] width 38 height 6
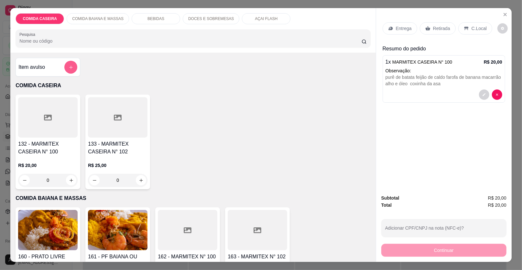
click at [69, 67] on icon "add-separate-item" at bounding box center [71, 67] width 5 height 5
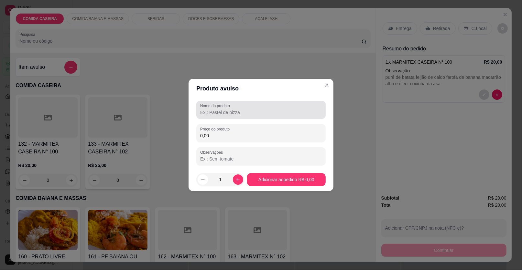
click at [206, 104] on label "Nome do produto" at bounding box center [216, 105] width 32 height 5
click at [206, 109] on input "Nome do produto" at bounding box center [260, 112] width 121 height 6
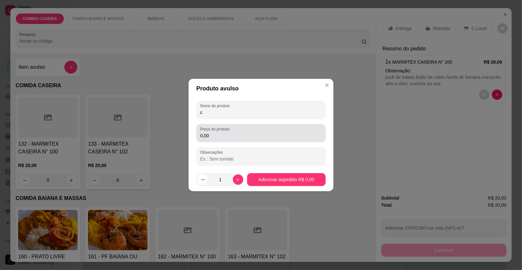
type input "c"
click at [222, 137] on input "0,00" at bounding box center [260, 135] width 121 height 6
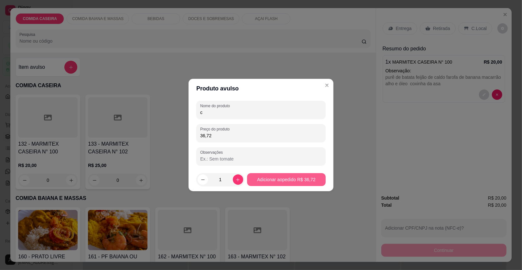
type input "36,72"
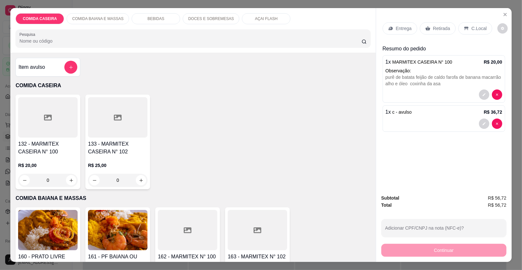
click at [436, 28] on p "Retirada" at bounding box center [441, 28] width 17 height 6
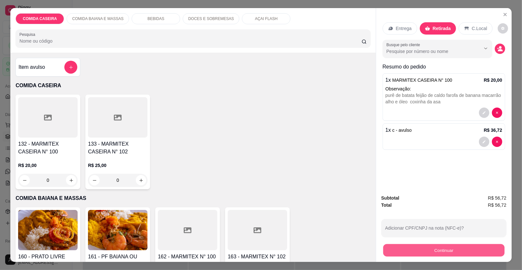
click at [407, 251] on button "Continuar" at bounding box center [443, 250] width 121 height 13
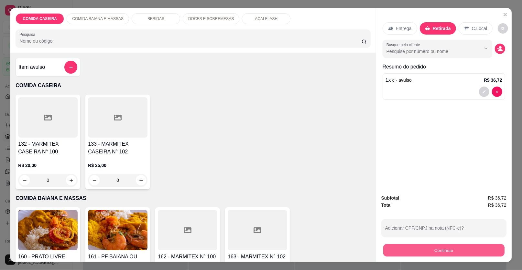
click at [452, 256] on button "Continuar" at bounding box center [443, 250] width 121 height 13
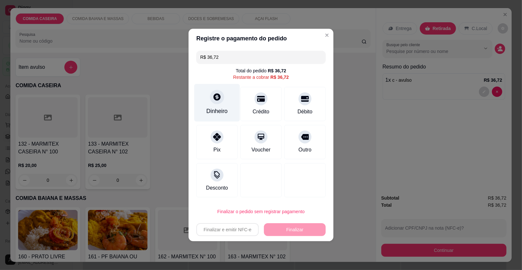
click at [220, 114] on div "Dinheiro" at bounding box center [216, 111] width 21 height 8
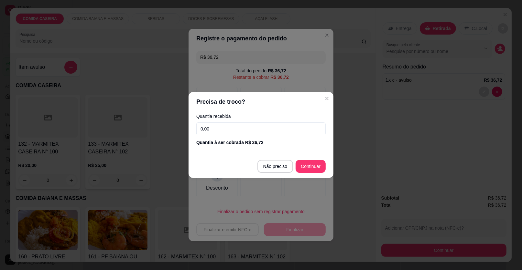
click at [252, 126] on input "0,00" at bounding box center [260, 128] width 129 height 13
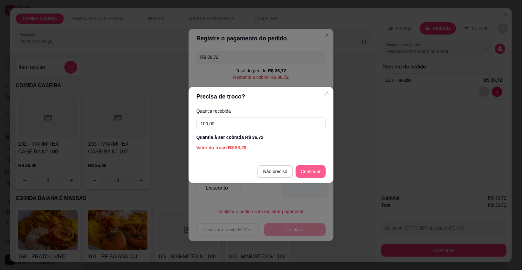
type input "100,00"
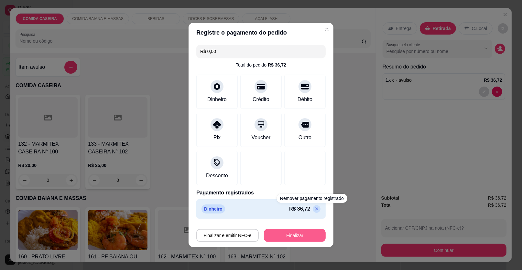
click at [306, 233] on button "Finalizar" at bounding box center [295, 235] width 62 height 13
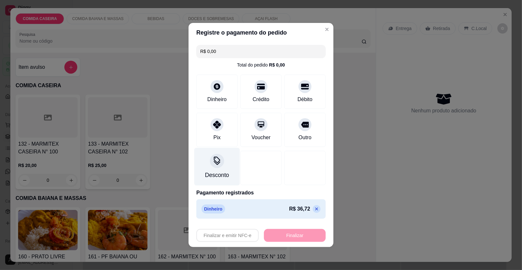
type input "-R$ 36,72"
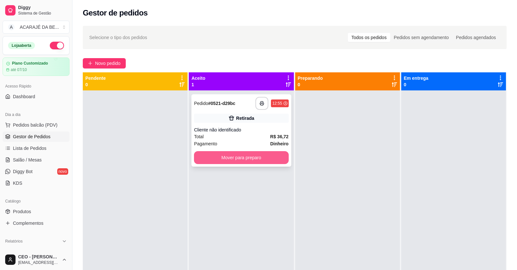
click at [244, 154] on button "Mover para preparo" at bounding box center [241, 157] width 94 height 13
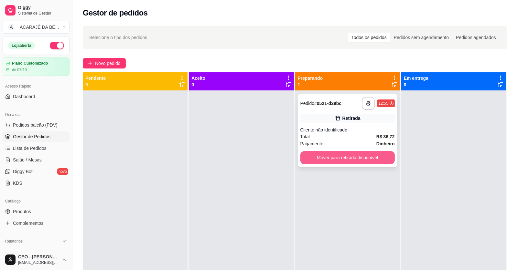
click at [313, 158] on button "Mover para retirada disponível" at bounding box center [347, 157] width 94 height 13
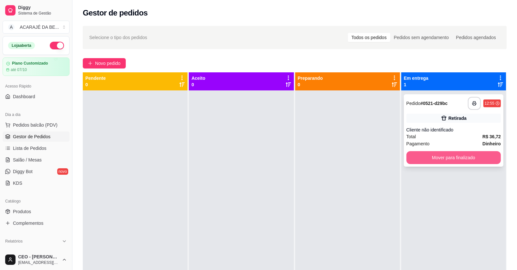
click at [421, 157] on button "Mover para finalizado" at bounding box center [453, 157] width 94 height 13
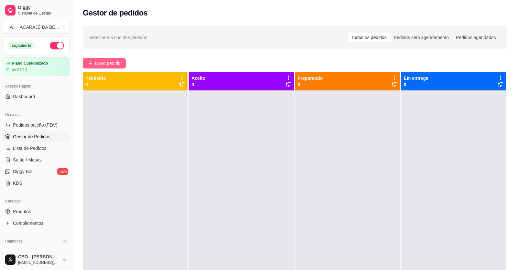
click at [111, 61] on span "Novo pedido" at bounding box center [108, 63] width 26 height 7
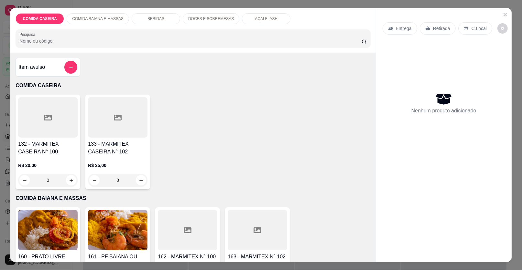
click at [51, 126] on div at bounding box center [47, 117] width 59 height 40
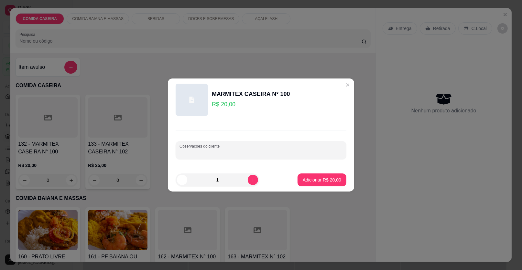
click at [203, 149] on div "Observações do cliente" at bounding box center [260, 150] width 171 height 18
paste input "purê de batata feijão de caldo farofa de banana macarrão alho e óleo coxinha da…"
type input "purê de batata feijão de caldo farofa de banana macarrão alho e óleo coxinha da…"
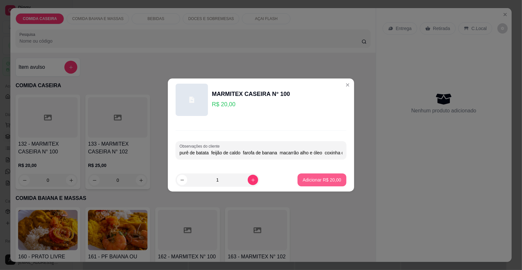
click at [313, 177] on p "Adicionar R$ 20,00" at bounding box center [321, 180] width 38 height 6
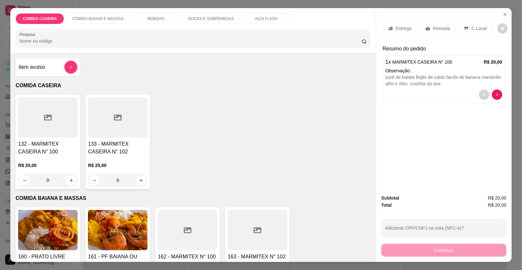
click at [59, 127] on div at bounding box center [47, 117] width 59 height 40
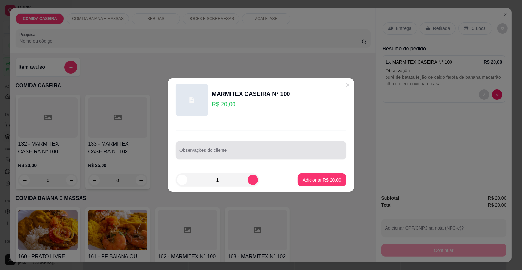
click at [223, 146] on div at bounding box center [260, 150] width 163 height 13
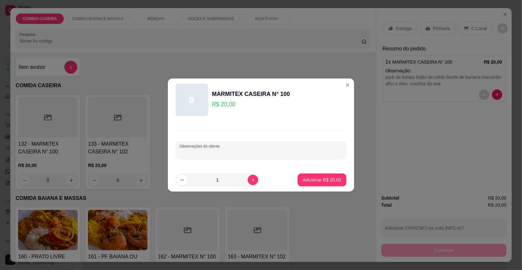
paste input "Macarrão alho e óleo Purê de batata Feijão tropeiro Fraldinha Medalhão de frango"
type input "Macarrão alho e óleo Purê de batata Feijão tropeiro Fraldinha Medalhão de frango"
click at [306, 177] on p "Adicionar R$ 20,00" at bounding box center [321, 180] width 38 height 6
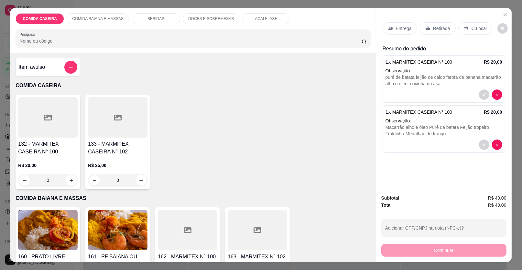
click at [413, 28] on div "Entrega" at bounding box center [399, 28] width 35 height 12
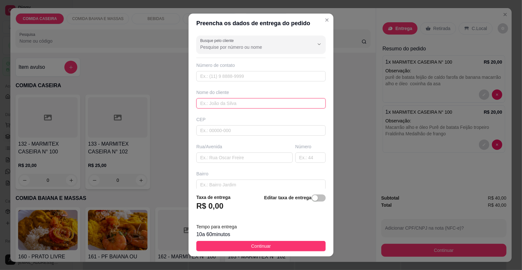
drag, startPoint x: 274, startPoint y: 102, endPoint x: 271, endPoint y: 93, distance: 9.5
click at [274, 102] on input "text" at bounding box center [260, 103] width 129 height 10
type input "bia"
click at [225, 158] on input "text" at bounding box center [244, 158] width 96 height 10
paste input "bairro [GEOGRAPHIC_DATA], [STREET_ADDRESS]"
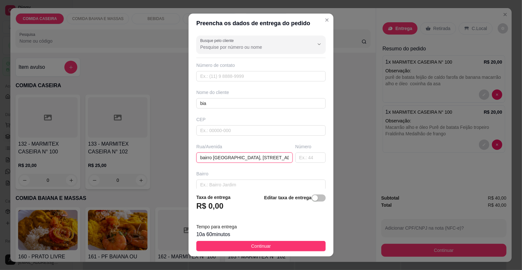
scroll to position [0, 39]
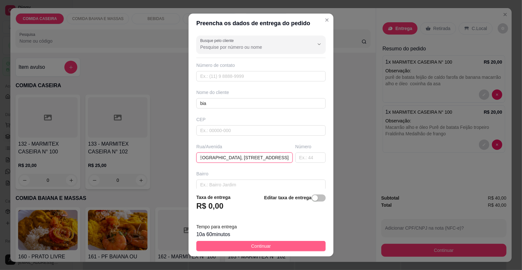
type input "bairro [GEOGRAPHIC_DATA], [STREET_ADDRESS]"
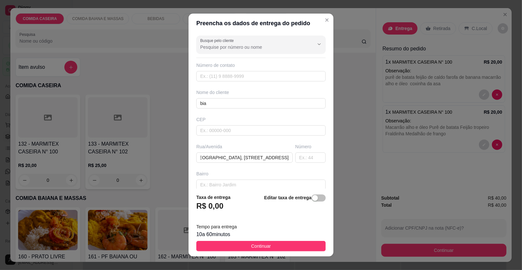
click at [262, 245] on span "Continuar" at bounding box center [261, 246] width 20 height 7
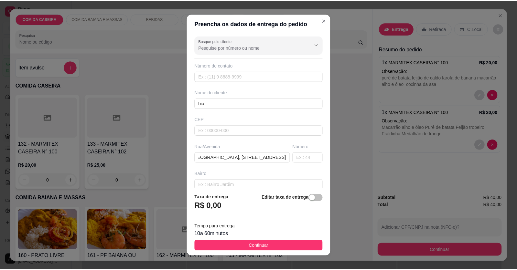
scroll to position [0, 0]
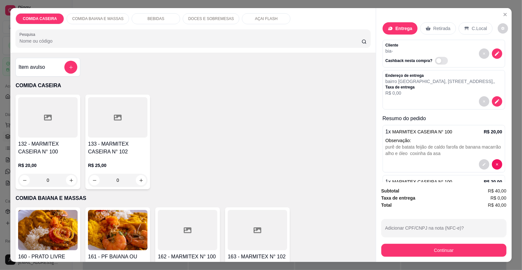
click at [405, 247] on button "Continuar" at bounding box center [443, 250] width 125 height 13
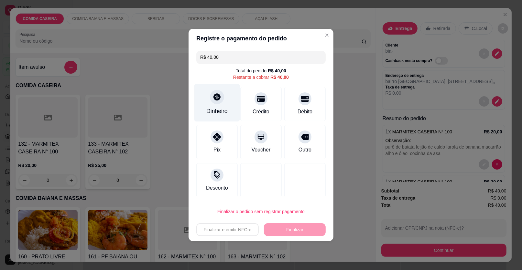
click at [210, 99] on div at bounding box center [217, 97] width 14 height 14
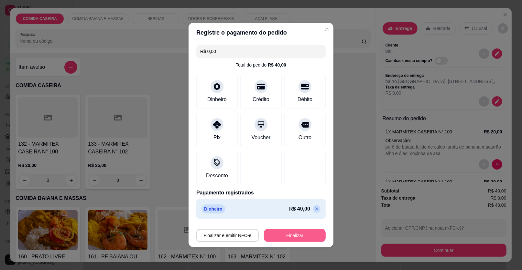
click at [294, 233] on button "Finalizar" at bounding box center [295, 235] width 62 height 13
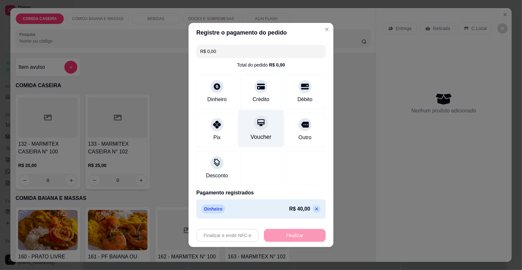
type input "-R$ 40,00"
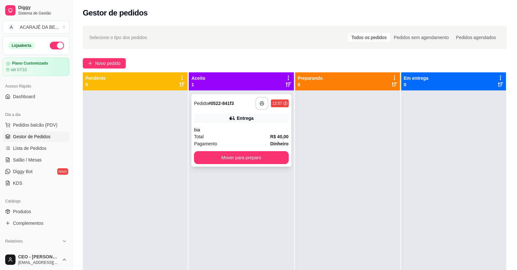
click at [261, 105] on rect "button" at bounding box center [262, 105] width 2 height 2
click at [256, 155] on button "Mover para preparo" at bounding box center [241, 157] width 94 height 13
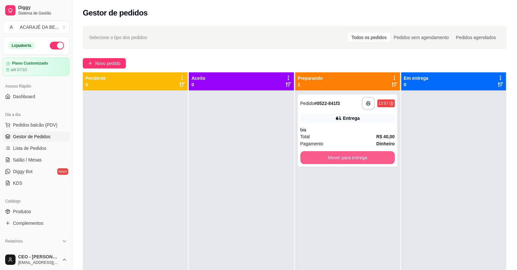
click at [350, 156] on button "Mover para entrega" at bounding box center [347, 157] width 94 height 13
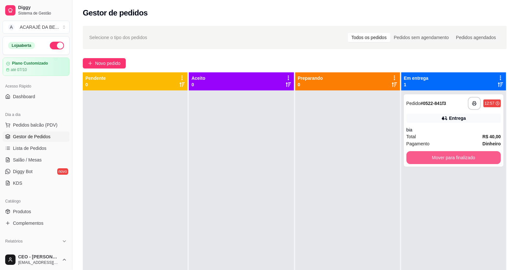
click at [418, 154] on button "Mover para finalizado" at bounding box center [453, 157] width 94 height 13
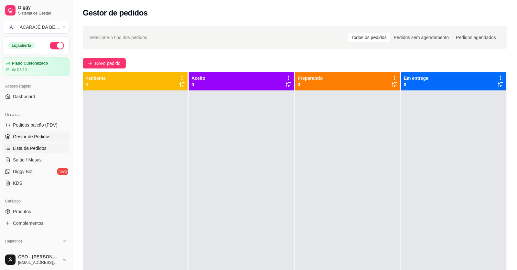
click at [32, 147] on span "Lista de Pedidos" at bounding box center [30, 148] width 34 height 6
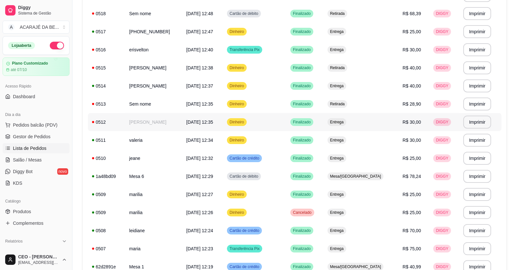
scroll to position [129, 0]
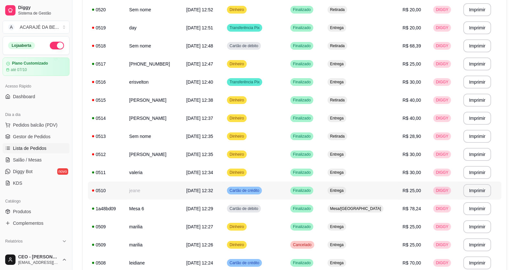
click at [153, 186] on td "jeane" at bounding box center [153, 191] width 57 height 18
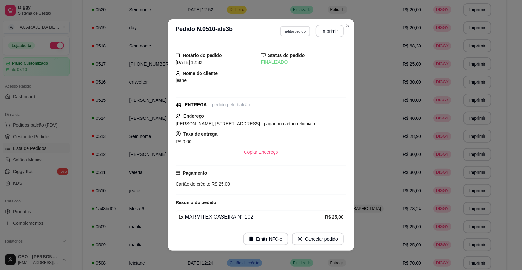
click at [290, 32] on button "Editar pedido" at bounding box center [295, 31] width 30 height 10
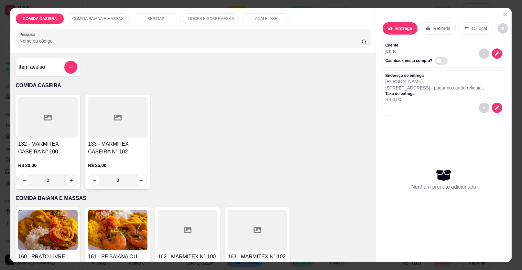
click at [61, 124] on div at bounding box center [47, 117] width 59 height 40
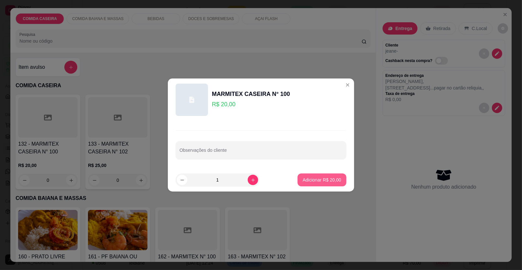
click at [306, 175] on button "Adicionar R$ 20,00" at bounding box center [321, 180] width 49 height 13
type input "1"
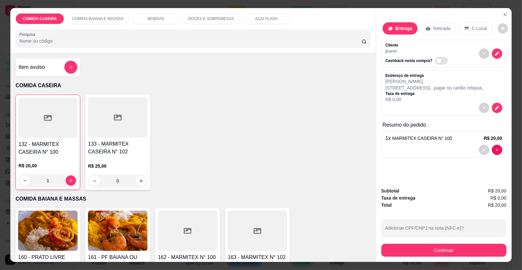
click at [386, 243] on div "Continuar" at bounding box center [443, 249] width 125 height 15
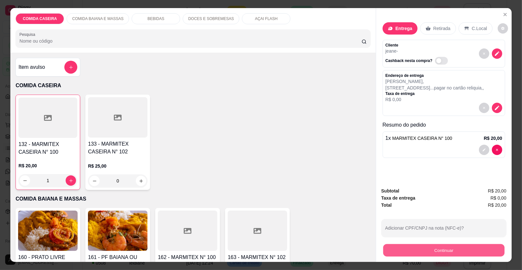
click at [387, 245] on button "Continuar" at bounding box center [443, 250] width 121 height 13
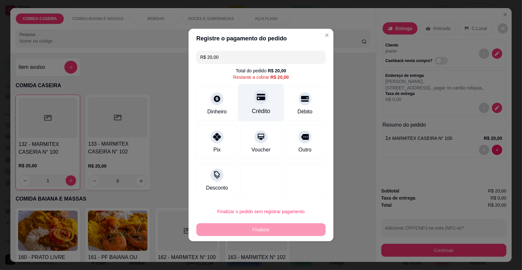
click at [256, 104] on div at bounding box center [261, 97] width 14 height 14
type input "R$ 0,00"
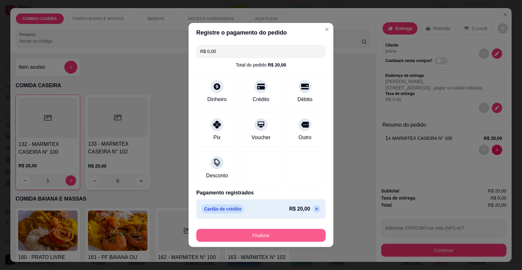
click at [286, 230] on button "Finalizar" at bounding box center [260, 235] width 129 height 13
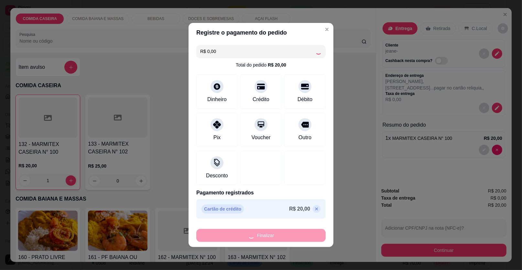
type input "0"
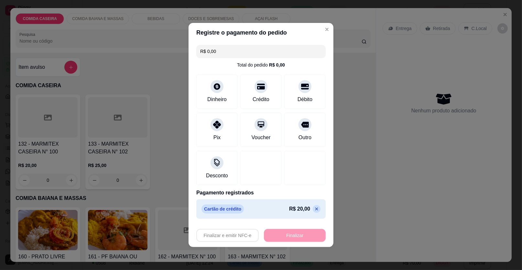
type input "-R$ 20,00"
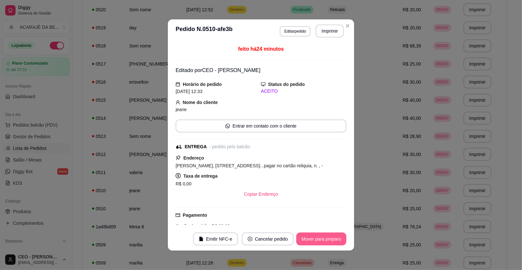
click at [318, 235] on button "Mover para preparo" at bounding box center [321, 239] width 50 height 13
click at [318, 235] on button "Mover para entrega" at bounding box center [321, 239] width 48 height 13
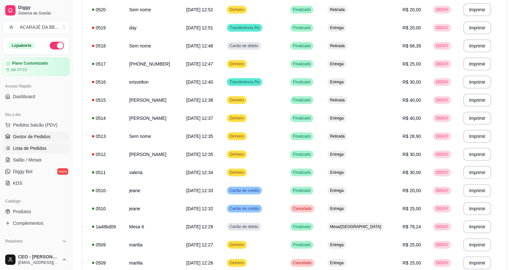
click at [50, 138] on link "Gestor de Pedidos" at bounding box center [36, 137] width 67 height 10
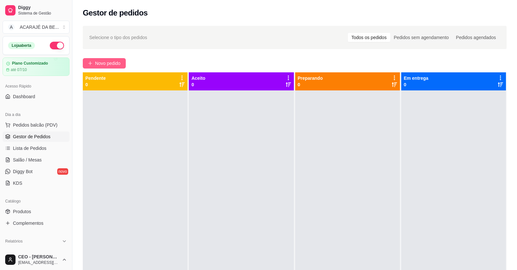
click at [104, 58] on button "Novo pedido" at bounding box center [104, 63] width 43 height 10
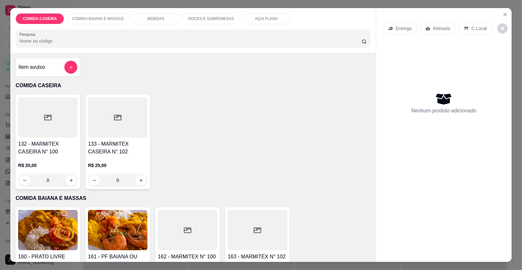
click at [250, 245] on div at bounding box center [256, 230] width 59 height 40
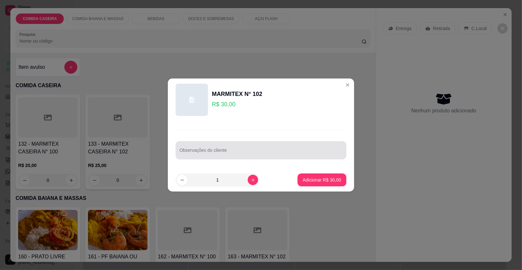
click at [260, 153] on input "Observações do cliente" at bounding box center [260, 153] width 163 height 6
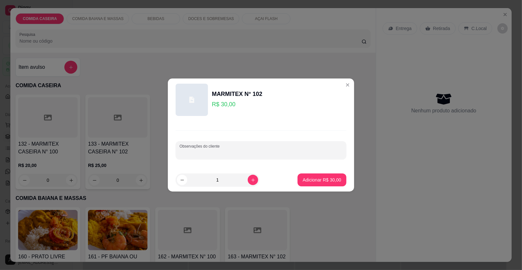
paste input "Arroz branco. Feijao fradinho. [GEOGRAPHIC_DATA]. [GEOGRAPHIC_DATA]. Peixe. Far…"
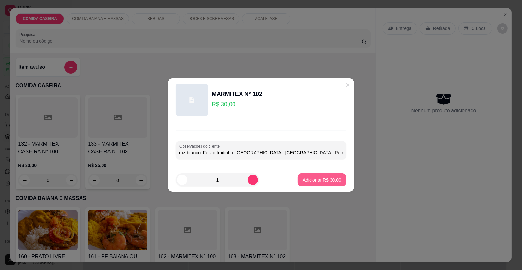
type input "Arroz branco. Feijao fradinho. [GEOGRAPHIC_DATA]. [GEOGRAPHIC_DATA]. Peixe. Far…"
click at [311, 177] on p "Adicionar R$ 30,00" at bounding box center [321, 180] width 38 height 6
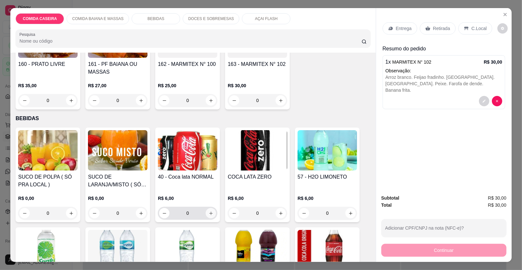
scroll to position [194, 0]
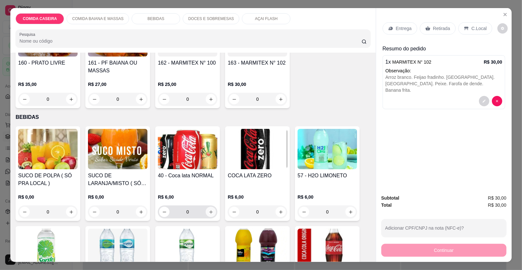
click at [208, 213] on icon "increase-product-quantity" at bounding box center [210, 212] width 5 height 5
type input "1"
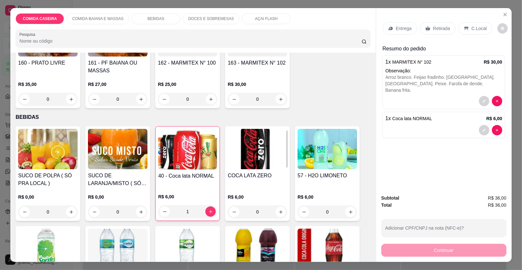
click at [399, 28] on p "Entrega" at bounding box center [404, 28] width 16 height 6
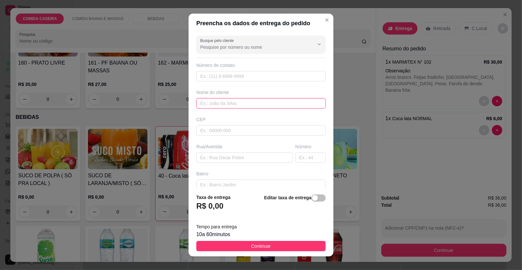
click at [224, 100] on input "text" at bounding box center [260, 103] width 129 height 10
type input "lais"
click at [240, 150] on div "Rua/Avenida" at bounding box center [244, 152] width 99 height 19
click at [257, 153] on input "text" at bounding box center [244, 158] width 96 height 10
paste input "[STREET_ADDRESS][PERSON_NAME] na [GEOGRAPHIC_DATA]"
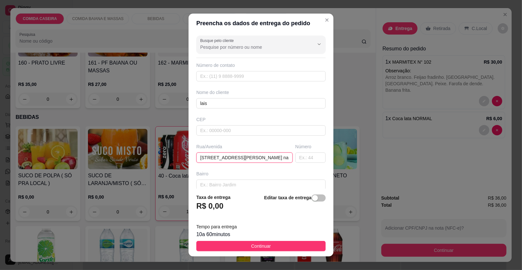
scroll to position [0, 52]
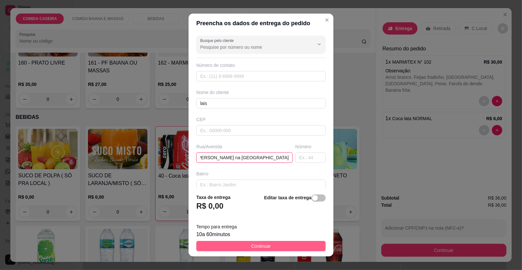
type input "[STREET_ADDRESS][PERSON_NAME] na [GEOGRAPHIC_DATA]"
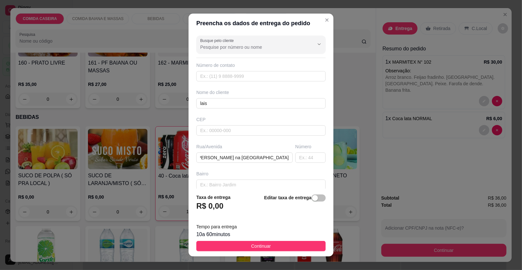
drag, startPoint x: 282, startPoint y: 243, endPoint x: 343, endPoint y: 246, distance: 60.8
click at [282, 243] on button "Continuar" at bounding box center [260, 246] width 129 height 10
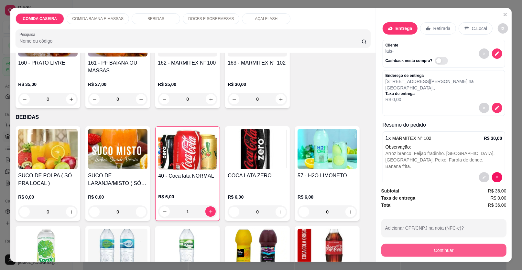
click at [382, 250] on button "Continuar" at bounding box center [443, 250] width 125 height 13
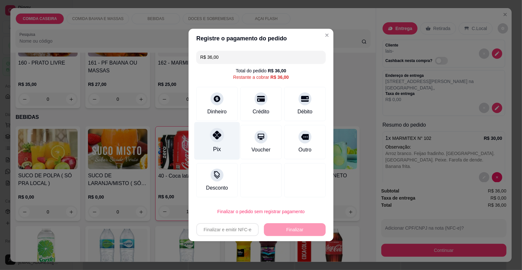
click at [213, 137] on icon at bounding box center [217, 135] width 8 height 8
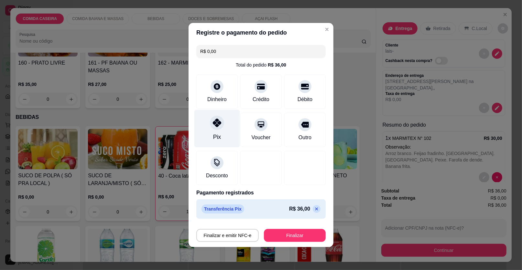
type input "R$ 0,00"
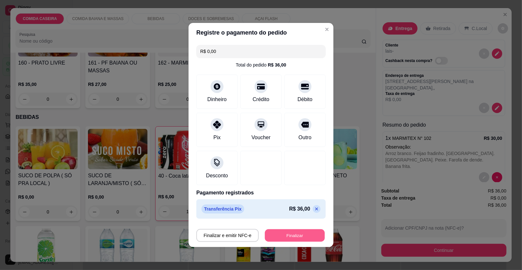
click at [265, 230] on button "Finalizar" at bounding box center [295, 235] width 60 height 13
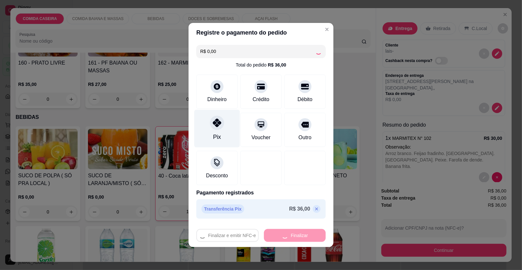
type input "0"
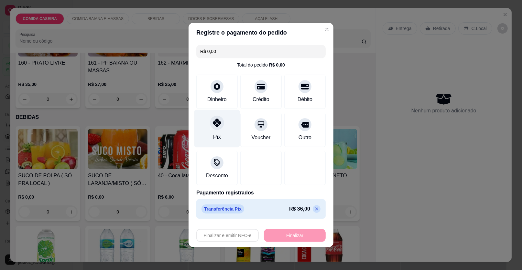
type input "-R$ 36,00"
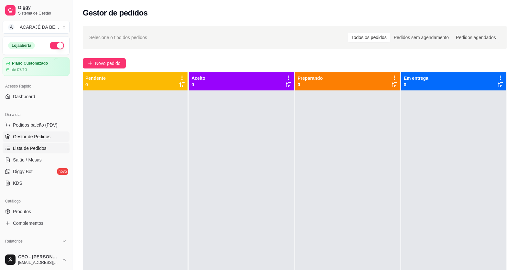
drag, startPoint x: 61, startPoint y: 146, endPoint x: 60, endPoint y: 143, distance: 3.9
click at [60, 146] on link "Lista de Pedidos" at bounding box center [36, 148] width 67 height 10
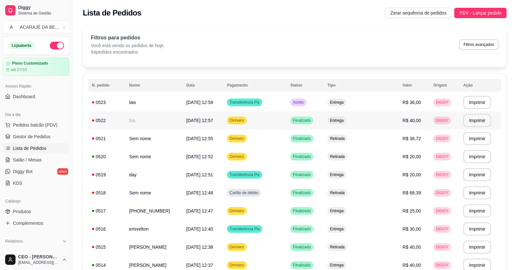
click at [143, 101] on td "lais" at bounding box center [153, 102] width 57 height 18
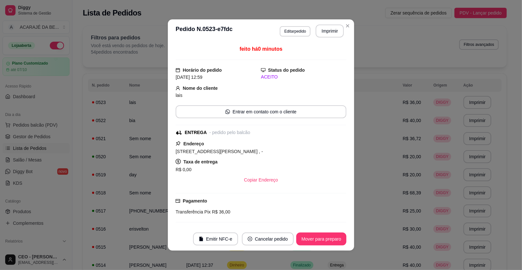
click at [317, 32] on button "Imprimir" at bounding box center [329, 31] width 28 height 13
click at [306, 237] on button "Mover para preparo" at bounding box center [321, 239] width 50 height 13
click at [306, 237] on button "Mover para entrega" at bounding box center [321, 239] width 48 height 13
click at [307, 237] on button "Mover para finalizado" at bounding box center [319, 239] width 52 height 13
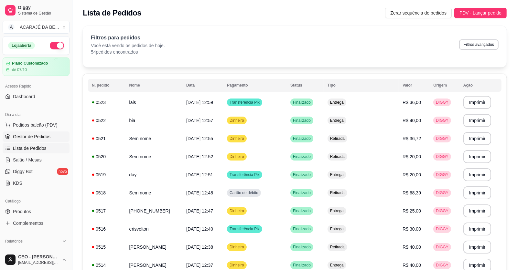
click at [56, 138] on link "Gestor de Pedidos" at bounding box center [36, 137] width 67 height 10
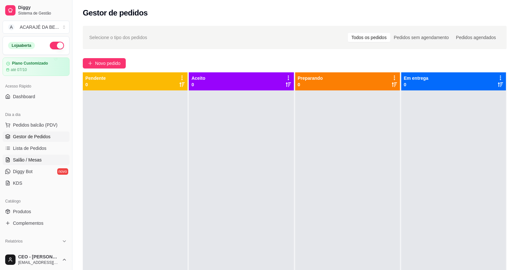
click at [48, 156] on link "Salão / Mesas" at bounding box center [36, 160] width 67 height 10
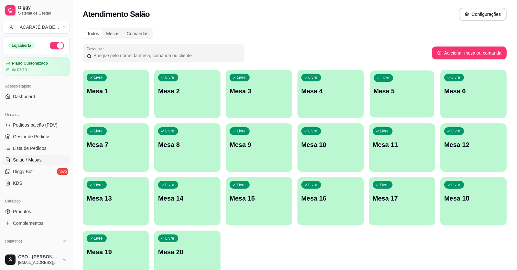
click at [414, 90] on p "Mesa 5" at bounding box center [401, 91] width 57 height 9
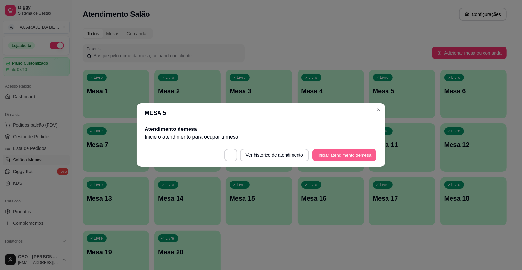
click at [328, 153] on button "Iniciar atendimento de mesa" at bounding box center [344, 155] width 64 height 13
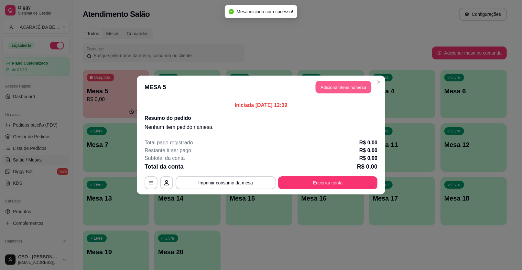
click at [340, 90] on button "Adicionar itens na mesa" at bounding box center [343, 87] width 56 height 13
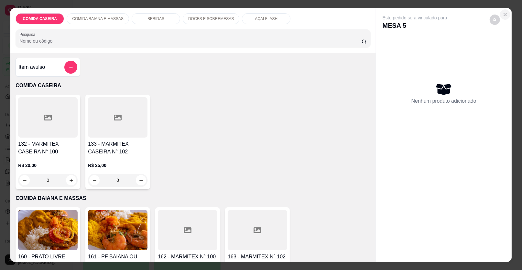
click at [502, 17] on button "Close" at bounding box center [505, 14] width 10 height 10
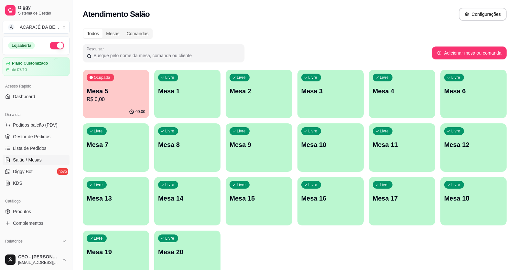
click at [255, 56] on div "Pesquisar" at bounding box center [257, 53] width 349 height 18
click at [174, 102] on div "Livre Mesa 1" at bounding box center [187, 90] width 66 height 41
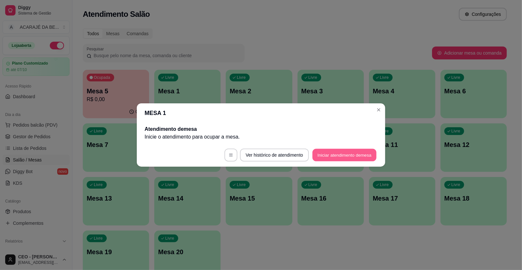
click at [350, 154] on button "Iniciar atendimento de mesa" at bounding box center [344, 155] width 64 height 13
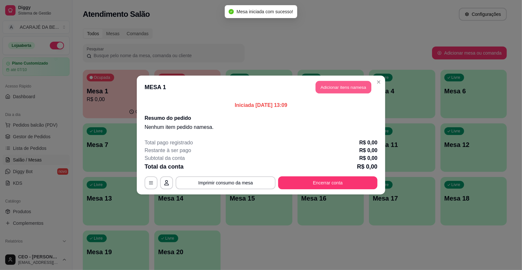
click at [343, 88] on button "Adicionar itens na mesa" at bounding box center [343, 87] width 56 height 13
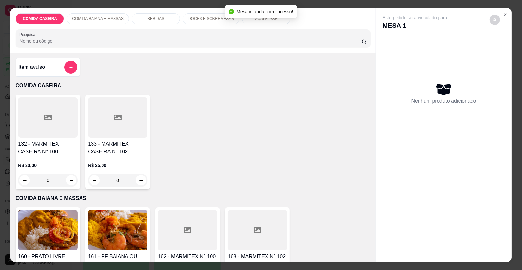
click at [69, 65] on icon "add-separate-item" at bounding box center [71, 67] width 5 height 5
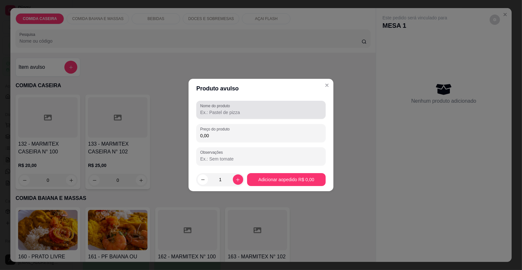
click at [208, 106] on label "Nome do produto" at bounding box center [216, 105] width 32 height 5
click at [208, 109] on input "Nome do produto" at bounding box center [260, 112] width 121 height 6
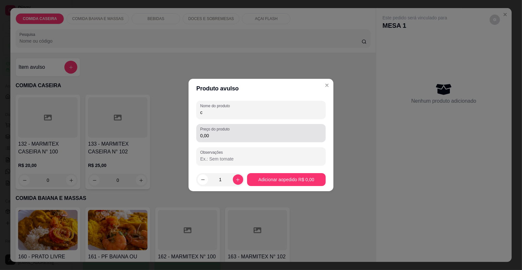
type input "c"
click at [230, 135] on input "0,00" at bounding box center [260, 135] width 121 height 6
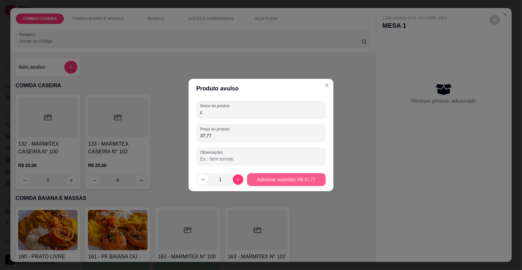
type input "37,77"
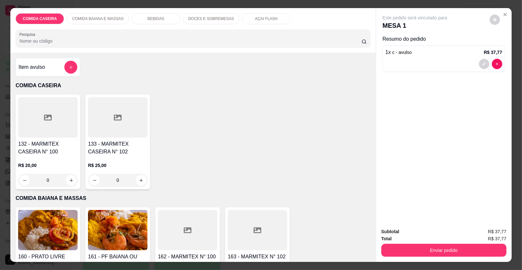
click at [67, 60] on div "Item avulso" at bounding box center [48, 67] width 65 height 19
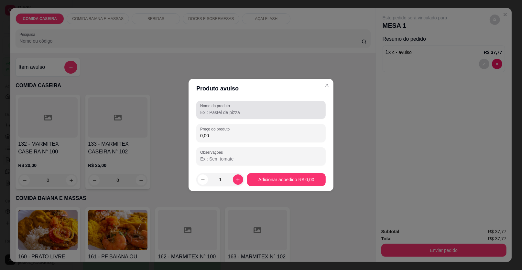
click at [207, 112] on input "Nome do produto" at bounding box center [260, 112] width 121 height 6
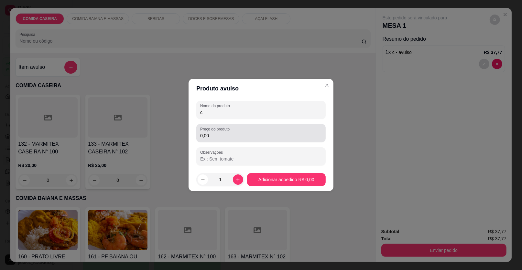
type input "c"
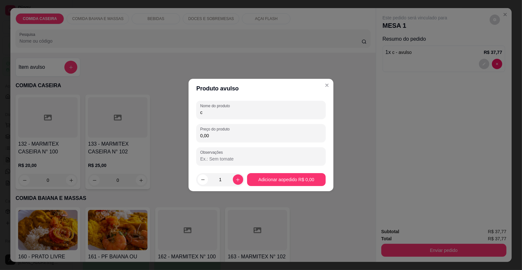
click at [234, 137] on input "0,00" at bounding box center [260, 135] width 121 height 6
type input "32,17"
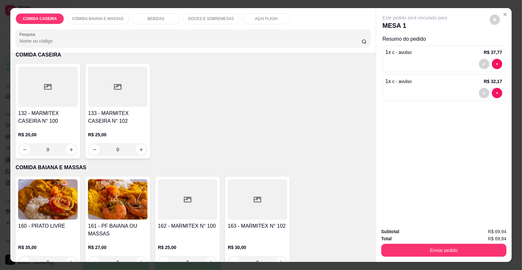
scroll to position [64, 0]
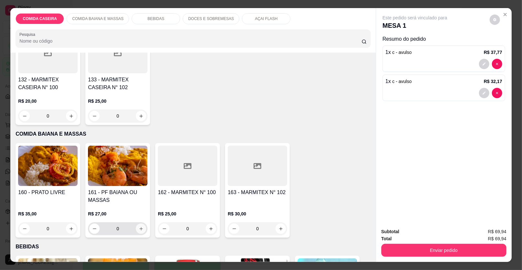
click at [142, 227] on button "increase-product-quantity" at bounding box center [141, 229] width 10 height 10
type input "1"
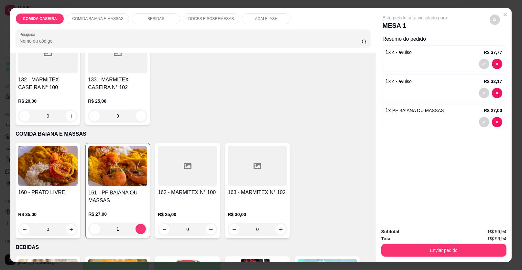
click at [147, 20] on p "BEBIDAS" at bounding box center [155, 18] width 17 height 5
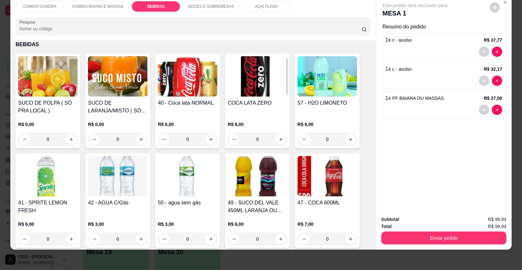
scroll to position [352, 0]
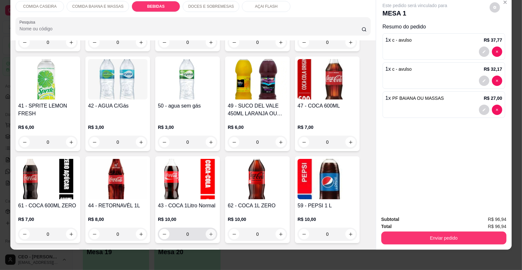
click at [206, 232] on button "increase-product-quantity" at bounding box center [211, 234] width 10 height 10
type input "1"
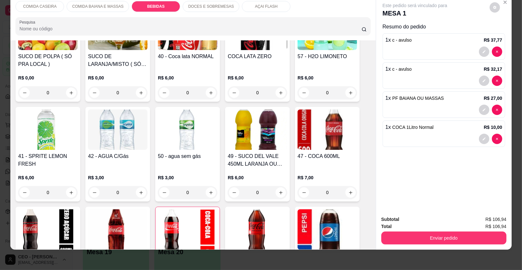
scroll to position [255, 0]
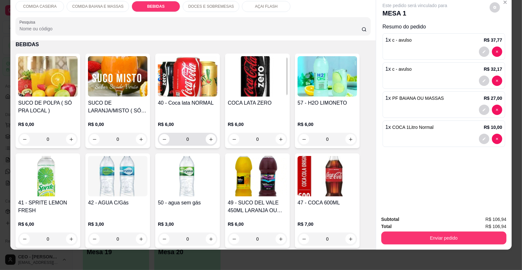
click at [208, 137] on icon "increase-product-quantity" at bounding box center [210, 139] width 5 height 5
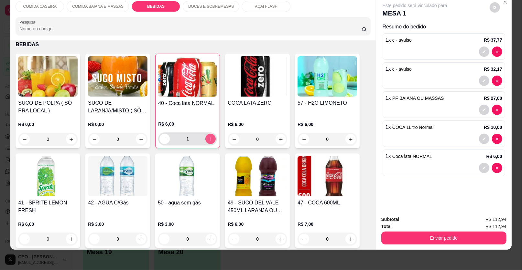
type input "1"
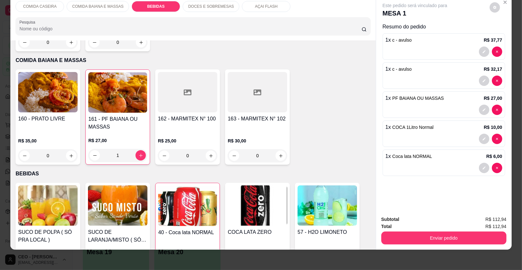
scroll to position [0, 0]
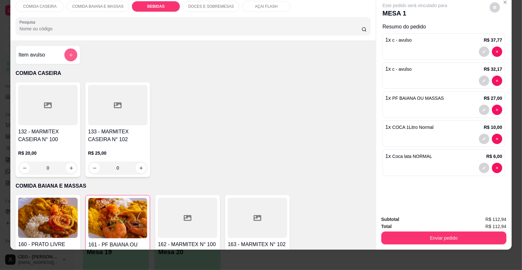
click at [64, 57] on button "add-separate-item" at bounding box center [70, 54] width 13 height 13
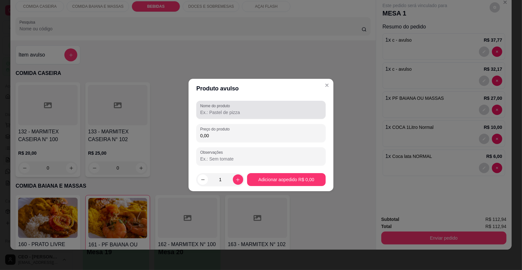
click at [214, 112] on input "Nome do produto" at bounding box center [260, 112] width 121 height 6
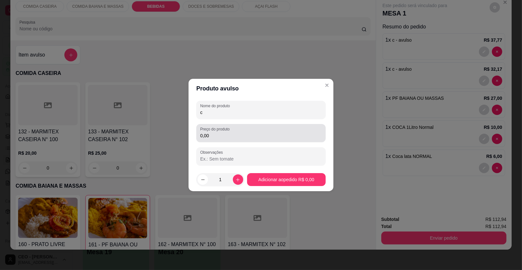
type input "c"
click at [228, 133] on input "0,00" at bounding box center [260, 135] width 121 height 6
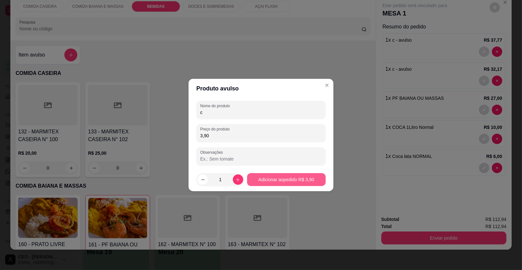
type input "3,90"
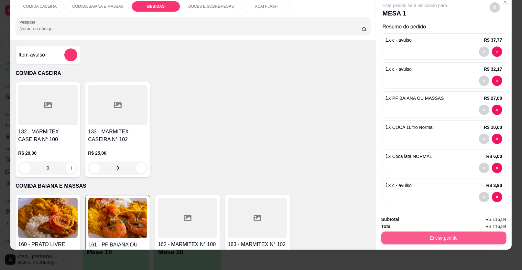
click at [400, 241] on button "Enviar pedido" at bounding box center [443, 238] width 125 height 13
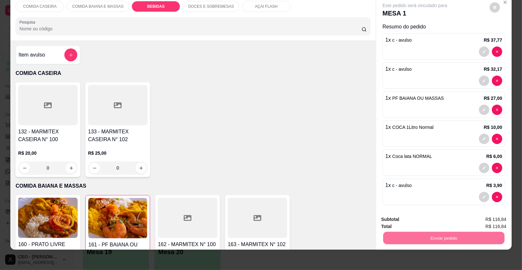
click at [481, 222] on button "Enviar pedido" at bounding box center [489, 222] width 37 height 12
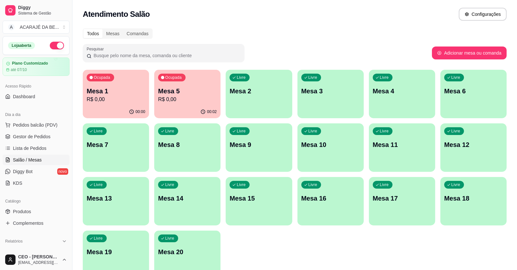
click at [184, 99] on p "R$ 0,00" at bounding box center [187, 100] width 58 height 8
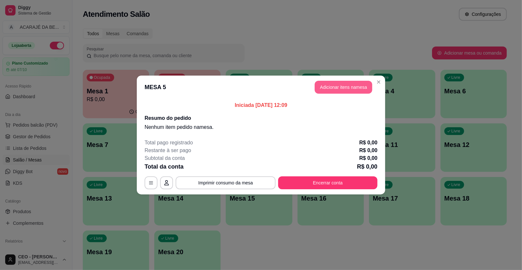
click at [346, 88] on button "Adicionar itens na mesa" at bounding box center [343, 87] width 58 height 13
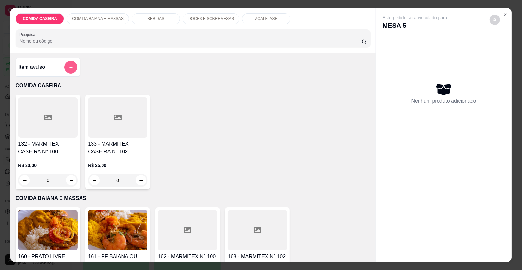
click at [72, 63] on button "add-separate-item" at bounding box center [70, 67] width 13 height 13
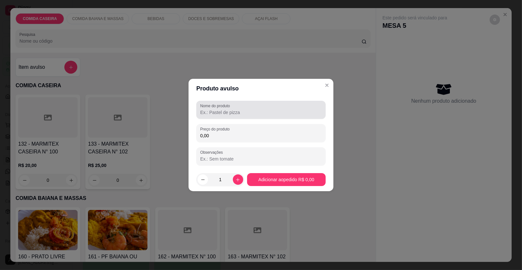
click at [265, 109] on div at bounding box center [260, 109] width 121 height 13
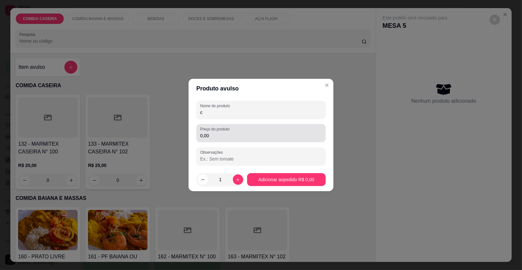
type input "c"
click at [262, 129] on div "0,00" at bounding box center [260, 133] width 121 height 13
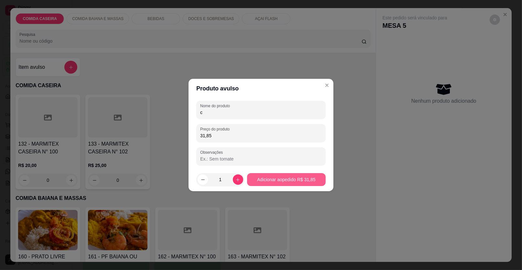
type input "31,85"
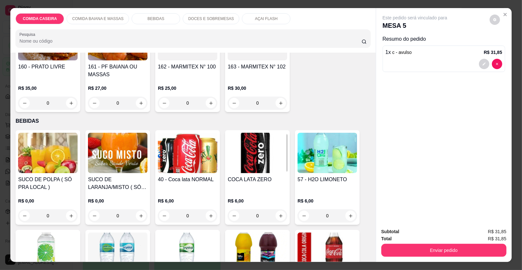
scroll to position [226, 0]
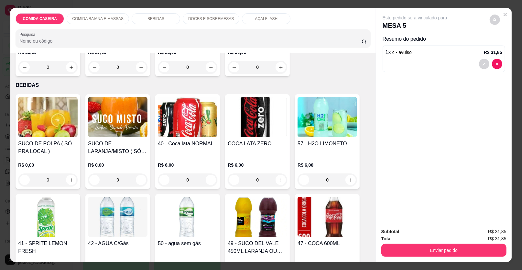
click at [56, 132] on img at bounding box center [47, 117] width 59 height 40
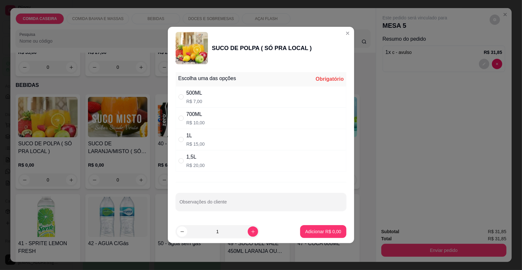
click at [243, 100] on div "500ML R$ 7,00" at bounding box center [260, 96] width 171 height 21
radio input "true"
click at [333, 233] on p "Adicionar R$ 7,00" at bounding box center [322, 231] width 35 height 6
type input "1"
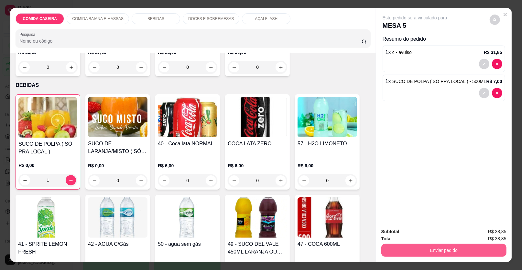
click at [403, 247] on button "Enviar pedido" at bounding box center [443, 250] width 125 height 13
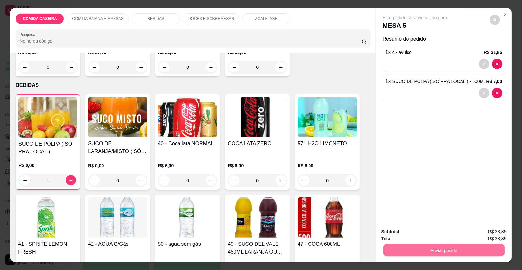
click at [491, 237] on button "Enviar pedido" at bounding box center [489, 234] width 37 height 12
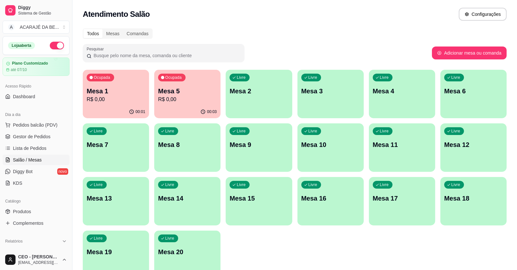
click at [301, 238] on div "Ocupada Mesa 1 R$ 0,00 00:01 Ocupada Mesa 5 R$ 0,00 00:03 Livre Mesa 2 Livre Me…" at bounding box center [295, 174] width 424 height 209
click at [242, 153] on div "Livre Mesa 9" at bounding box center [259, 143] width 66 height 41
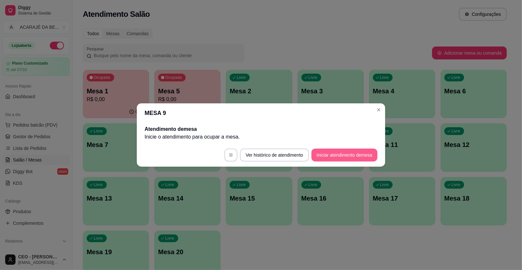
click at [344, 154] on button "Iniciar atendimento de mesa" at bounding box center [344, 155] width 66 height 13
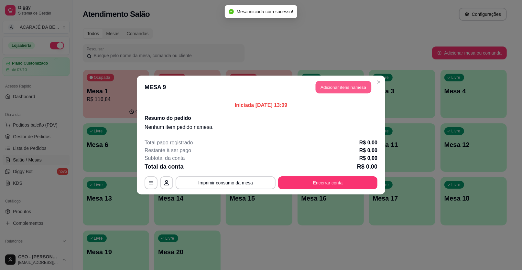
click at [333, 83] on button "Adicionar itens na mesa" at bounding box center [343, 87] width 56 height 13
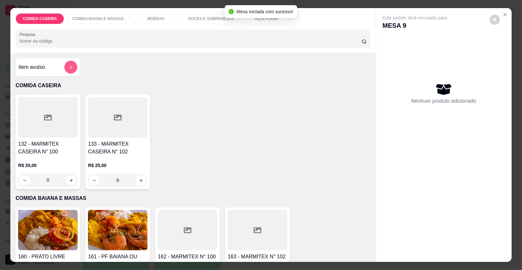
click at [69, 68] on icon "add-separate-item" at bounding box center [71, 67] width 5 height 5
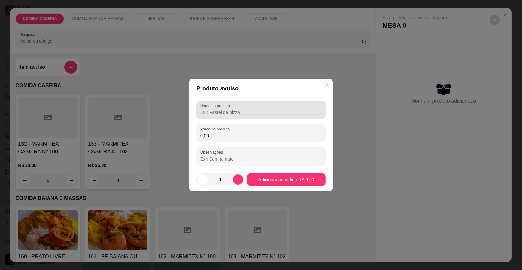
click at [240, 108] on div at bounding box center [260, 109] width 121 height 13
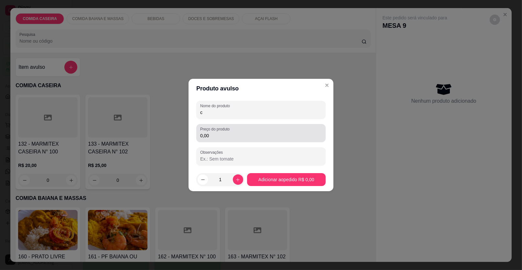
type input "c"
click at [236, 130] on div "0,00" at bounding box center [260, 133] width 121 height 13
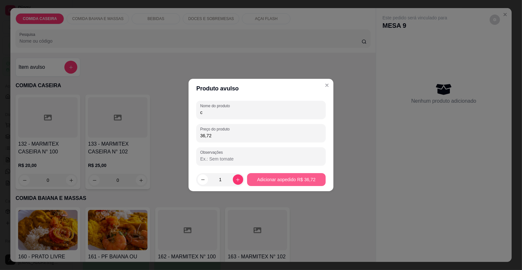
type input "36,72"
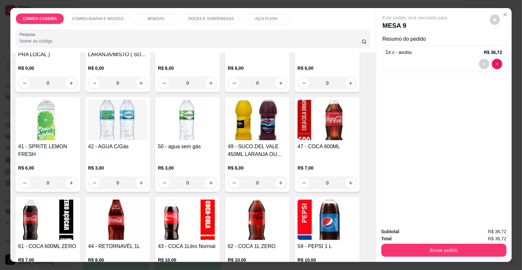
scroll to position [484, 0]
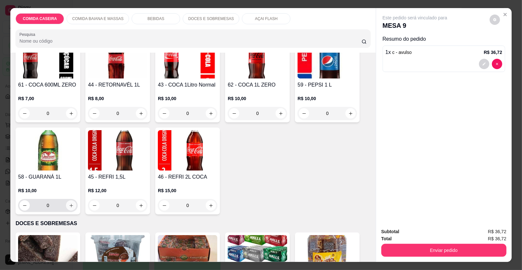
click at [69, 207] on icon "increase-product-quantity" at bounding box center [71, 205] width 5 height 5
type input "1"
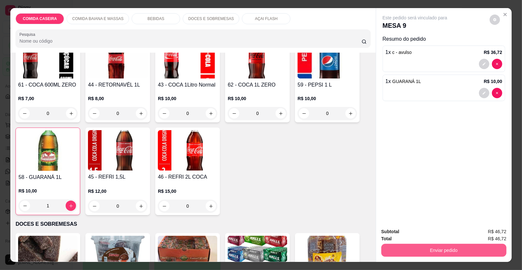
click at [434, 252] on button "Enviar pedido" at bounding box center [443, 250] width 125 height 13
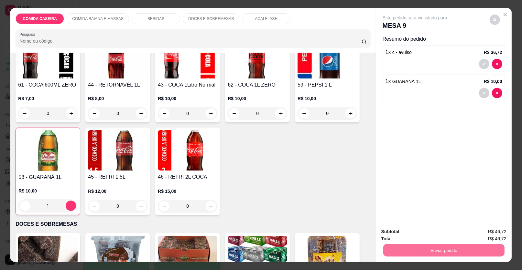
click at [487, 230] on button "Enviar pedido" at bounding box center [489, 234] width 37 height 12
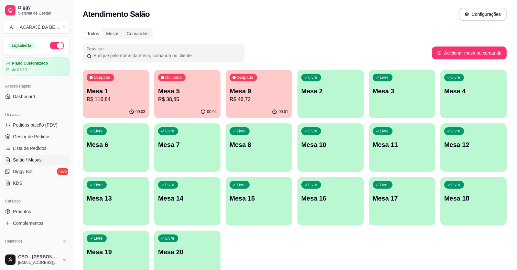
click at [332, 144] on p "Mesa 10" at bounding box center [330, 144] width 58 height 9
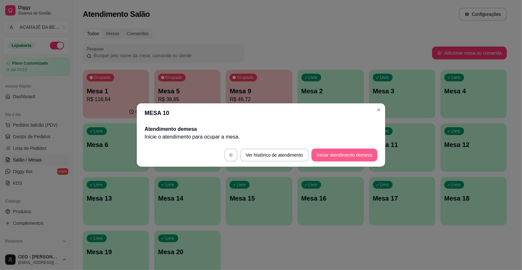
click at [349, 155] on button "Iniciar atendimento de mesa" at bounding box center [344, 155] width 66 height 13
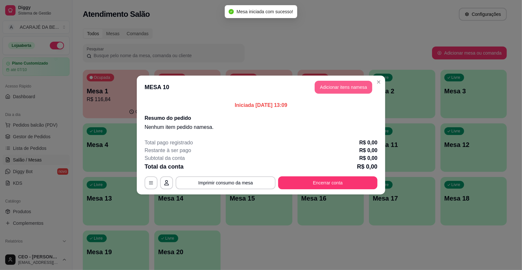
click at [333, 85] on button "Adicionar itens na mesa" at bounding box center [343, 87] width 58 height 13
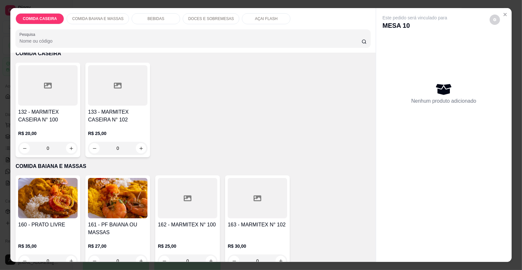
scroll to position [129, 0]
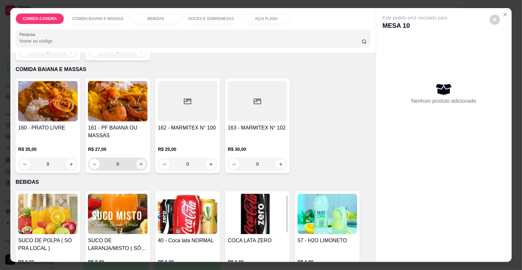
click at [139, 163] on icon "increase-product-quantity" at bounding box center [140, 164] width 3 height 3
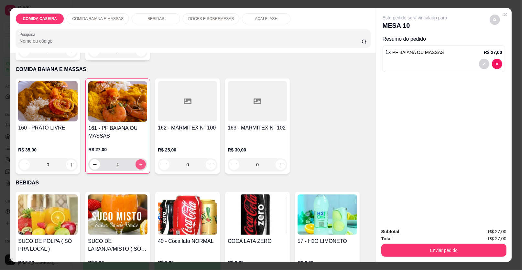
click at [138, 163] on icon "increase-product-quantity" at bounding box center [140, 164] width 5 height 5
type input "2"
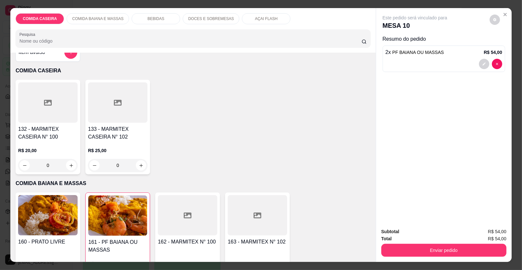
scroll to position [0, 0]
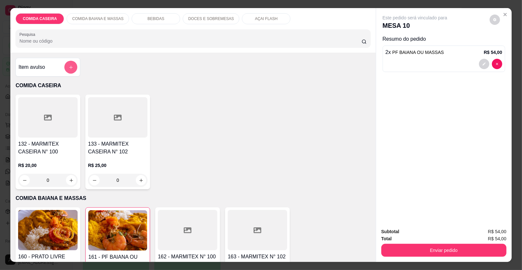
click at [68, 61] on button "add-separate-item" at bounding box center [70, 67] width 13 height 13
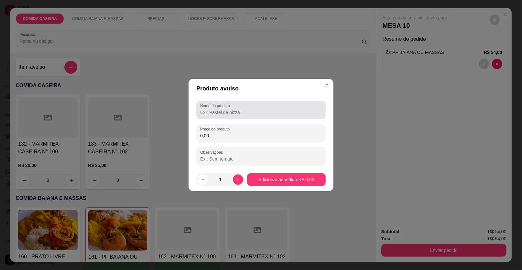
click at [231, 117] on div "Nome do produto" at bounding box center [260, 110] width 129 height 18
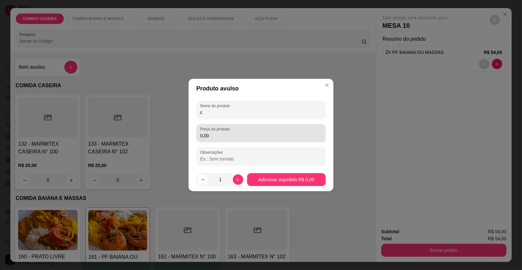
type input "c"
click at [243, 127] on div "0,00" at bounding box center [260, 133] width 121 height 13
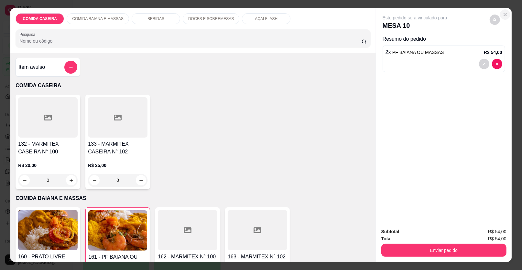
click at [503, 15] on icon "Close" at bounding box center [504, 14] width 3 height 3
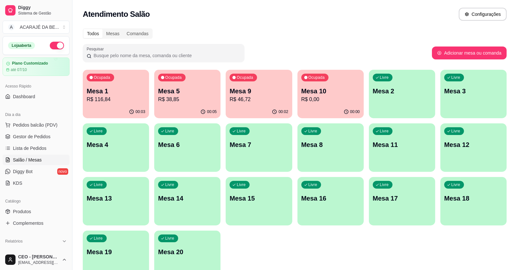
click at [129, 90] on p "Mesa 1" at bounding box center [116, 91] width 58 height 9
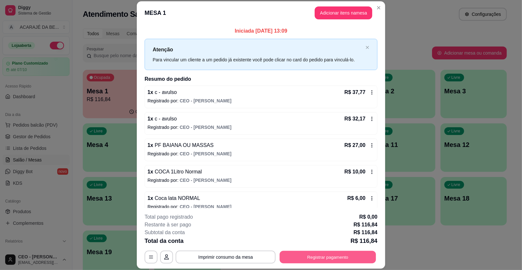
click at [319, 258] on button "Registrar pagamento" at bounding box center [328, 257] width 96 height 13
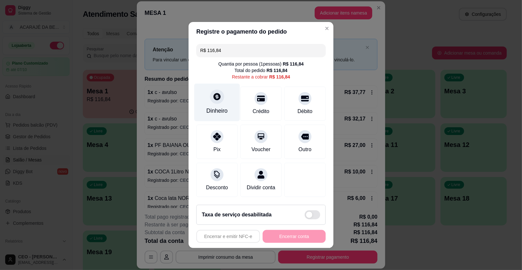
click at [221, 100] on div at bounding box center [217, 97] width 14 height 14
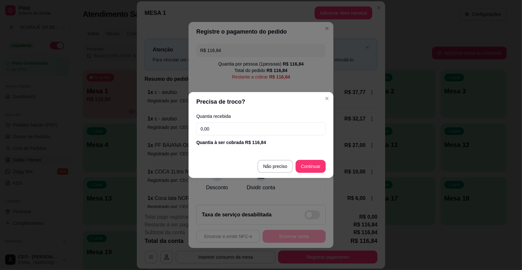
click at [251, 131] on input "0,00" at bounding box center [260, 128] width 129 height 13
type input "37,00"
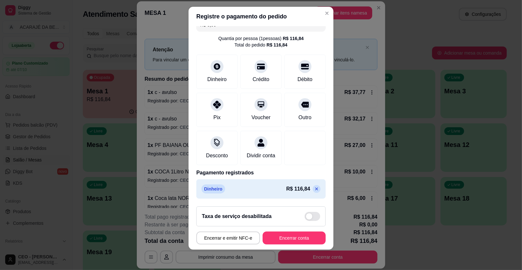
scroll to position [17, 0]
click at [314, 188] on icon at bounding box center [316, 188] width 5 height 5
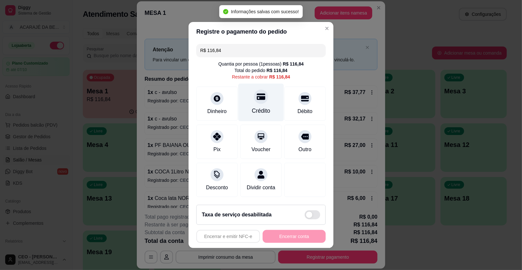
scroll to position [0, 0]
click at [248, 52] on input "R$ 116,84" at bounding box center [260, 50] width 121 height 13
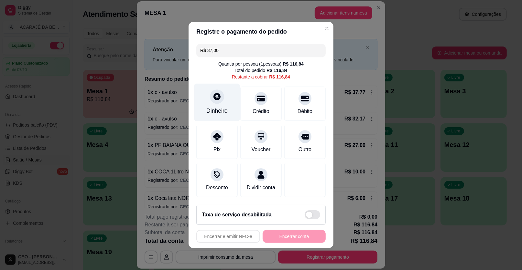
click at [214, 102] on div at bounding box center [217, 97] width 14 height 14
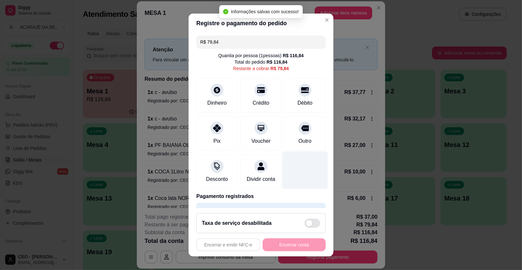
scroll to position [24, 0]
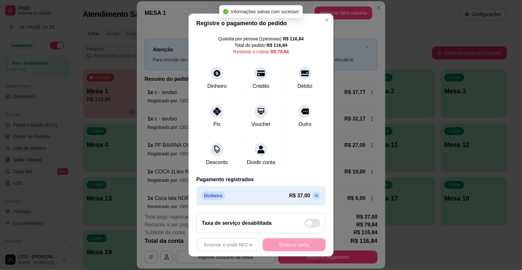
click at [314, 194] on icon at bounding box center [316, 195] width 5 height 5
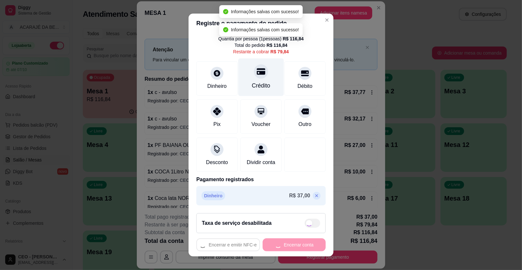
scroll to position [0, 0]
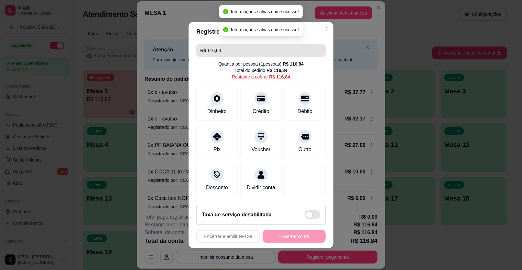
click at [235, 45] on input "R$ 116,84" at bounding box center [260, 50] width 121 height 13
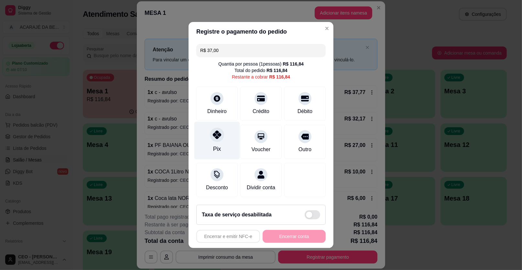
click at [216, 130] on div at bounding box center [217, 135] width 14 height 14
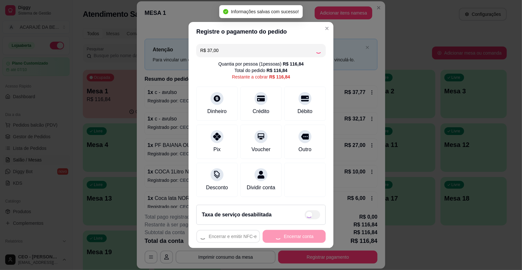
type input "R$ 79,84"
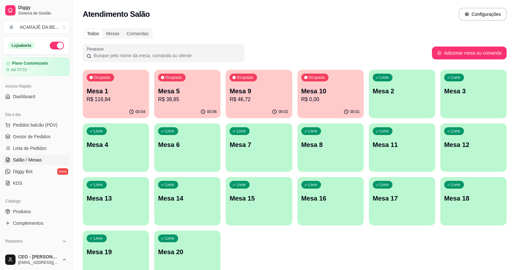
click at [298, 104] on div "Ocupada Mesa 10 R$ 0,00" at bounding box center [330, 88] width 66 height 36
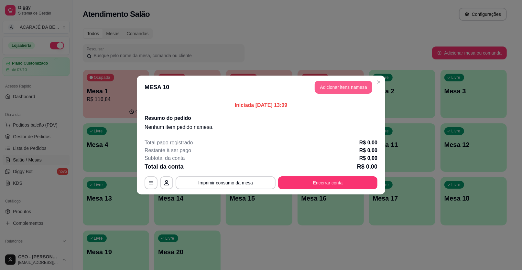
click at [333, 89] on button "Adicionar itens na mesa" at bounding box center [343, 87] width 58 height 13
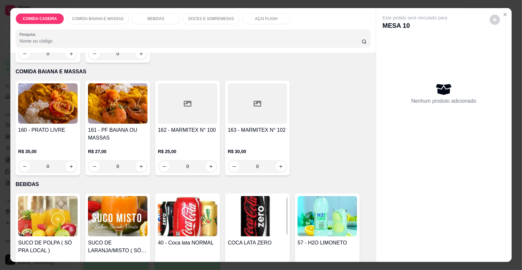
scroll to position [129, 0]
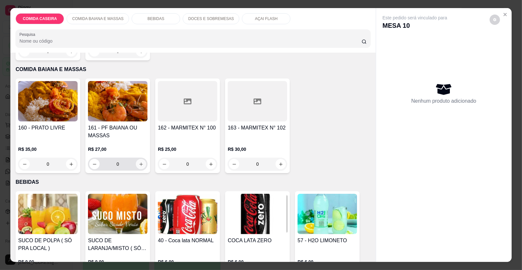
click at [139, 166] on button "increase-product-quantity" at bounding box center [141, 164] width 10 height 10
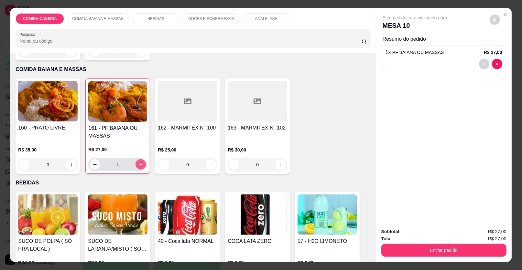
click at [139, 166] on icon "increase-product-quantity" at bounding box center [140, 164] width 5 height 5
type input "2"
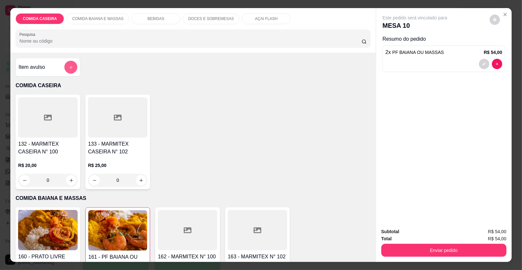
click at [65, 66] on button "add-separate-item" at bounding box center [70, 67] width 13 height 13
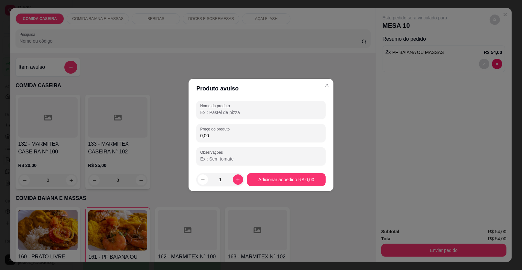
click at [208, 110] on input "Nome do produto" at bounding box center [260, 112] width 121 height 6
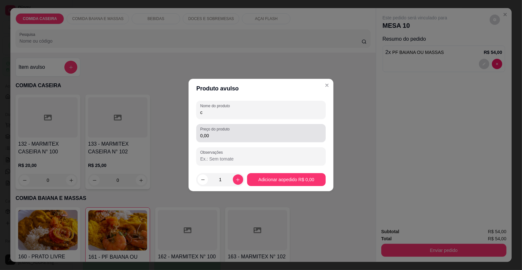
type input "c"
click at [205, 133] on input "0,00" at bounding box center [260, 135] width 121 height 6
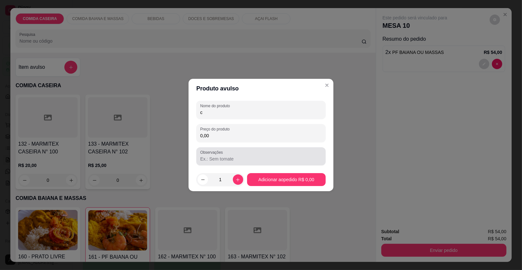
click at [238, 149] on div "Observações" at bounding box center [260, 156] width 129 height 18
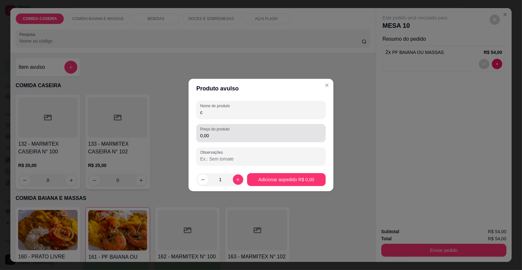
click at [235, 133] on input "0,00" at bounding box center [260, 135] width 121 height 6
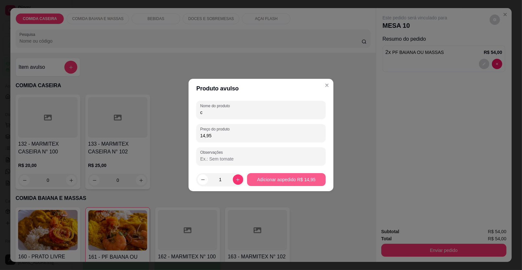
type input "14,95"
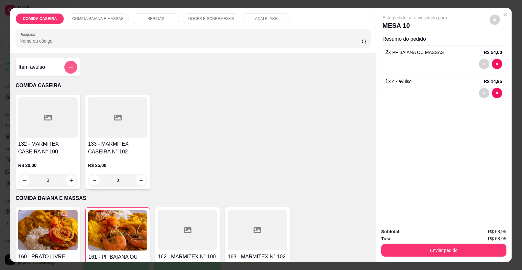
click at [68, 70] on button "add-separate-item" at bounding box center [70, 67] width 13 height 13
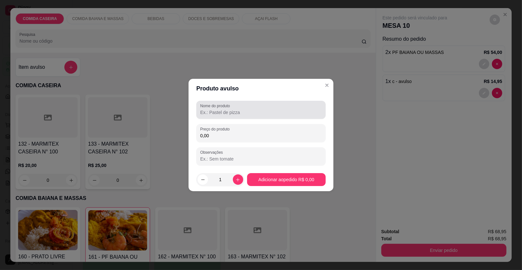
click at [224, 108] on label "Nome do produto" at bounding box center [216, 105] width 32 height 5
click at [224, 109] on input "Nome do produto" at bounding box center [260, 112] width 121 height 6
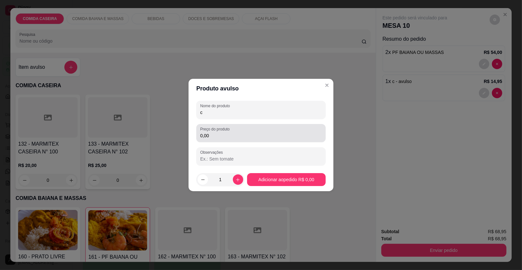
type input "c"
click at [220, 136] on input "0,00" at bounding box center [260, 135] width 121 height 6
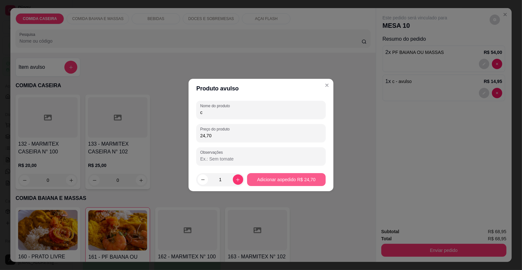
type input "24,70"
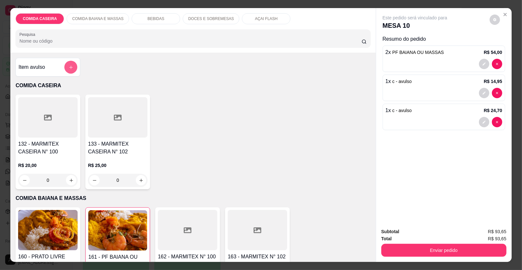
click at [71, 67] on button "add-separate-item" at bounding box center [70, 67] width 13 height 13
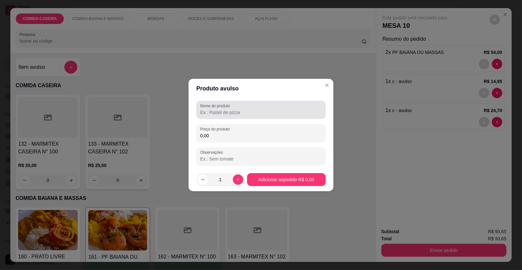
click at [214, 109] on label "Nome do produto" at bounding box center [216, 105] width 32 height 5
click at [214, 109] on input "Nome do produto" at bounding box center [260, 112] width 121 height 6
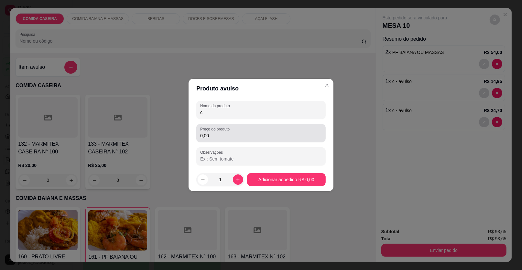
type input "c"
click at [222, 136] on input "0,00" at bounding box center [260, 135] width 121 height 6
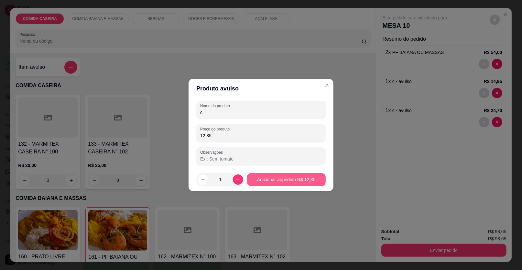
type input "12,35"
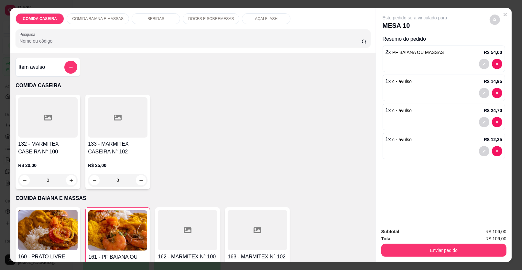
click at [163, 21] on div "BEBIDAS" at bounding box center [156, 18] width 48 height 11
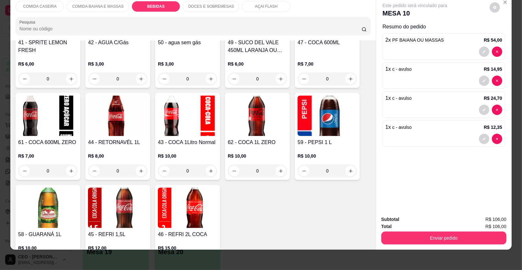
scroll to position [449, 0]
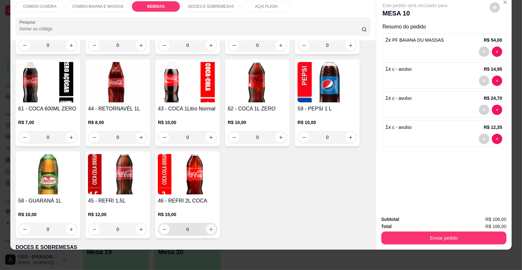
click at [210, 232] on button "increase-product-quantity" at bounding box center [211, 229] width 10 height 10
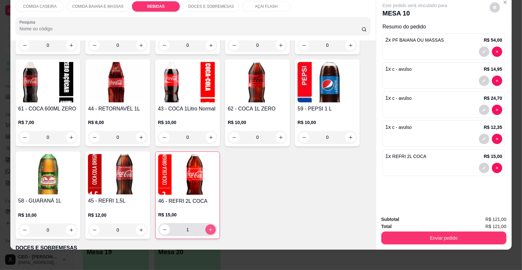
type input "1"
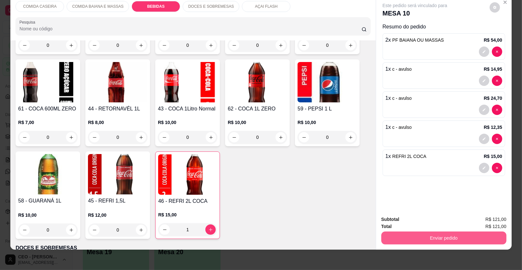
click at [409, 234] on button "Enviar pedido" at bounding box center [443, 238] width 125 height 13
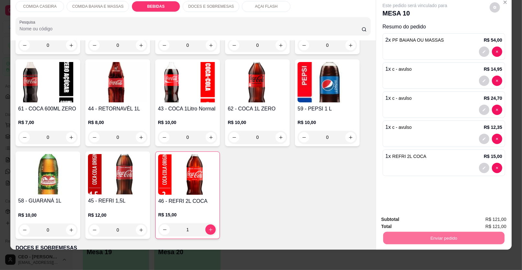
click at [481, 223] on button "Enviar pedido" at bounding box center [489, 222] width 36 height 12
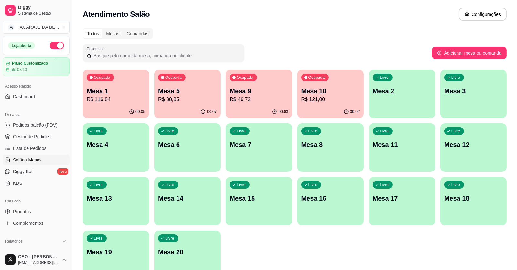
click at [274, 256] on div "Ocupada Mesa 1 R$ 116,84 00:05 Ocupada Mesa 5 R$ 38,85 00:07 Ocupada Mesa 9 R$ …" at bounding box center [295, 174] width 424 height 209
click at [265, 88] on p "Mesa 9" at bounding box center [258, 91] width 58 height 9
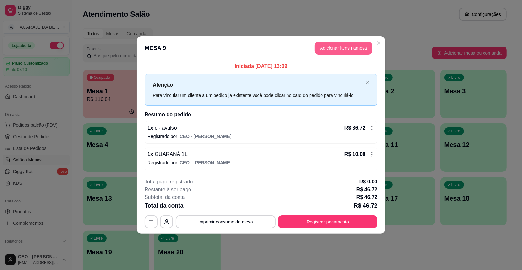
click at [341, 48] on button "Adicionar itens na mesa" at bounding box center [343, 48] width 58 height 13
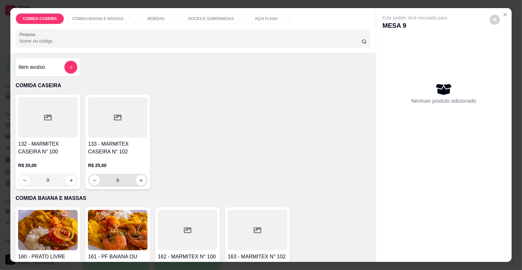
scroll to position [97, 0]
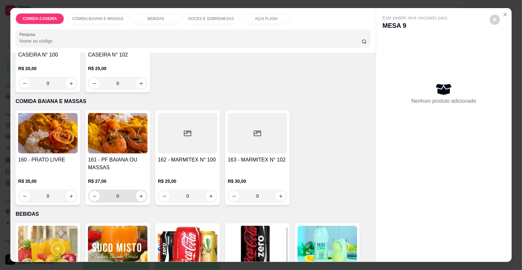
click at [139, 197] on icon "increase-product-quantity" at bounding box center [141, 196] width 5 height 5
type input "1"
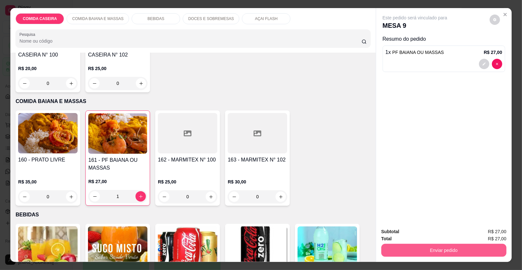
click at [406, 248] on button "Enviar pedido" at bounding box center [443, 250] width 125 height 13
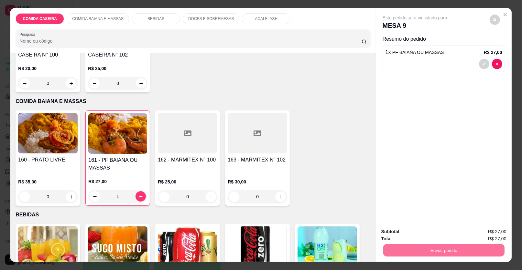
click at [494, 234] on button "Enviar pedido" at bounding box center [489, 234] width 36 height 12
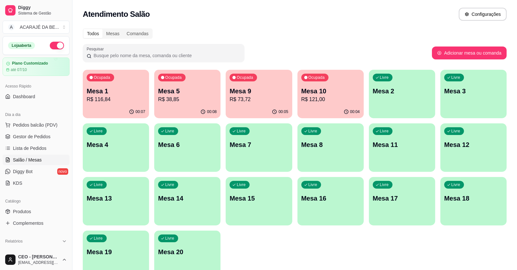
drag, startPoint x: 328, startPoint y: 56, endPoint x: 306, endPoint y: 40, distance: 27.5
click at [306, 40] on div "Todos Mesas Comandas Pesquisar Adicionar mesa ou comanda Ocupada Mesa 1 R$ 116,…" at bounding box center [294, 156] width 444 height 262
click at [112, 98] on p "R$ 116,84" at bounding box center [116, 100] width 58 height 8
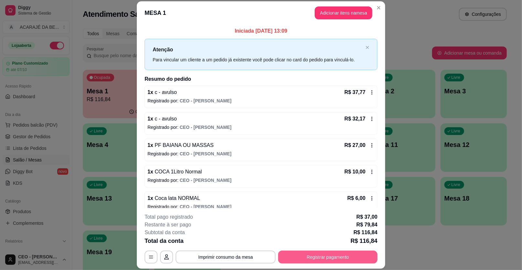
click at [292, 257] on button "Registrar pagamento" at bounding box center [327, 257] width 99 height 13
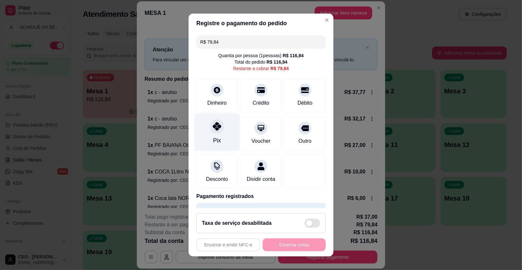
click at [223, 141] on div "Pix" at bounding box center [217, 132] width 46 height 38
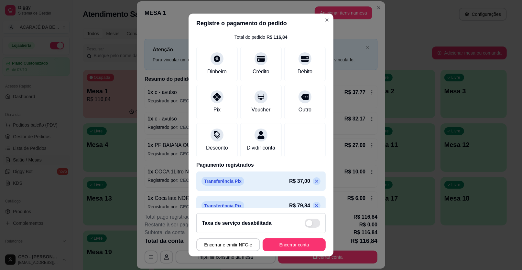
scroll to position [42, 0]
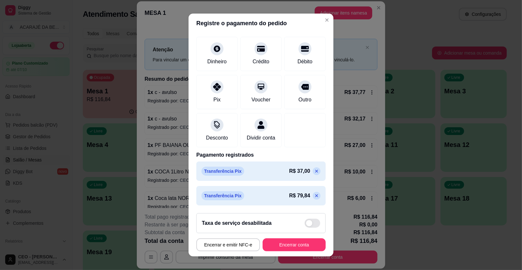
click at [314, 196] on icon at bounding box center [316, 195] width 5 height 5
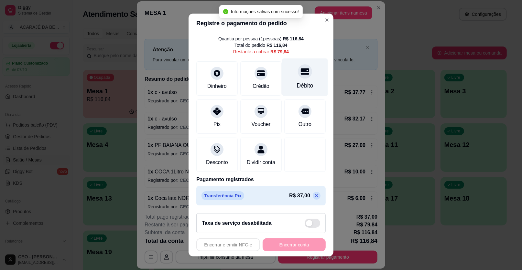
scroll to position [24, 0]
click at [301, 68] on icon at bounding box center [305, 71] width 8 height 6
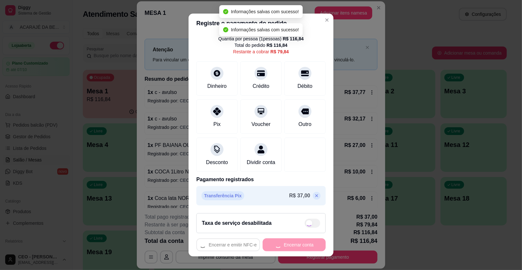
type input "R$ 0,00"
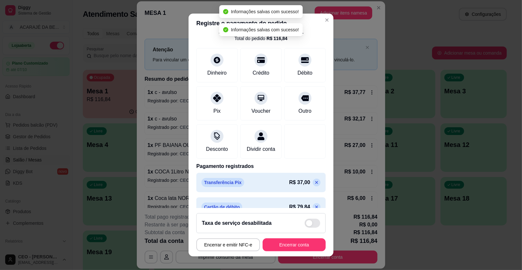
scroll to position [42, 0]
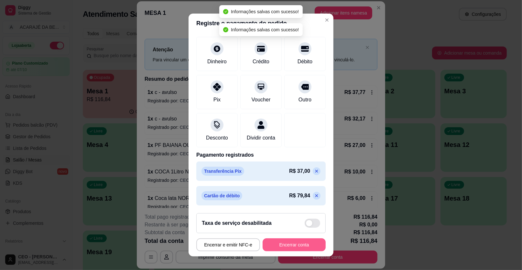
click at [284, 246] on button "Encerrar conta" at bounding box center [293, 244] width 63 height 13
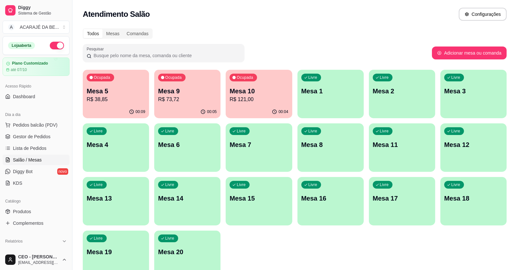
click at [452, 145] on p "Mesa 12" at bounding box center [473, 144] width 58 height 9
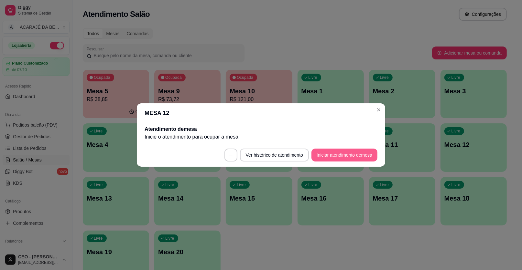
click at [354, 157] on button "Iniciar atendimento de mesa" at bounding box center [344, 155] width 66 height 13
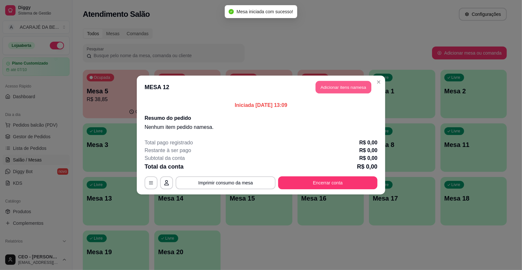
click at [362, 90] on button "Adicionar itens na mesa" at bounding box center [343, 87] width 56 height 13
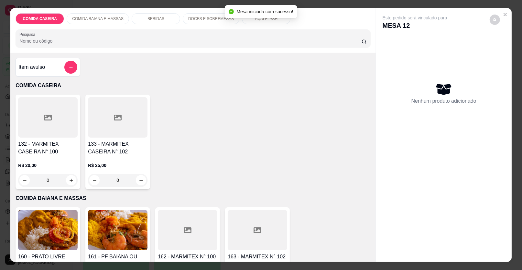
click at [31, 63] on h4 "Item avulso" at bounding box center [31, 67] width 26 height 8
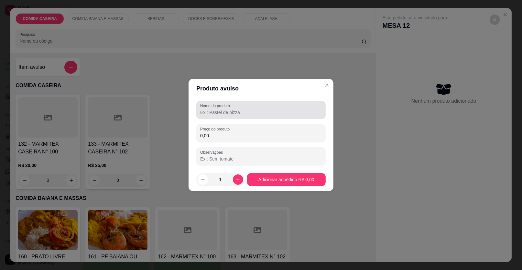
click at [224, 106] on label "Nome do produto" at bounding box center [216, 105] width 32 height 5
click at [224, 109] on input "Nome do produto" at bounding box center [260, 112] width 121 height 6
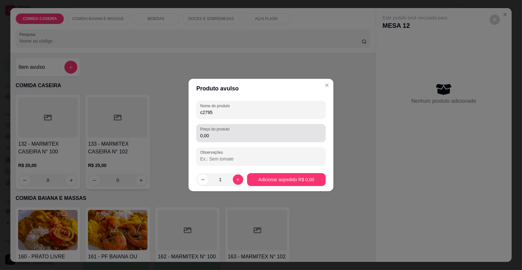
type input "c2795"
click at [214, 133] on input "0,00" at bounding box center [260, 135] width 121 height 6
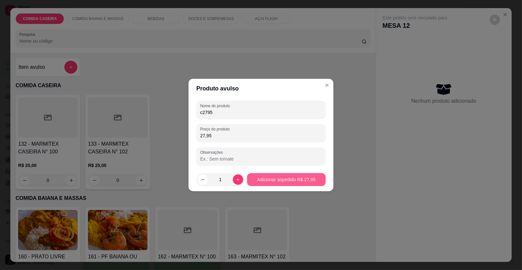
type input "27,95"
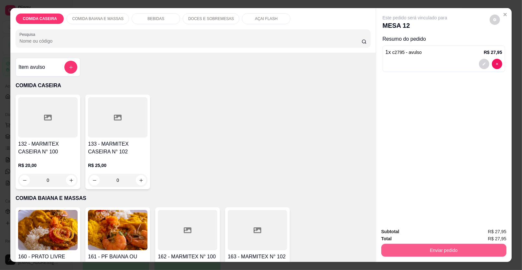
click at [403, 248] on button "Enviar pedido" at bounding box center [443, 250] width 125 height 13
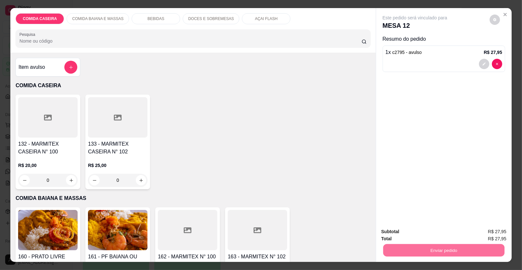
click at [334, 164] on div "132 - MARMITEX CASEIRA N° 100 R$ 20,00 0 133 - MARMITEX CASEIRA N° 102 R$ 25,00…" at bounding box center [193, 142] width 354 height 95
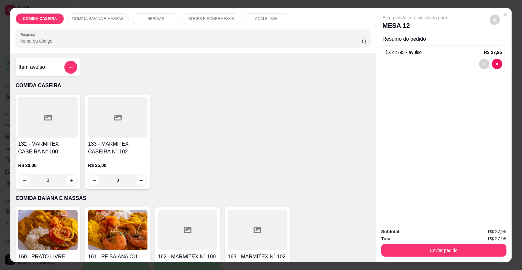
click at [163, 14] on div "BEBIDAS" at bounding box center [156, 18] width 48 height 11
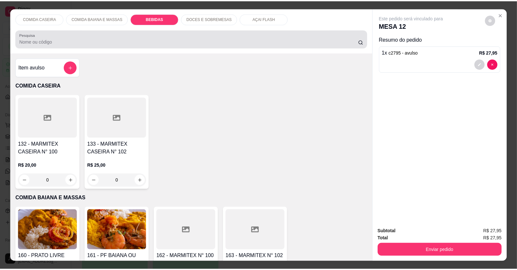
scroll to position [12, 0]
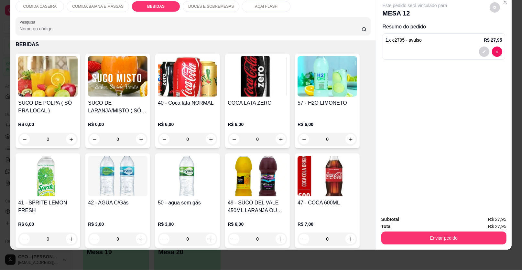
click at [191, 87] on img at bounding box center [187, 76] width 59 height 40
click at [251, 73] on img at bounding box center [256, 76] width 59 height 40
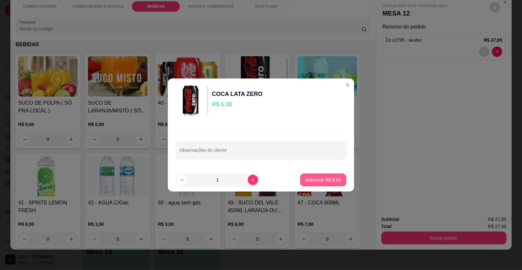
click at [323, 180] on p "Adicionar R$ 6,00" at bounding box center [323, 180] width 36 height 6
type input "1"
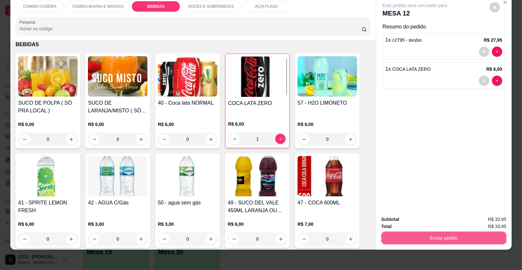
click at [414, 233] on button "Enviar pedido" at bounding box center [443, 238] width 125 height 13
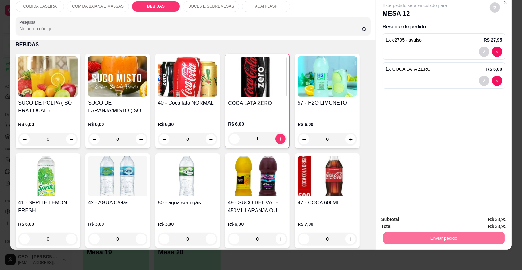
click at [489, 223] on button "Enviar pedido" at bounding box center [489, 222] width 37 height 12
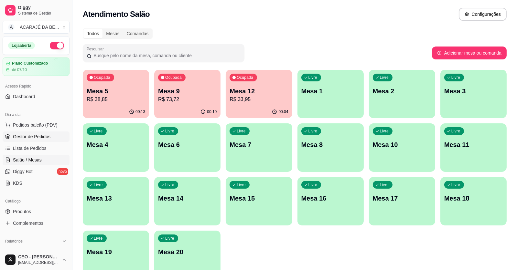
click at [25, 137] on span "Gestor de Pedidos" at bounding box center [31, 136] width 37 height 6
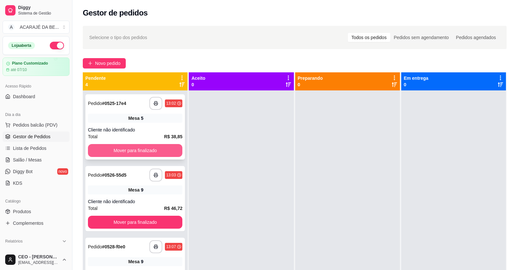
click at [155, 150] on button "Mover para finalizado" at bounding box center [135, 150] width 94 height 13
click at [155, 216] on button "Mover para finalizado" at bounding box center [135, 222] width 94 height 13
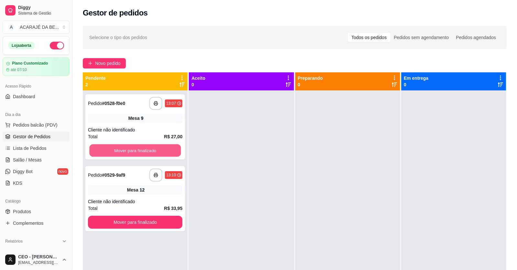
click at [155, 151] on button "Mover para finalizado" at bounding box center [134, 150] width 91 height 13
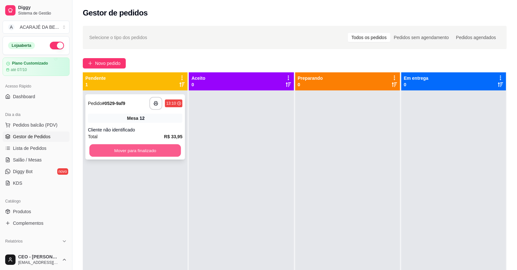
click at [155, 151] on button "Mover para finalizado" at bounding box center [134, 150] width 91 height 13
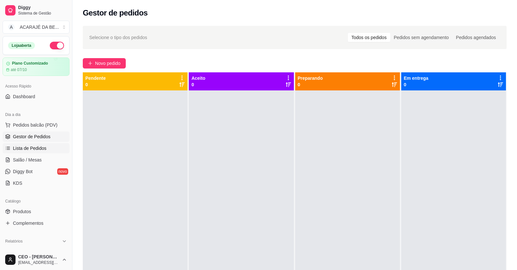
click at [39, 146] on span "Lista de Pedidos" at bounding box center [30, 148] width 34 height 6
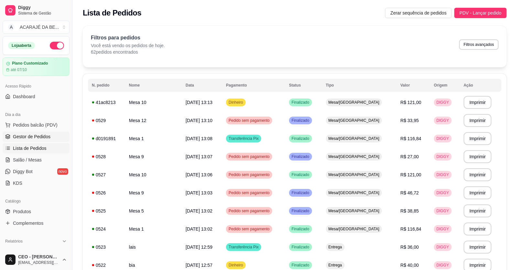
click at [39, 133] on span "Gestor de Pedidos" at bounding box center [31, 136] width 37 height 6
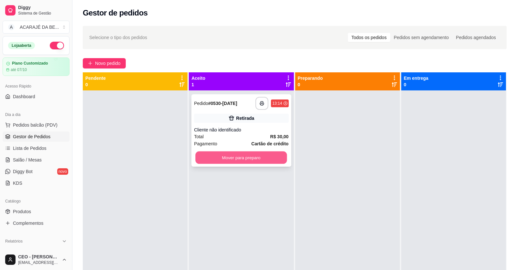
click at [270, 160] on button "Mover para preparo" at bounding box center [240, 158] width 91 height 13
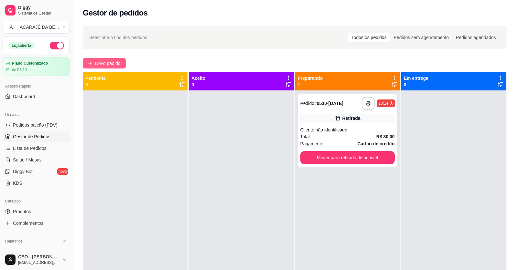
click at [120, 68] on button "Novo pedido" at bounding box center [104, 63] width 43 height 10
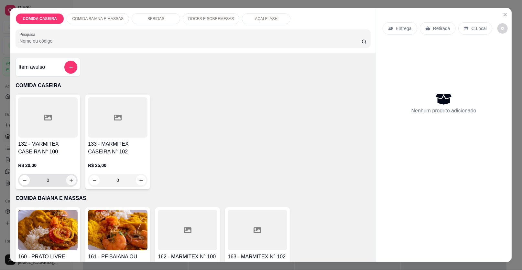
click at [69, 180] on icon "increase-product-quantity" at bounding box center [71, 180] width 5 height 5
type input "1"
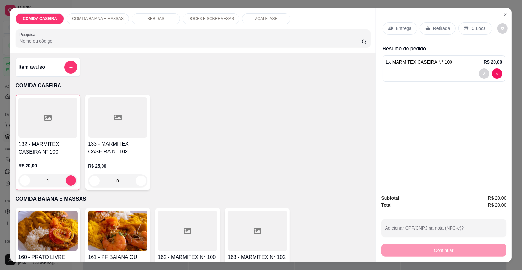
click at [434, 28] on p "Retirada" at bounding box center [441, 28] width 17 height 6
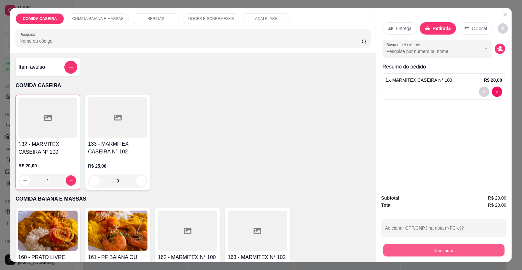
click at [402, 253] on button "Continuar" at bounding box center [443, 250] width 121 height 13
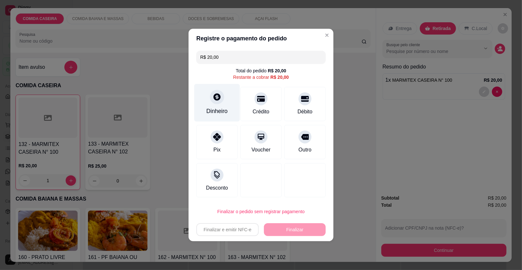
click at [214, 114] on div "Dinheiro" at bounding box center [216, 111] width 21 height 8
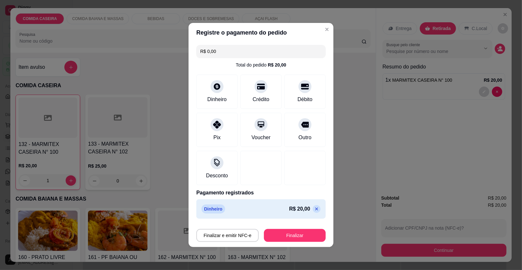
type input "R$ 0,00"
click at [293, 238] on button "Finalizar" at bounding box center [295, 235] width 60 height 13
type input "0"
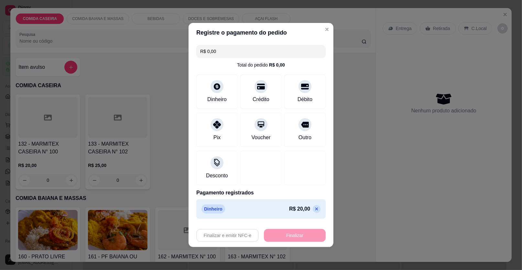
type input "-R$ 20,00"
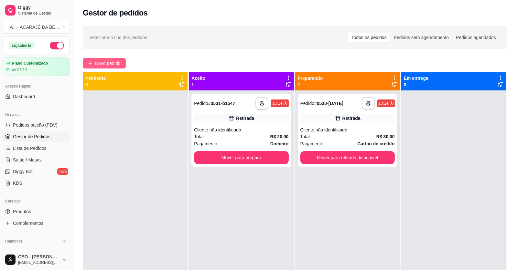
click at [113, 61] on span "Novo pedido" at bounding box center [108, 63] width 26 height 7
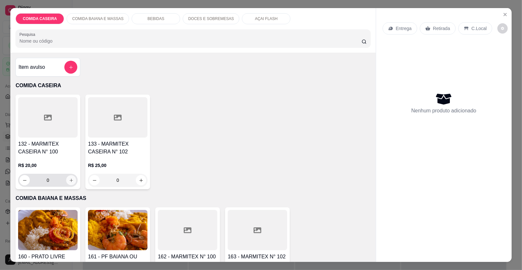
click at [69, 182] on button "increase-product-quantity" at bounding box center [71, 180] width 10 height 10
type input "1"
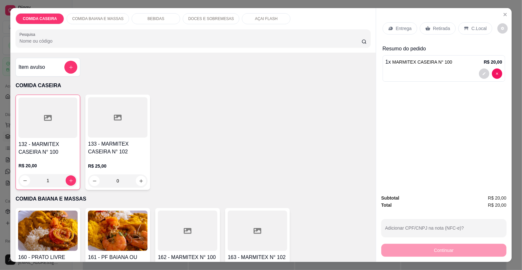
click at [438, 28] on p "Retirada" at bounding box center [441, 28] width 17 height 6
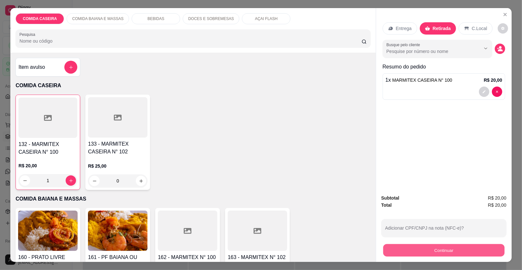
click at [420, 252] on button "Continuar" at bounding box center [443, 250] width 121 height 13
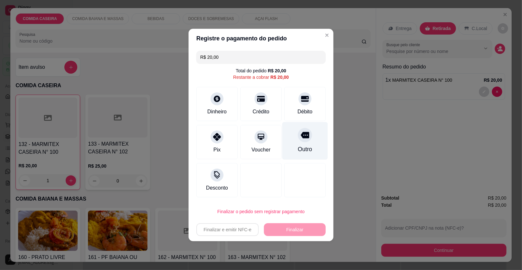
click at [301, 133] on icon at bounding box center [305, 135] width 8 height 6
type input "R$ 0,00"
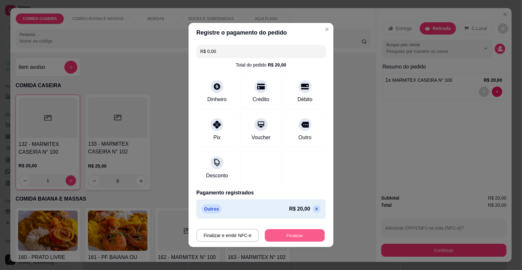
click at [300, 239] on button "Finalizar" at bounding box center [295, 235] width 60 height 13
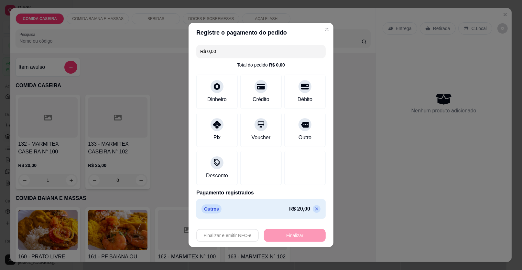
type input "0"
type input "-R$ 20,00"
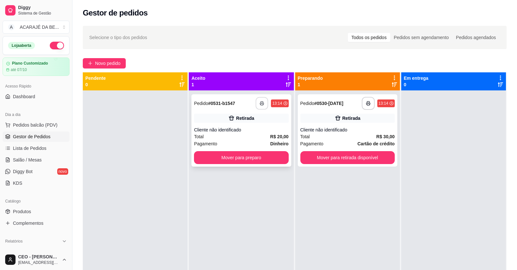
click at [256, 105] on button "button" at bounding box center [262, 103] width 13 height 13
